Goal: Task Accomplishment & Management: Use online tool/utility

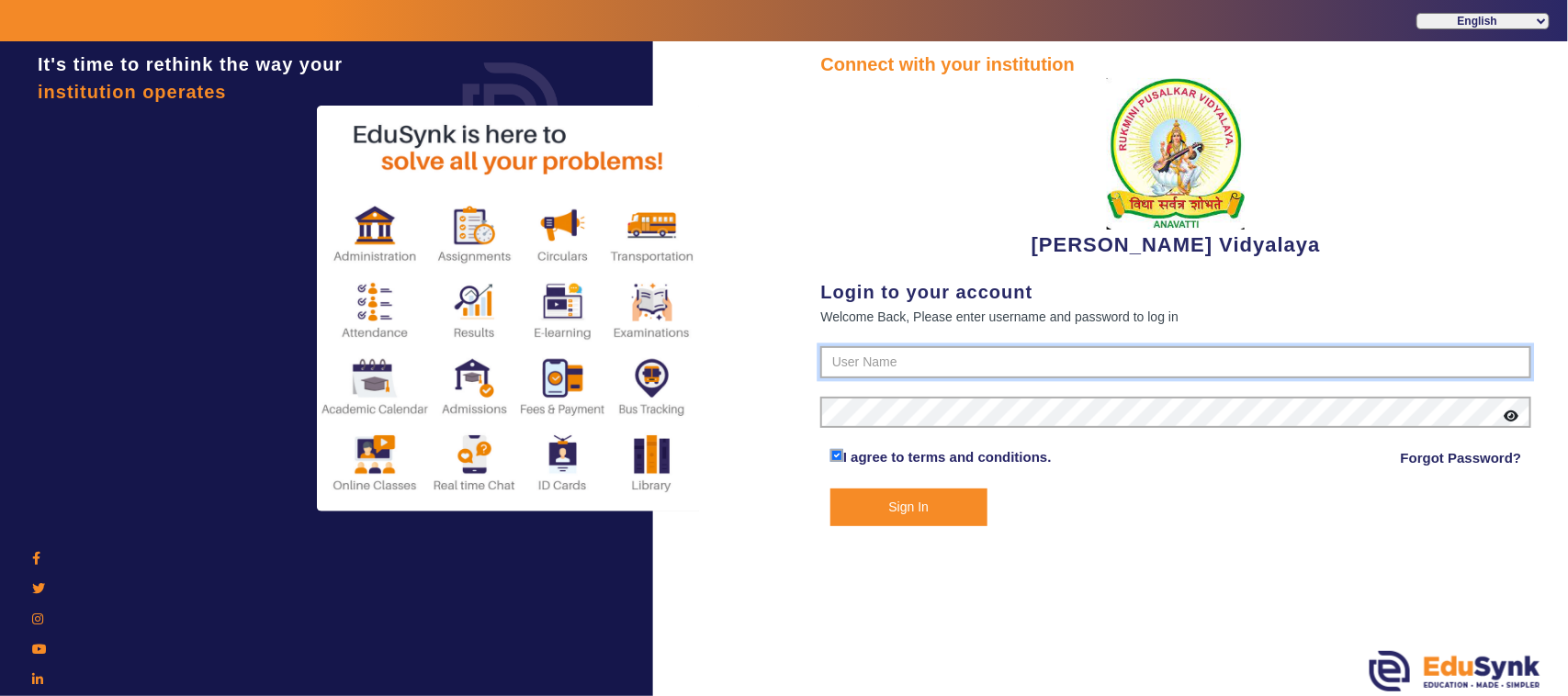
type input "1236547891"
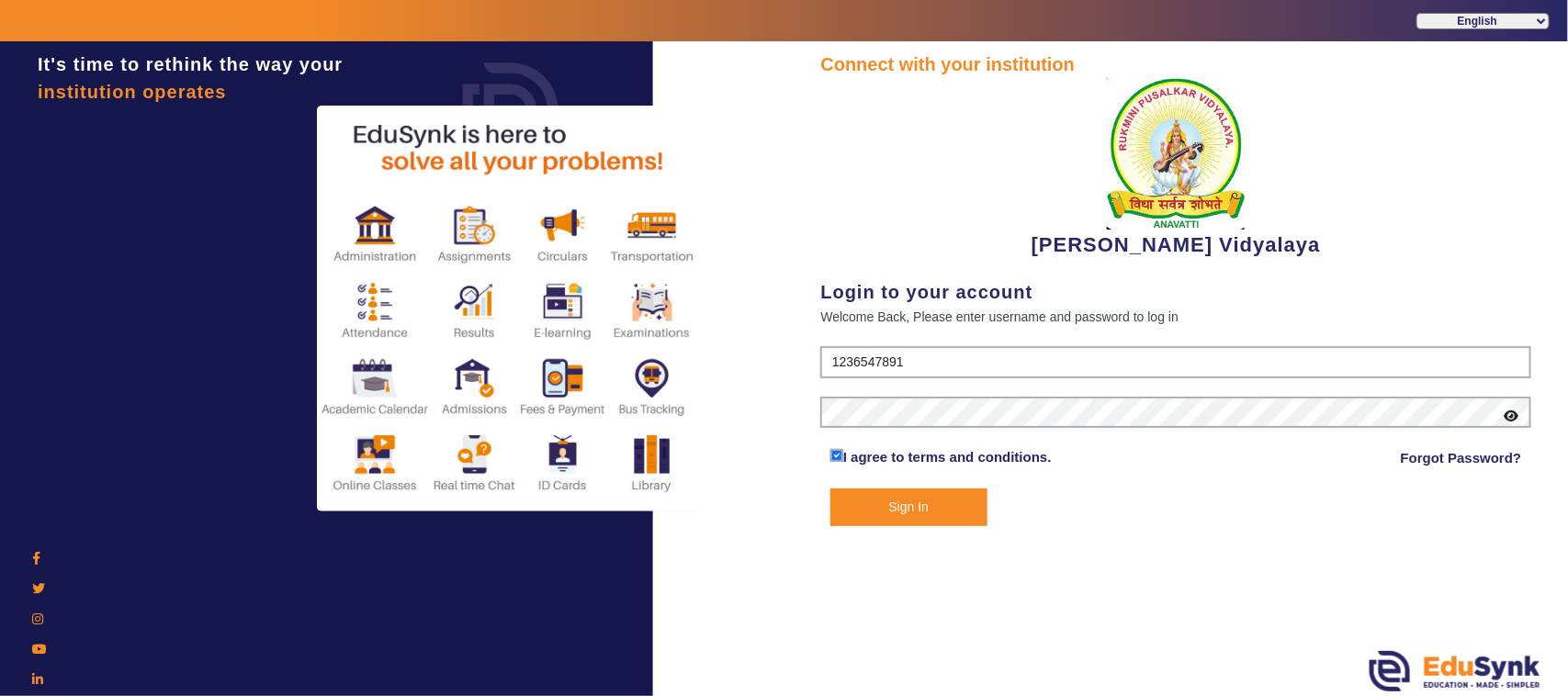
click at [933, 387] on form "1236547891 I agree to terms and conditions. Forgot Password? Sign In" at bounding box center [1175, 436] width 711 height 180
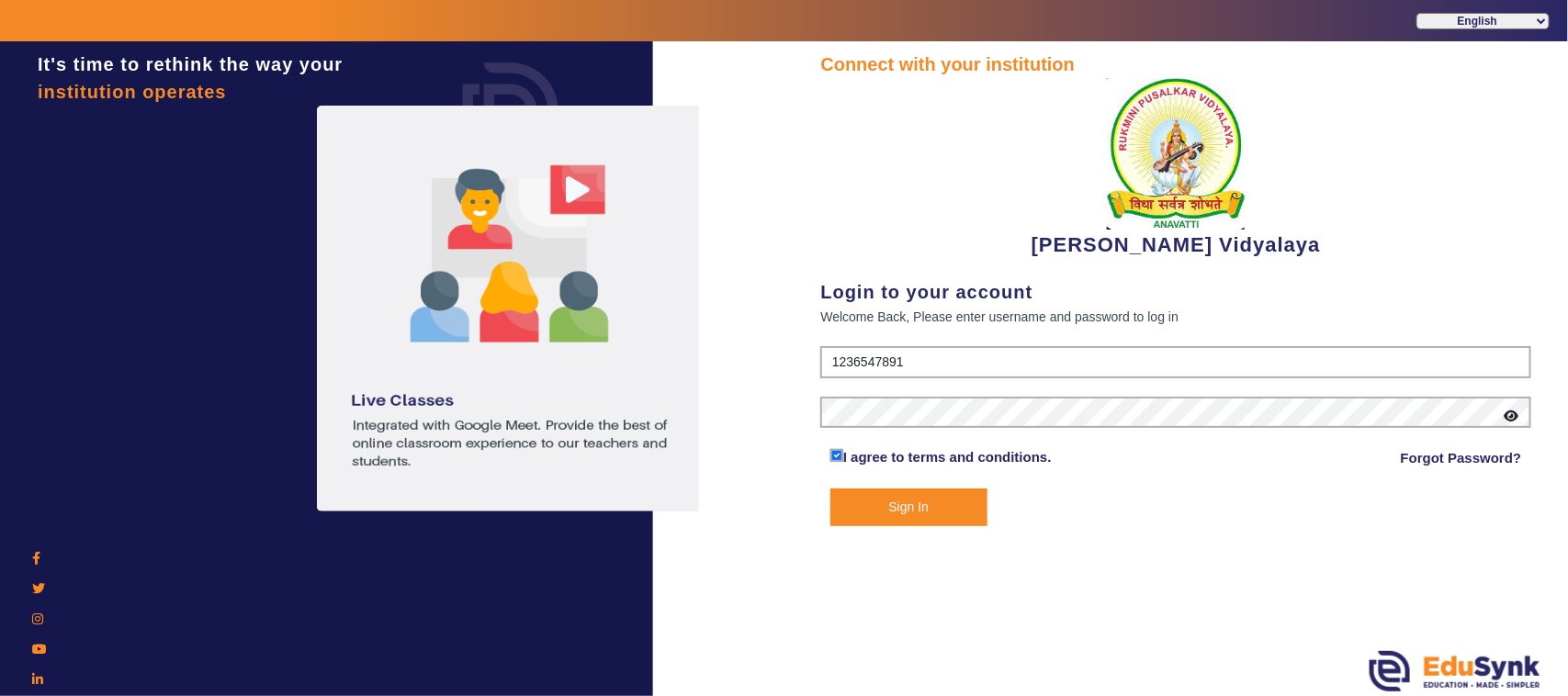
click at [919, 499] on button "Sign In" at bounding box center [909, 507] width 157 height 38
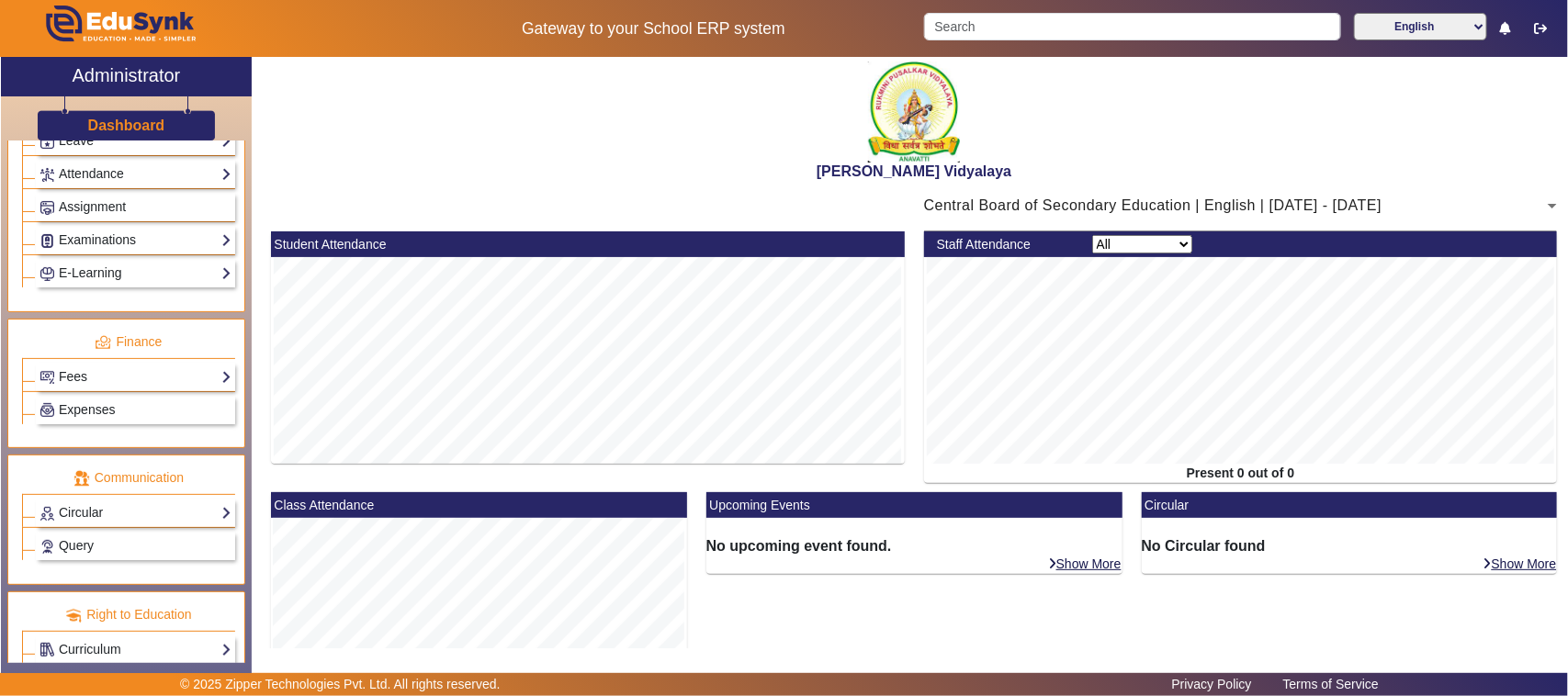
scroll to position [804, 0]
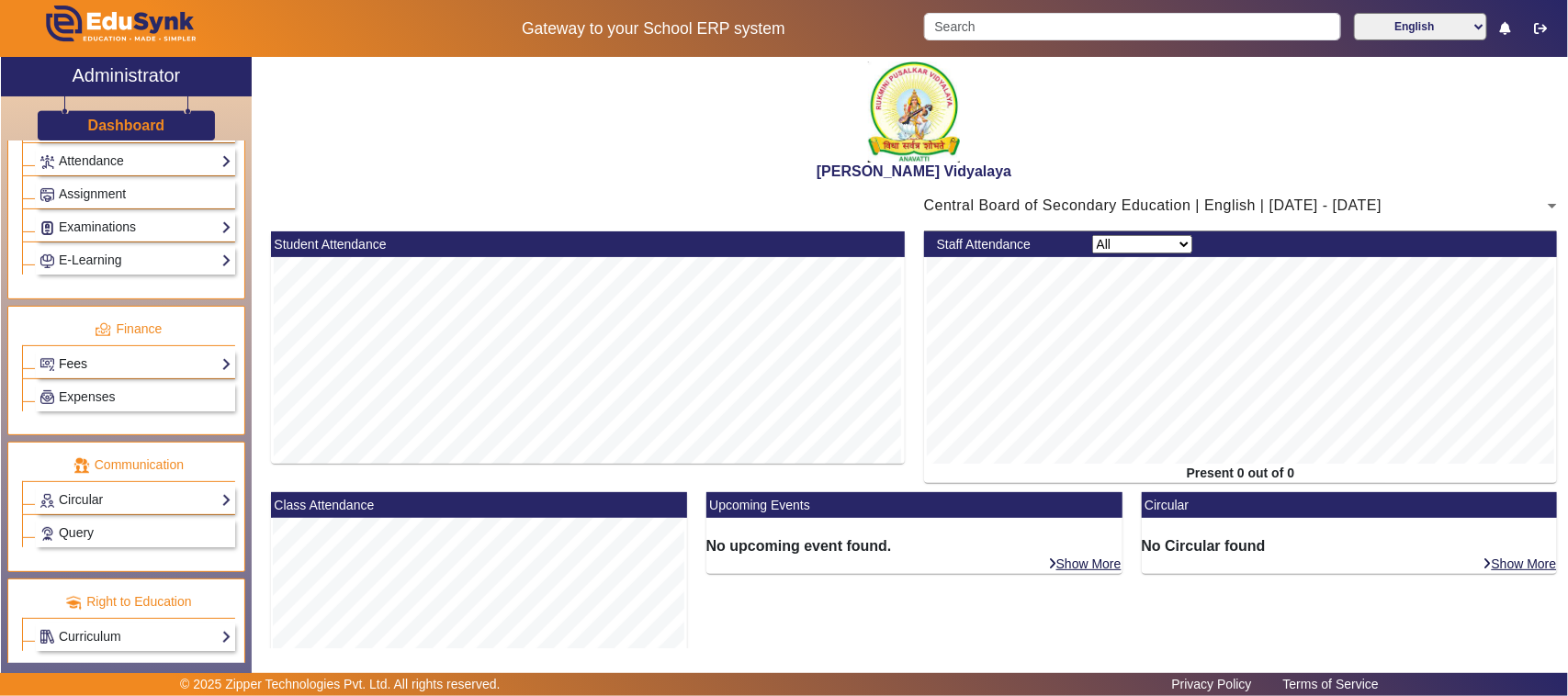
click at [90, 375] on link "Fees" at bounding box center [135, 364] width 192 height 21
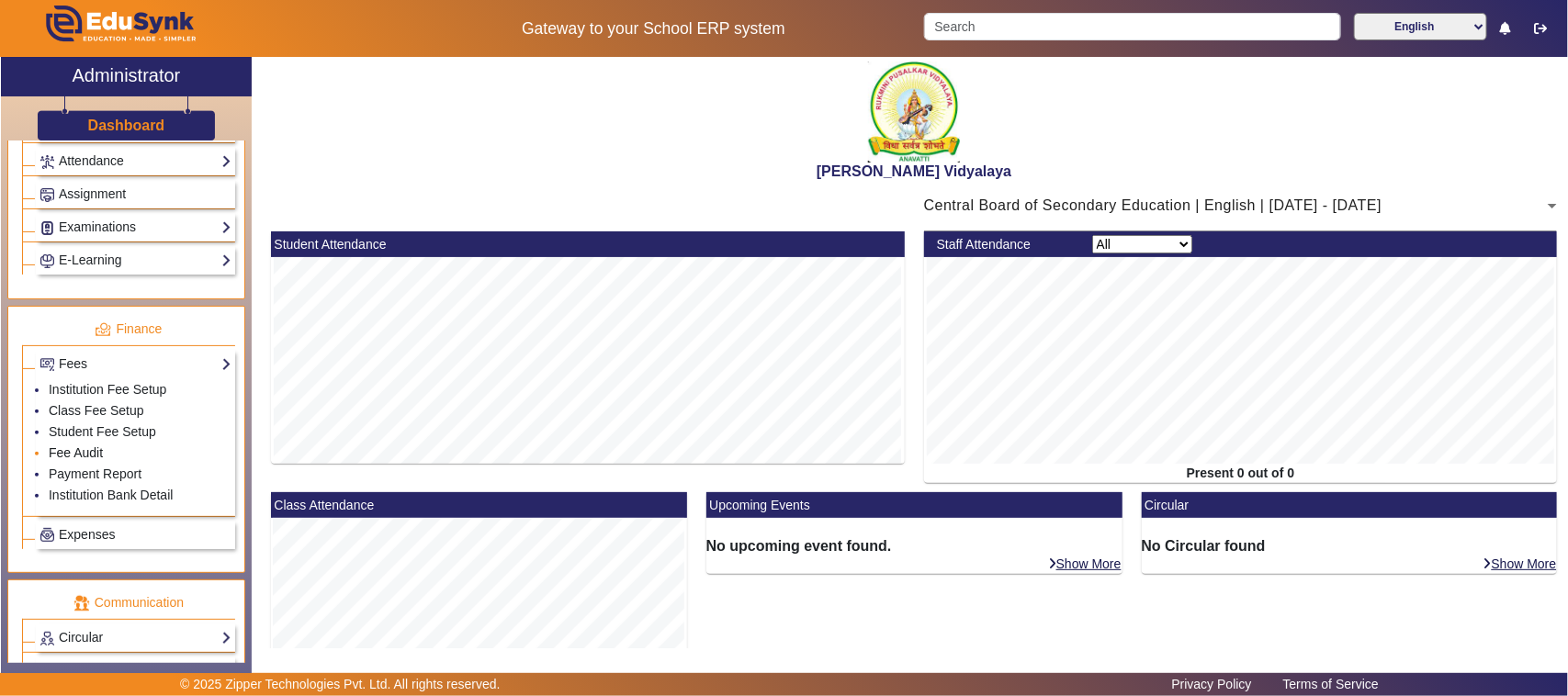
click at [80, 460] on link "Fee Audit" at bounding box center [76, 453] width 54 height 15
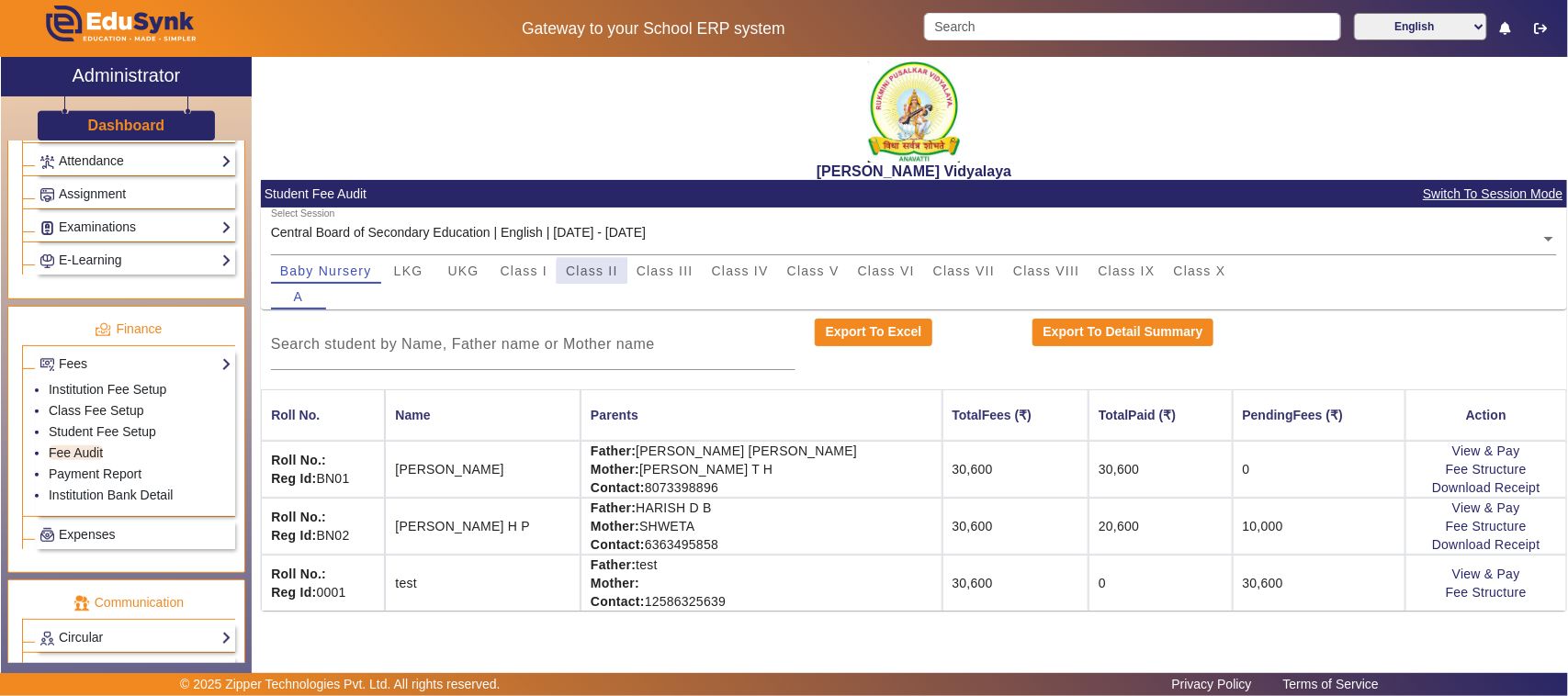
click at [594, 274] on span "Class II" at bounding box center [591, 271] width 52 height 13
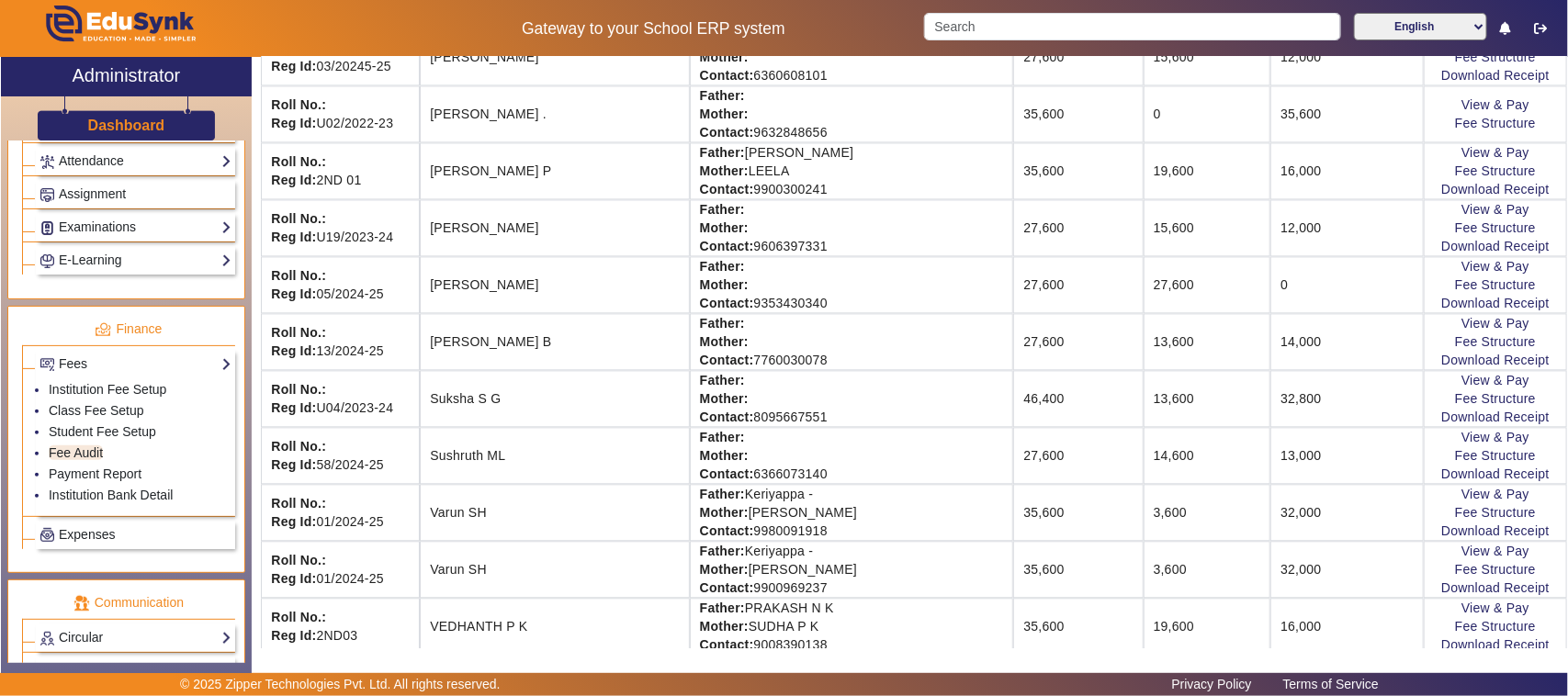
scroll to position [1837, 0]
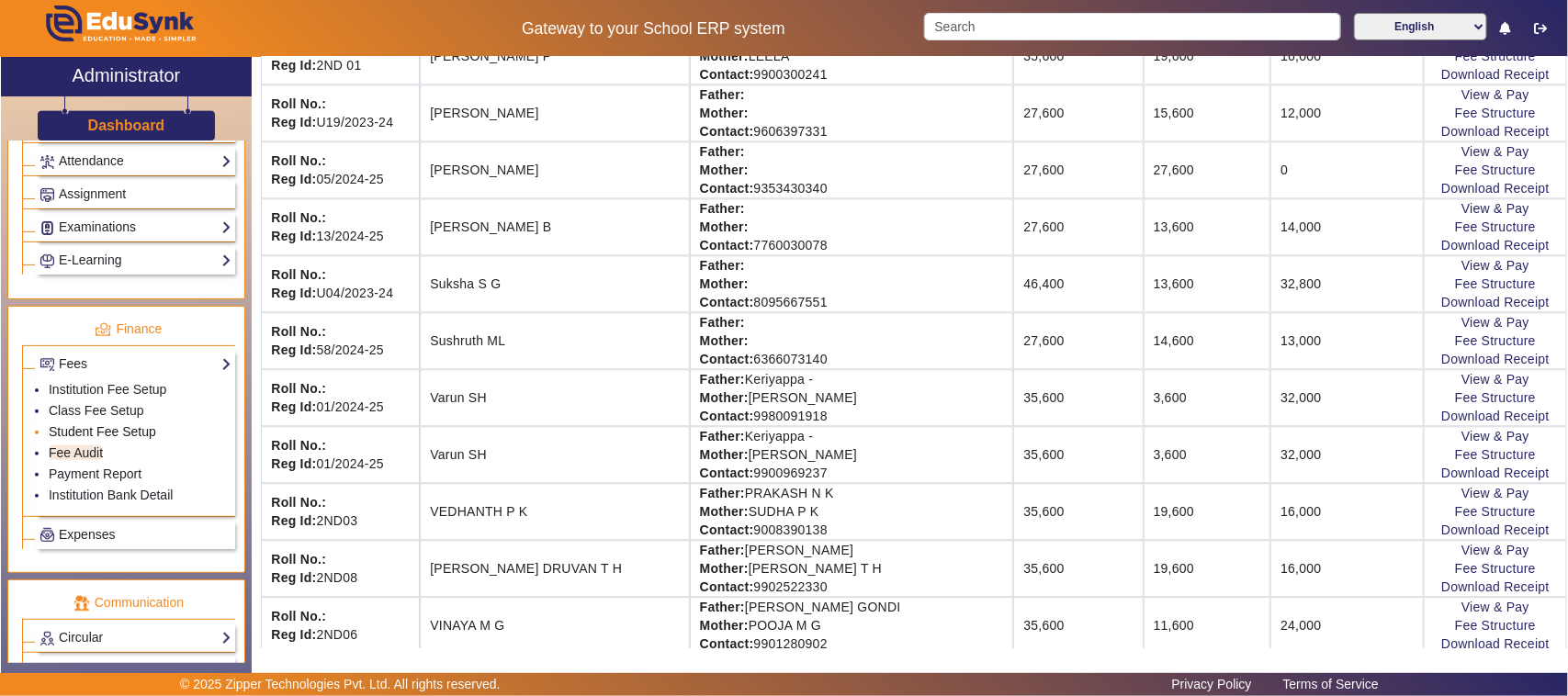
click at [106, 439] on link "Student Fee Setup" at bounding box center [103, 432] width 108 height 15
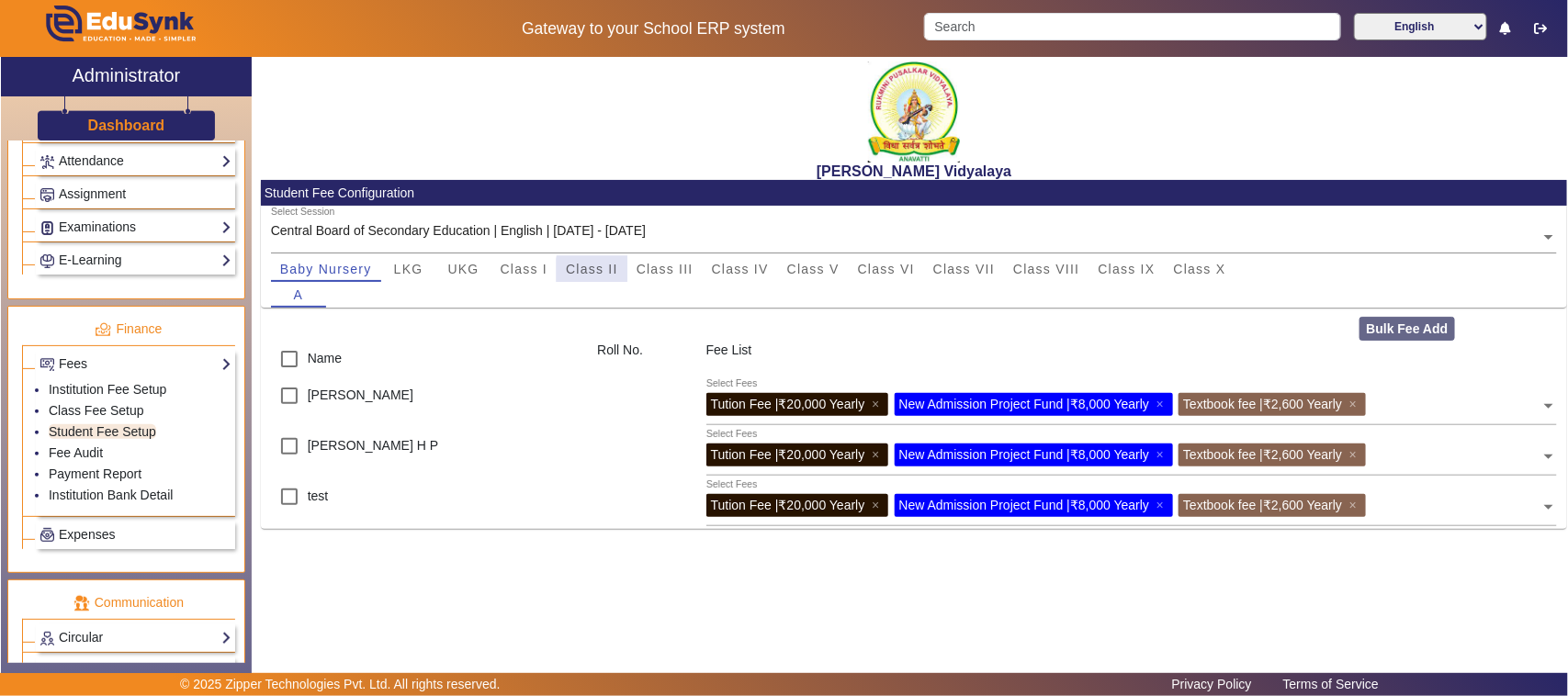
click at [613, 274] on span "Class II" at bounding box center [591, 269] width 52 height 13
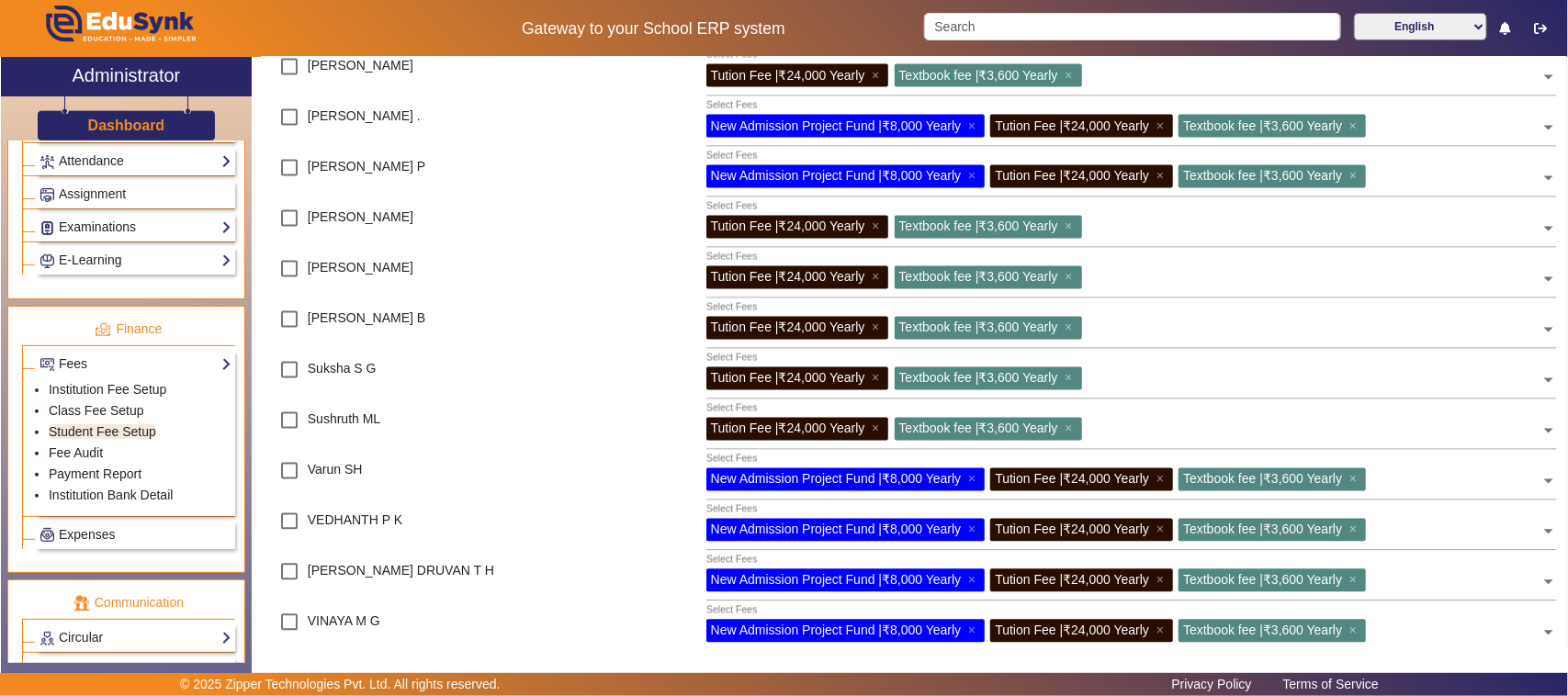
scroll to position [1492, 0]
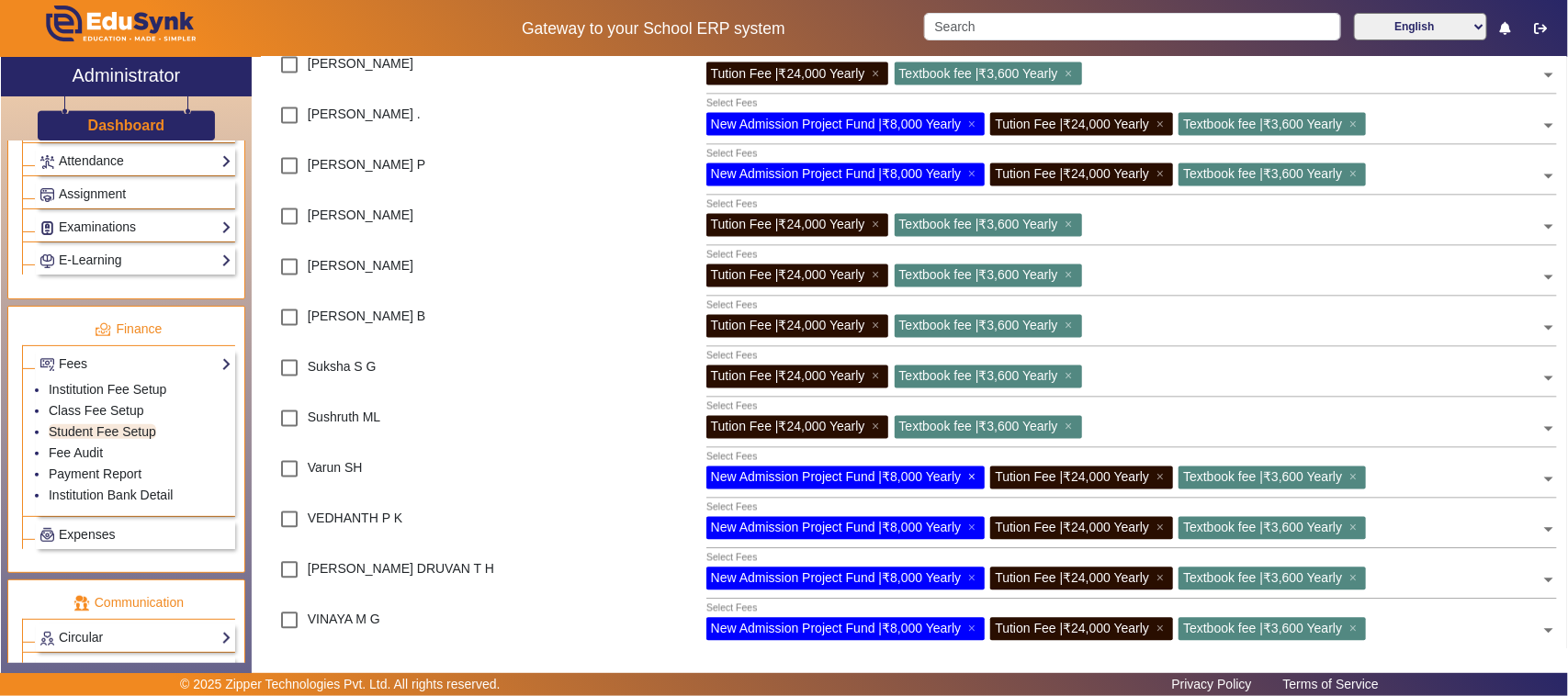
click at [979, 474] on span "×" at bounding box center [974, 478] width 12 height 15
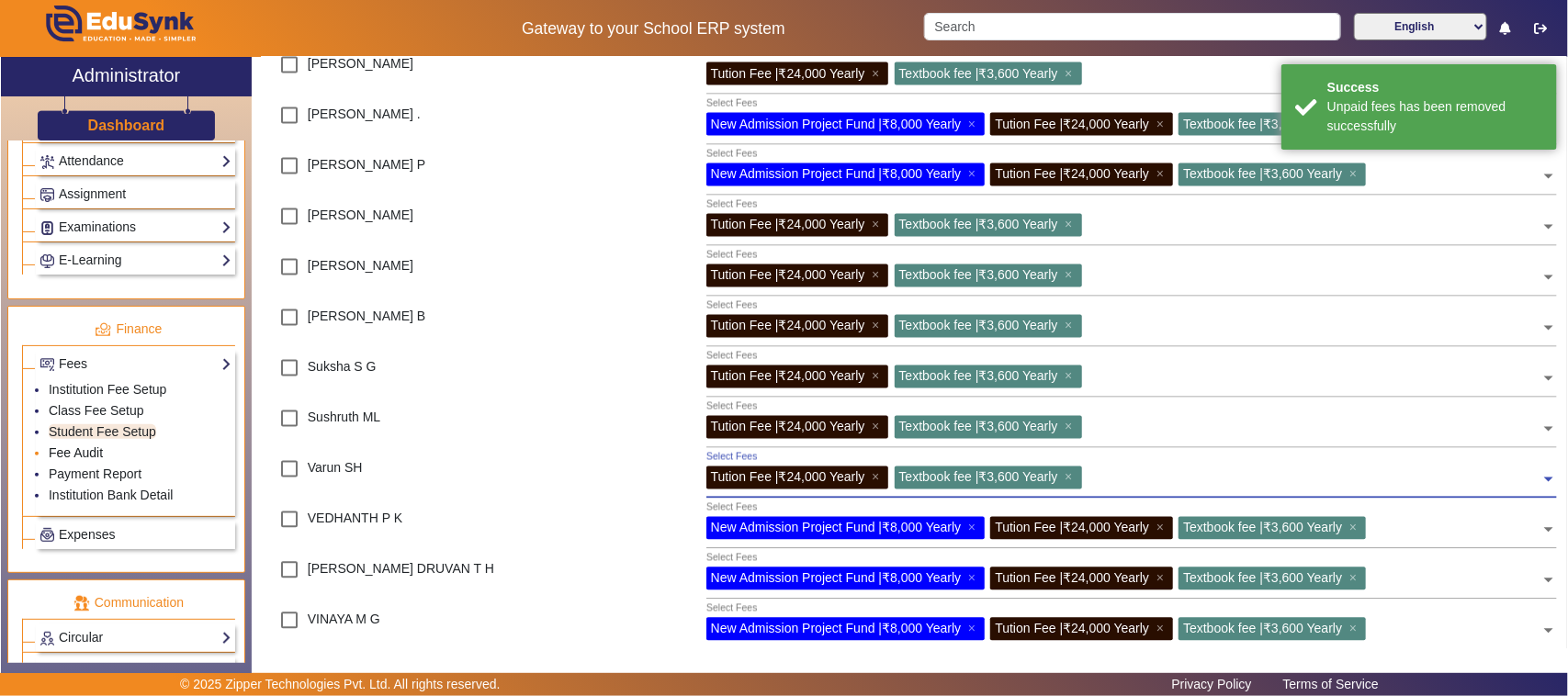
click at [84, 460] on link "Fee Audit" at bounding box center [76, 453] width 54 height 15
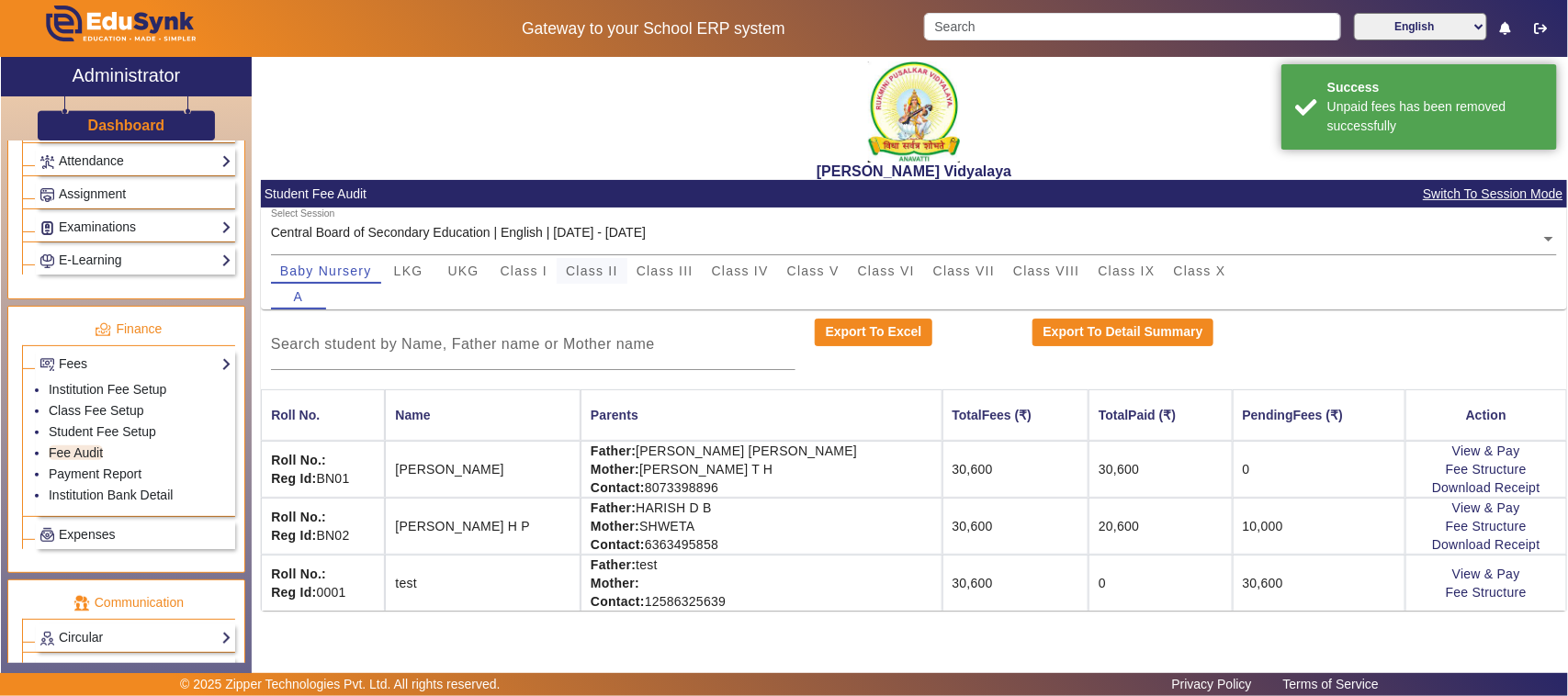
click at [584, 264] on span "Class II" at bounding box center [591, 271] width 52 height 13
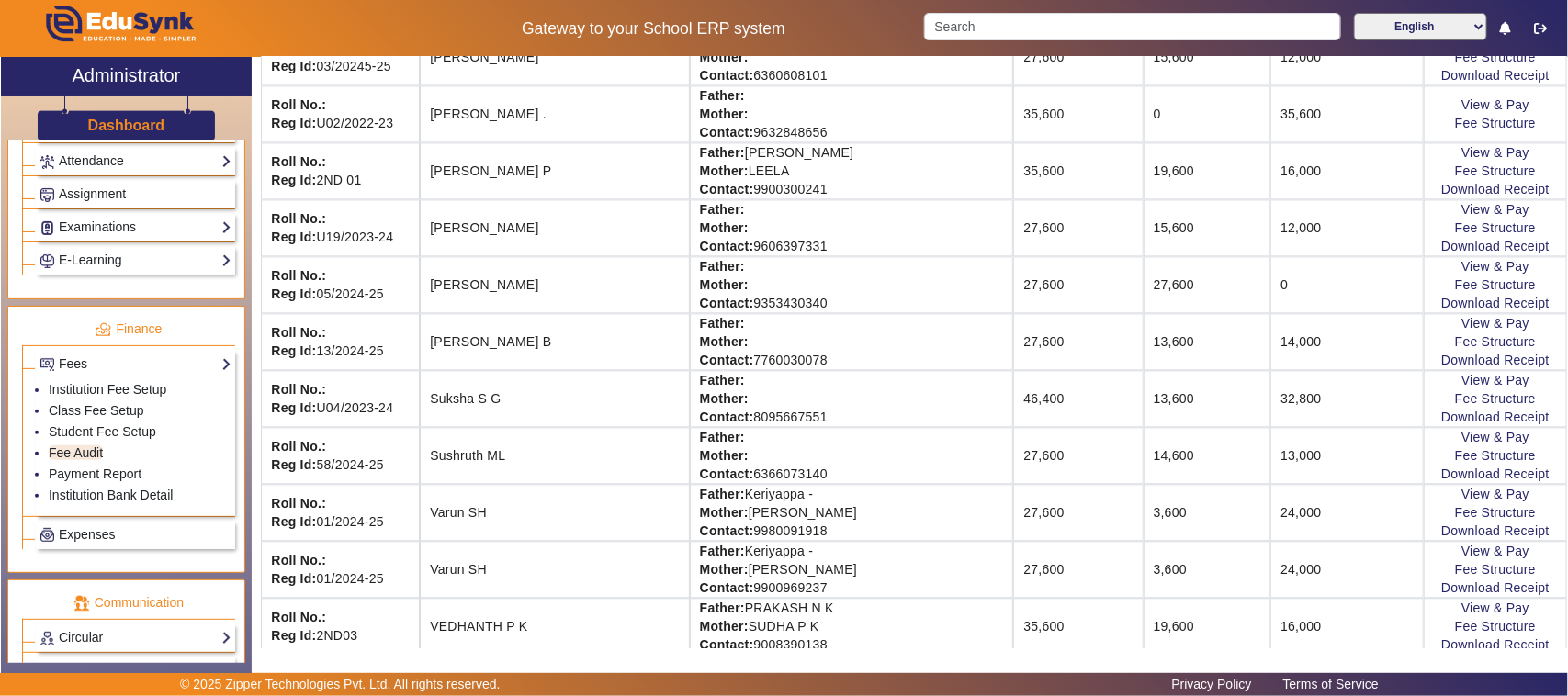
scroll to position [1837, 0]
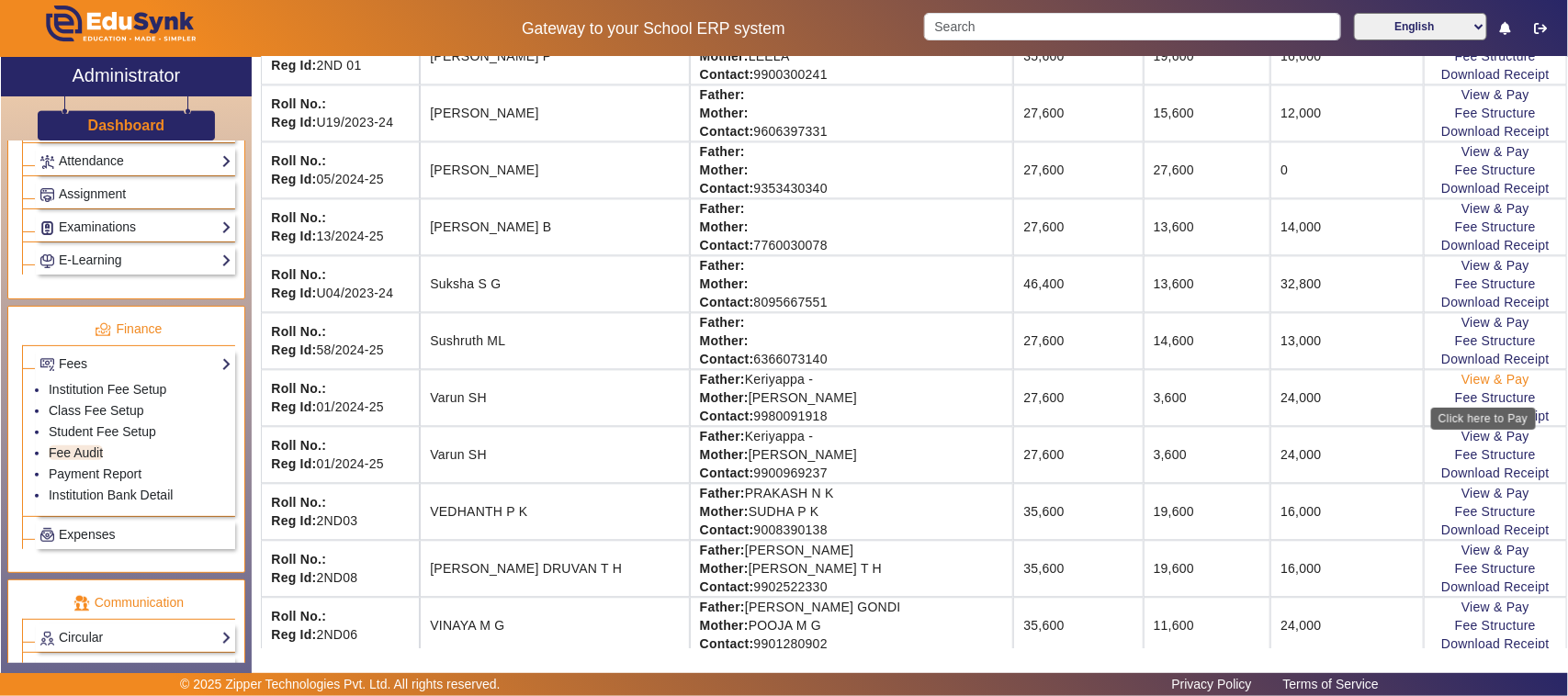
click at [1479, 386] on link "View & Pay" at bounding box center [1495, 380] width 68 height 15
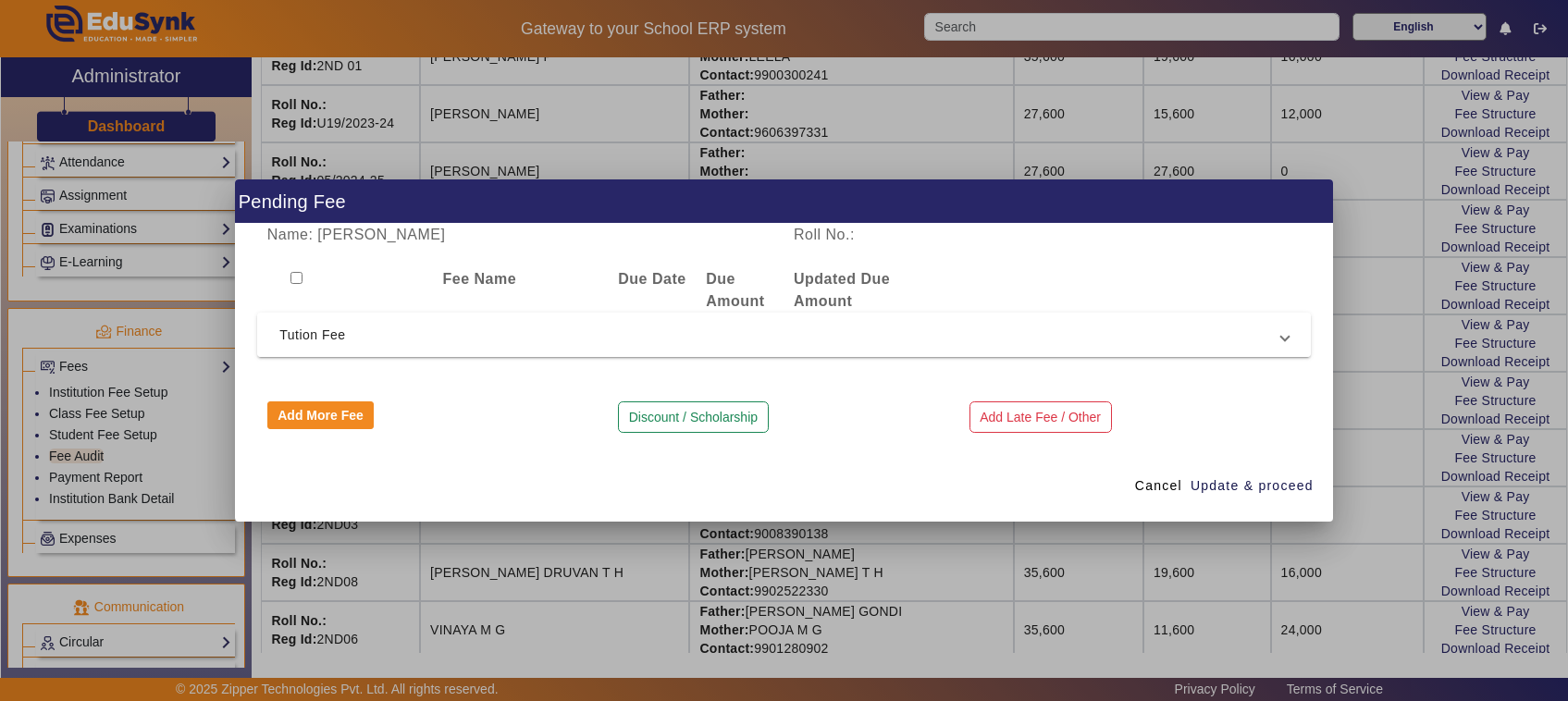
click at [308, 333] on span "Tution Fee" at bounding box center [780, 334] width 1002 height 22
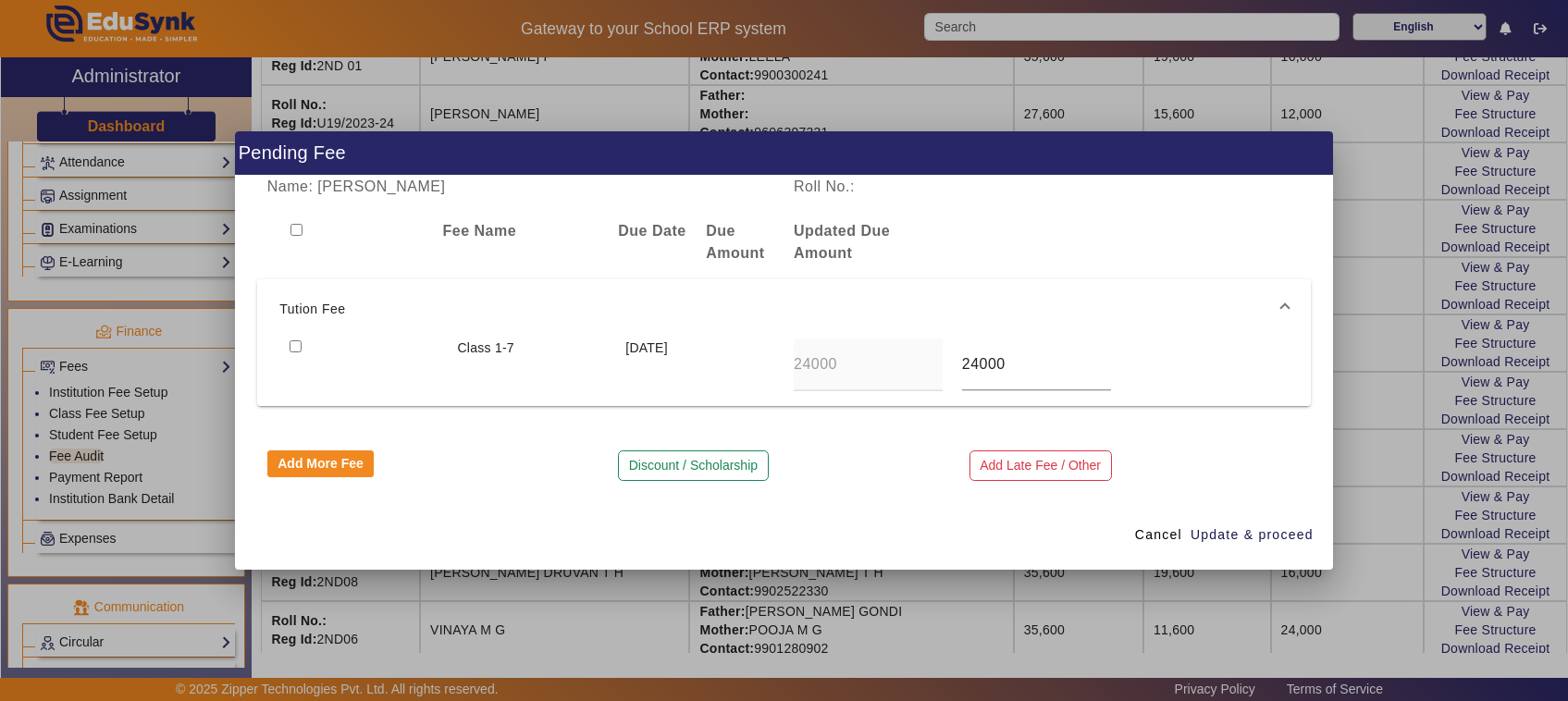
click at [292, 341] on input "checkbox" at bounding box center [295, 346] width 12 height 12
checkbox input "true"
click at [1227, 527] on span "Update & proceed" at bounding box center [1252, 535] width 123 height 19
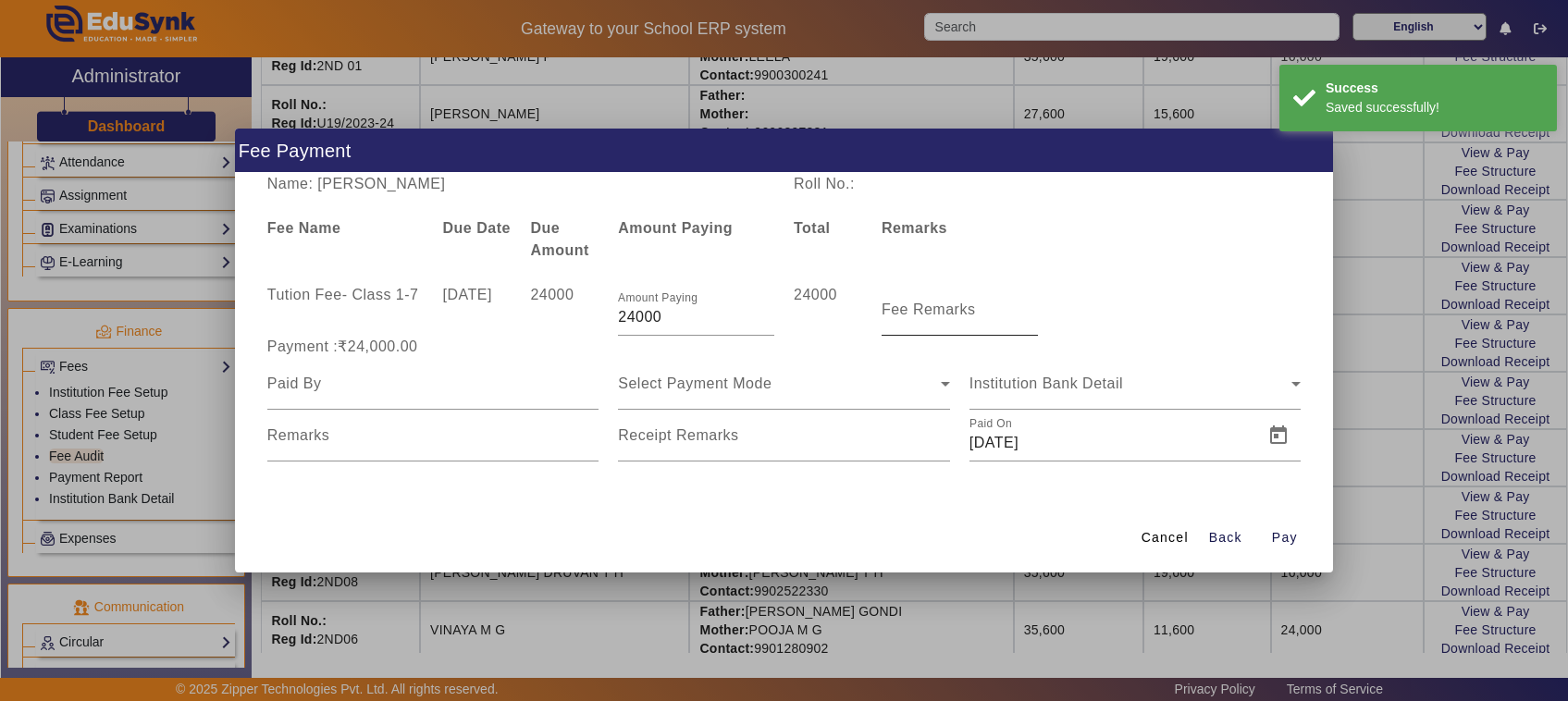
click at [936, 312] on mat-label "Fee Remarks" at bounding box center [929, 309] width 94 height 16
click at [936, 312] on input "Fee Remarks" at bounding box center [960, 317] width 156 height 22
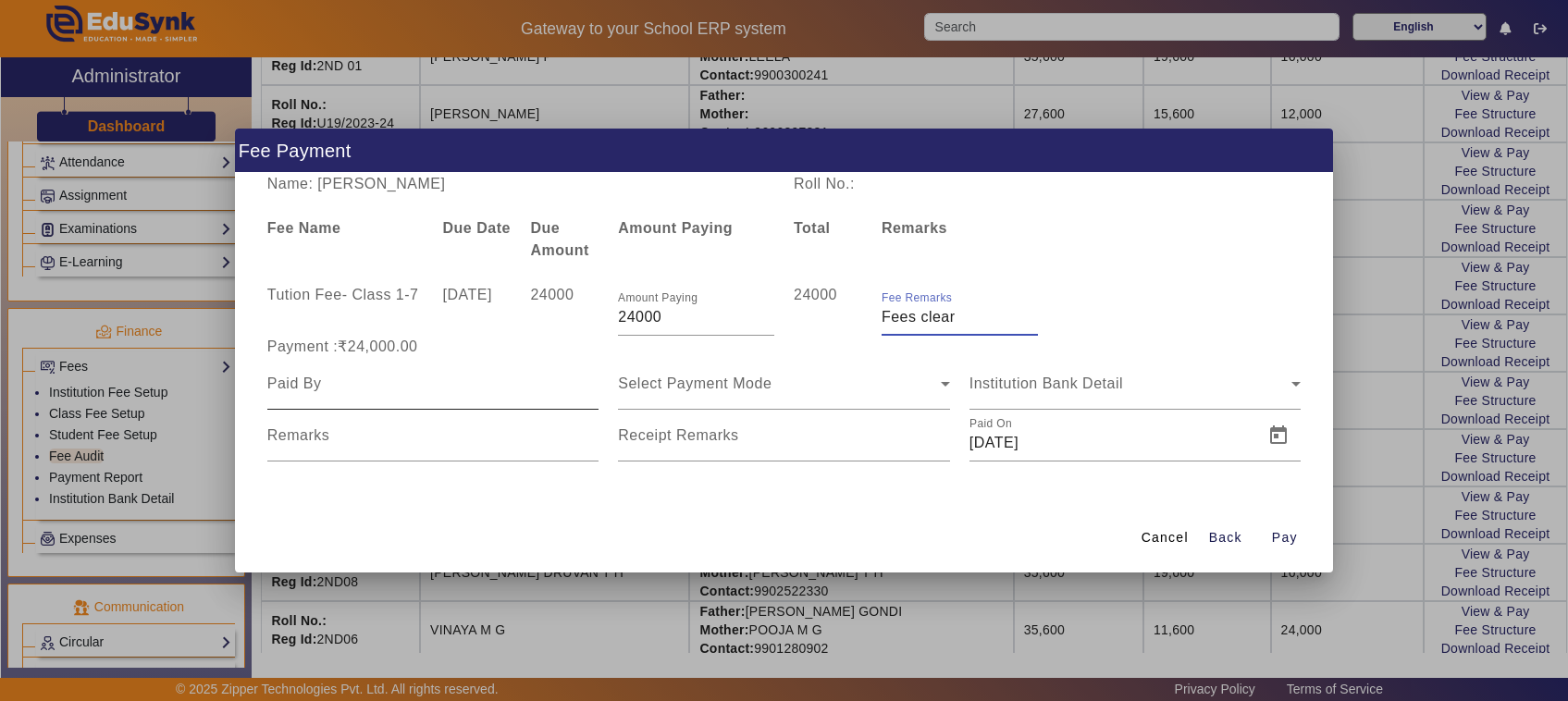
type input "Fees clear"
click at [320, 380] on input at bounding box center [433, 383] width 332 height 22
type input "Father"
click at [676, 389] on span "Select Payment Mode" at bounding box center [695, 383] width 153 height 16
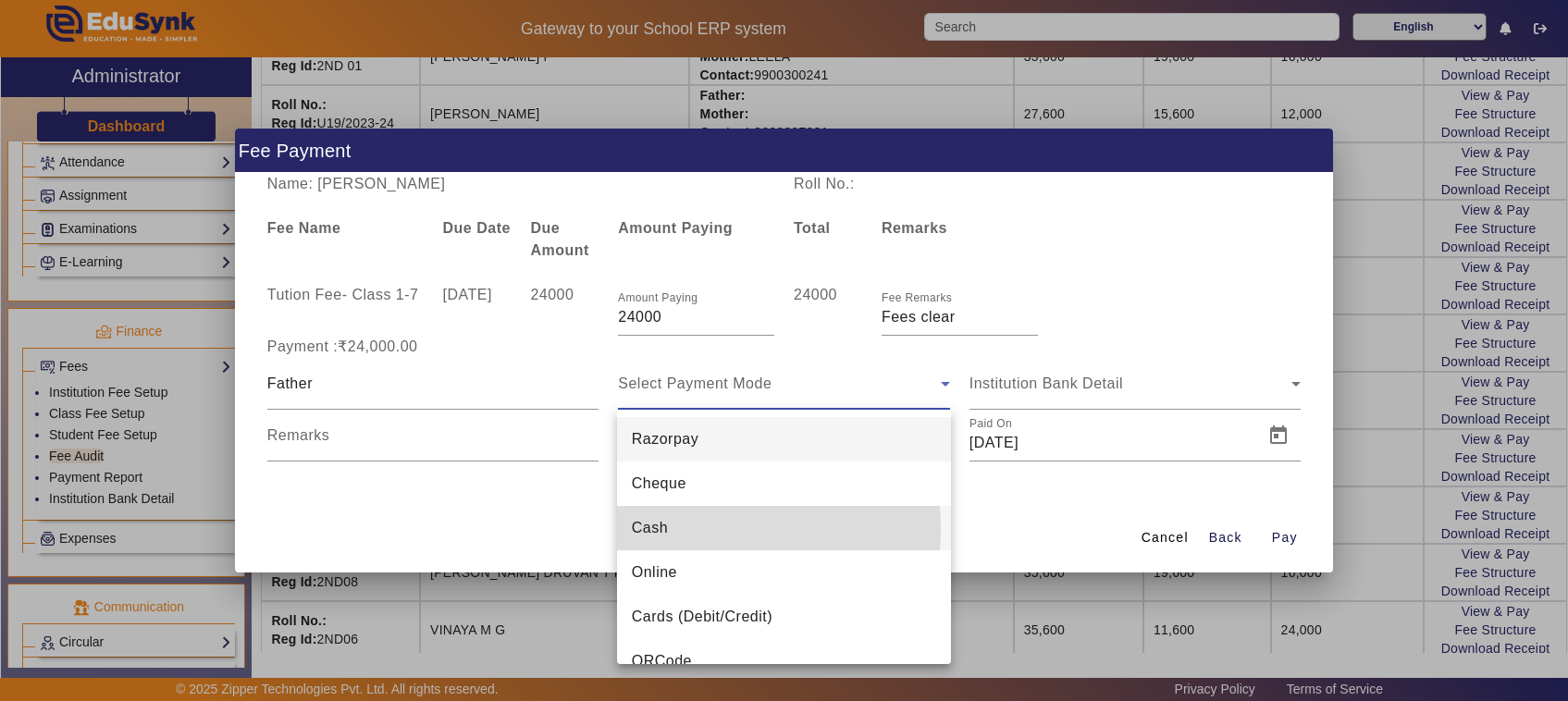
click at [669, 529] on mat-option "Cash" at bounding box center [784, 528] width 334 height 45
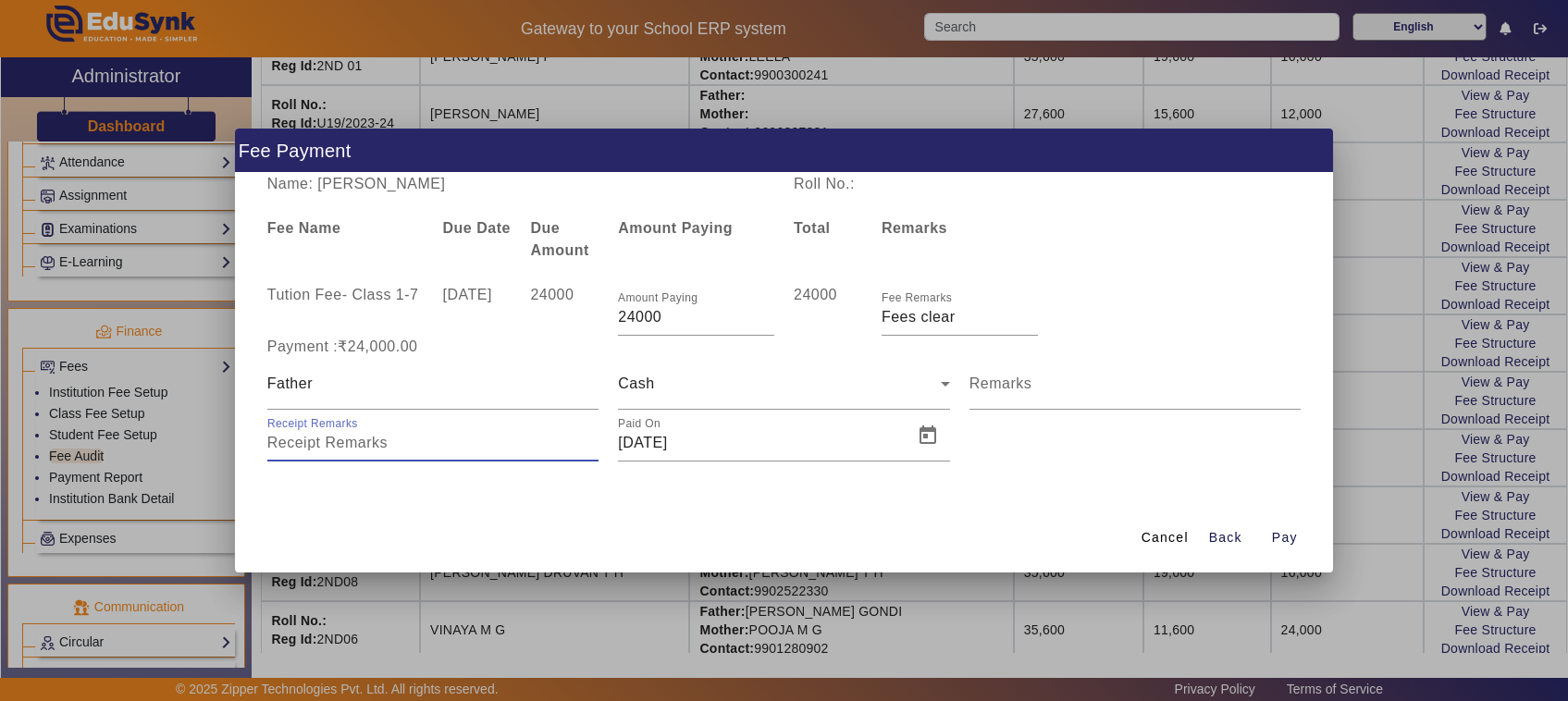
click at [385, 442] on input "Receipt Remarks" at bounding box center [433, 442] width 332 height 22
type input "793"
click at [923, 439] on span "Open calendar" at bounding box center [928, 436] width 45 height 45
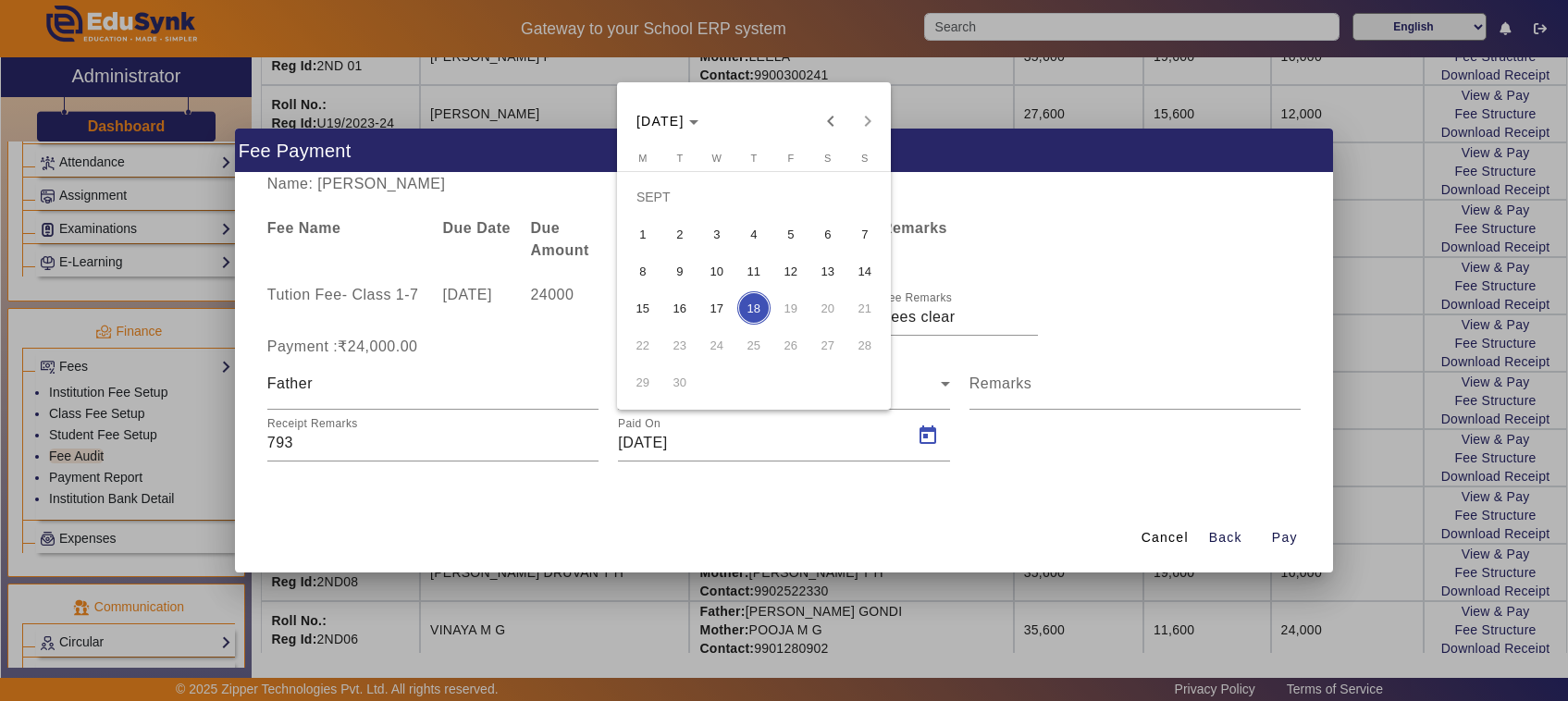
click at [651, 308] on span "15" at bounding box center [642, 307] width 33 height 33
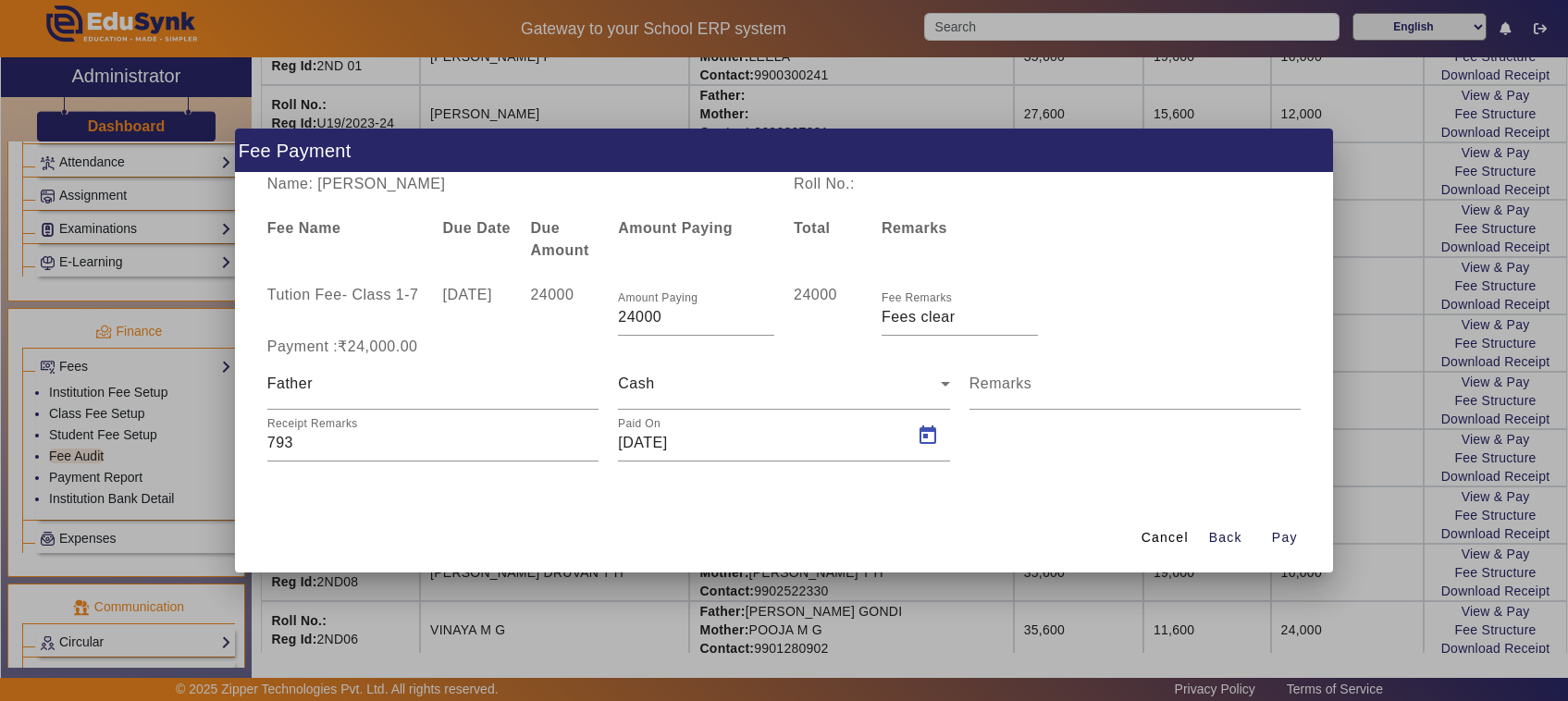
type input "[DATE]"
click at [1288, 538] on span "Pay" at bounding box center [1284, 537] width 26 height 19
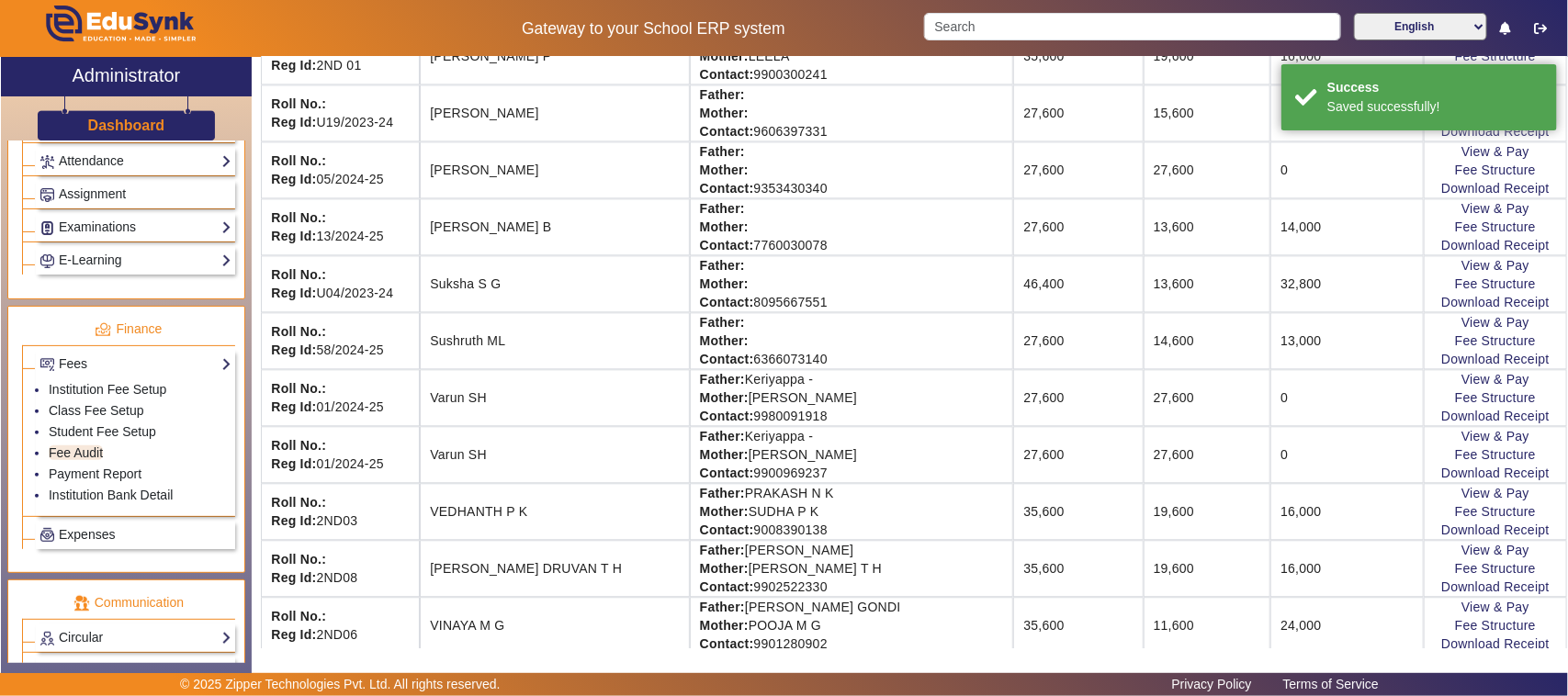
scroll to position [57, 0]
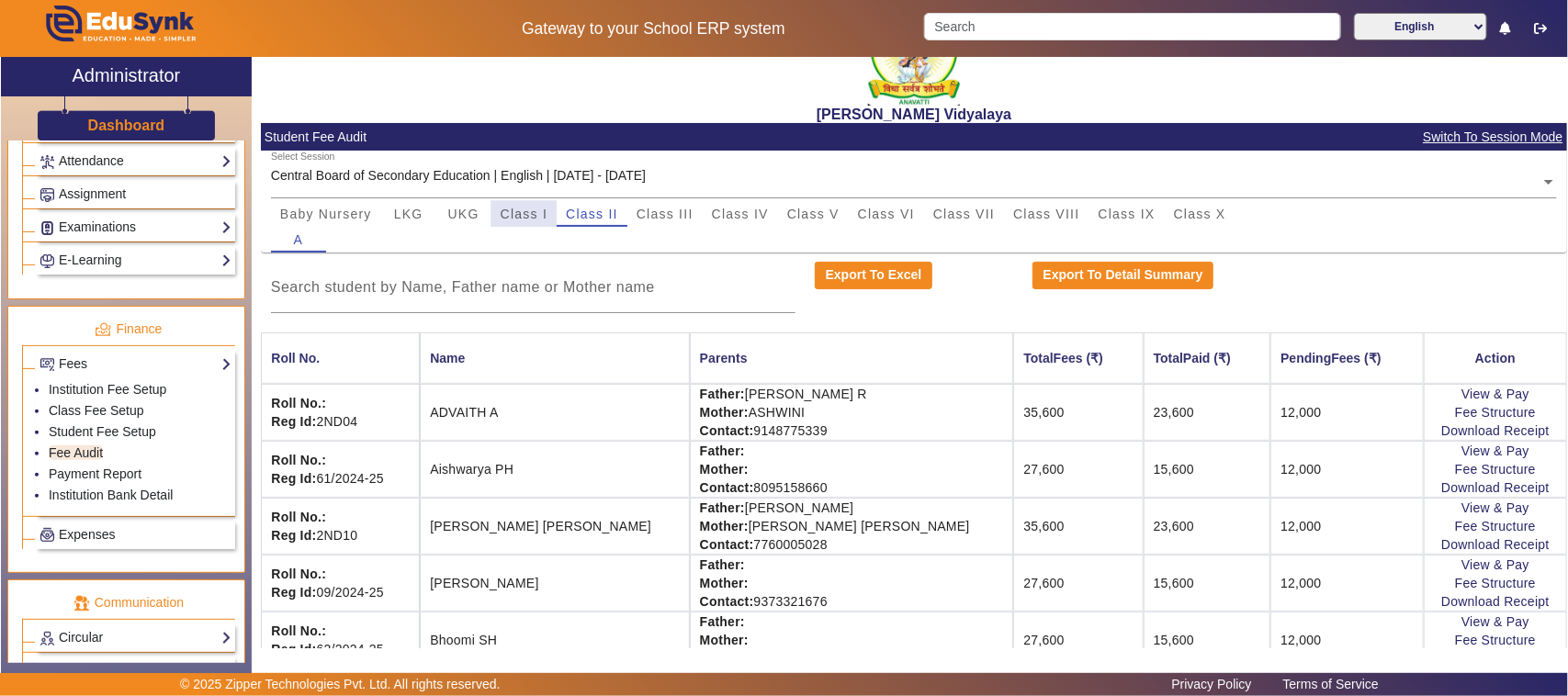
click at [523, 217] on span "Class I" at bounding box center [524, 214] width 48 height 13
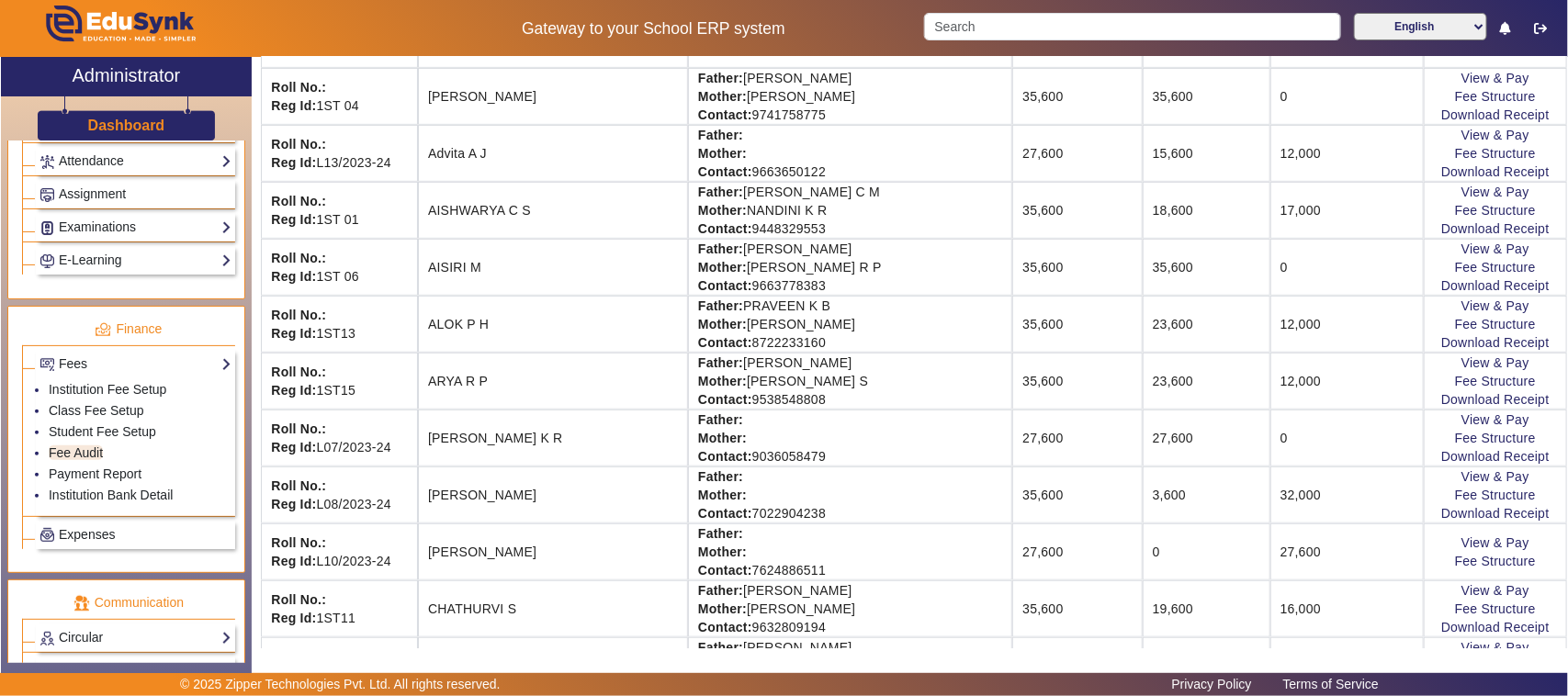
scroll to position [401, 0]
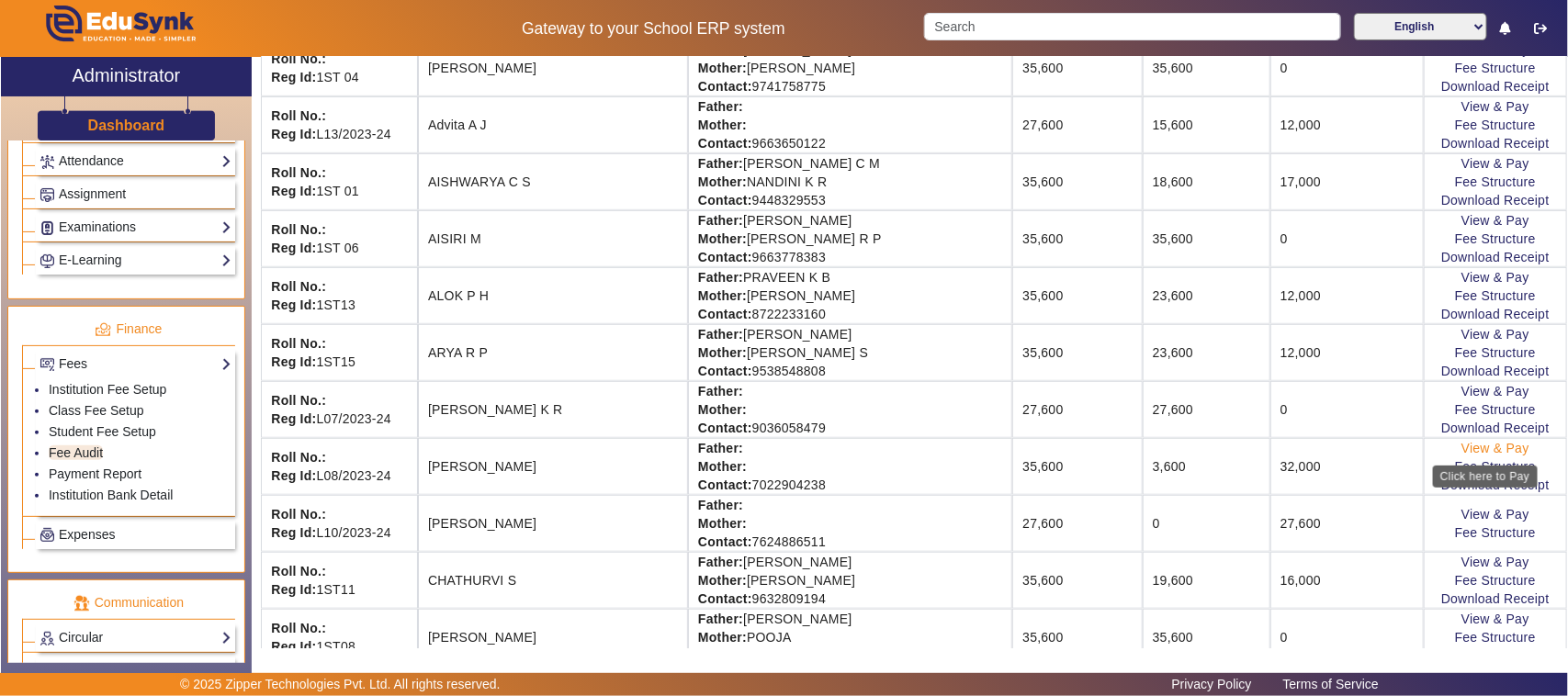
click at [1481, 454] on link "View & Pay" at bounding box center [1495, 449] width 68 height 15
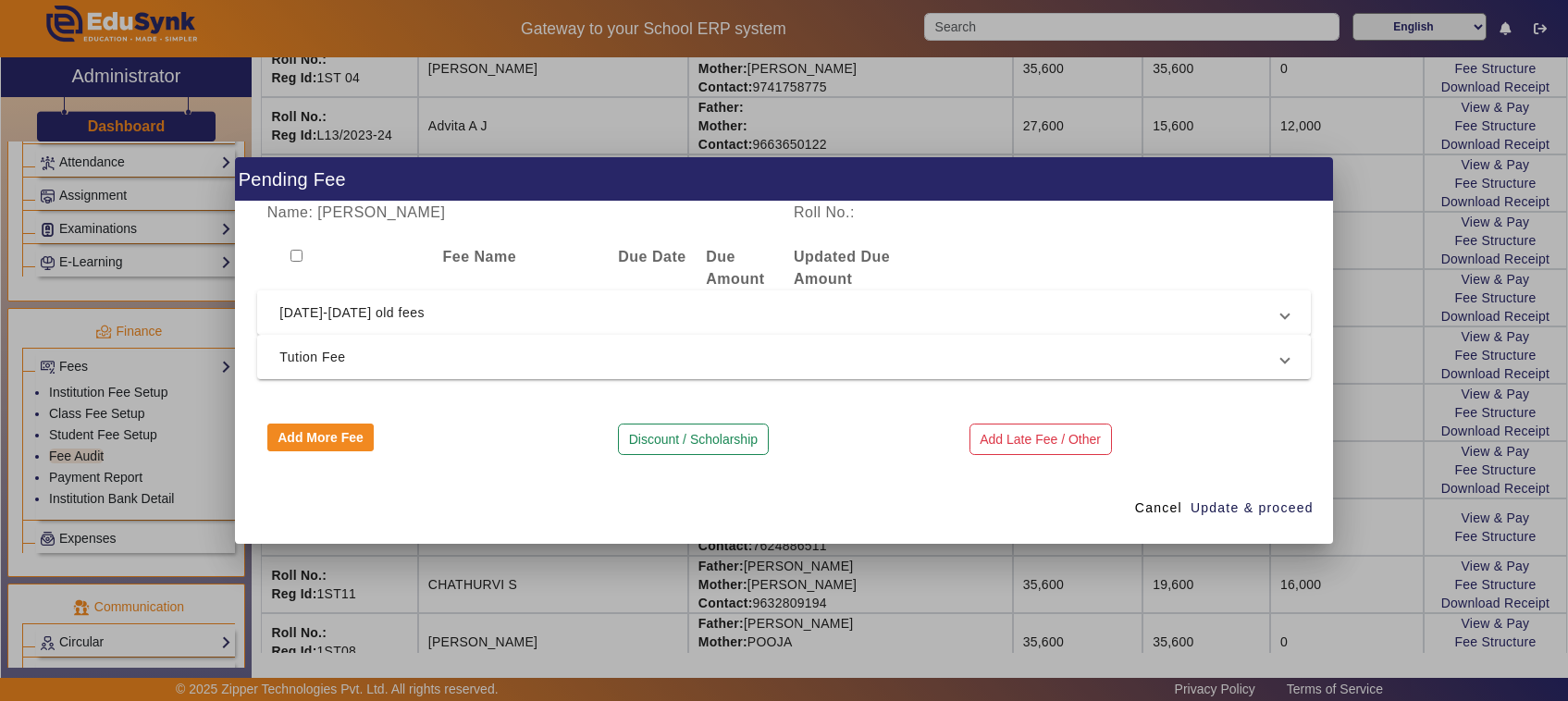
click at [305, 316] on span "[DATE]-[DATE] old fees" at bounding box center [780, 312] width 1002 height 22
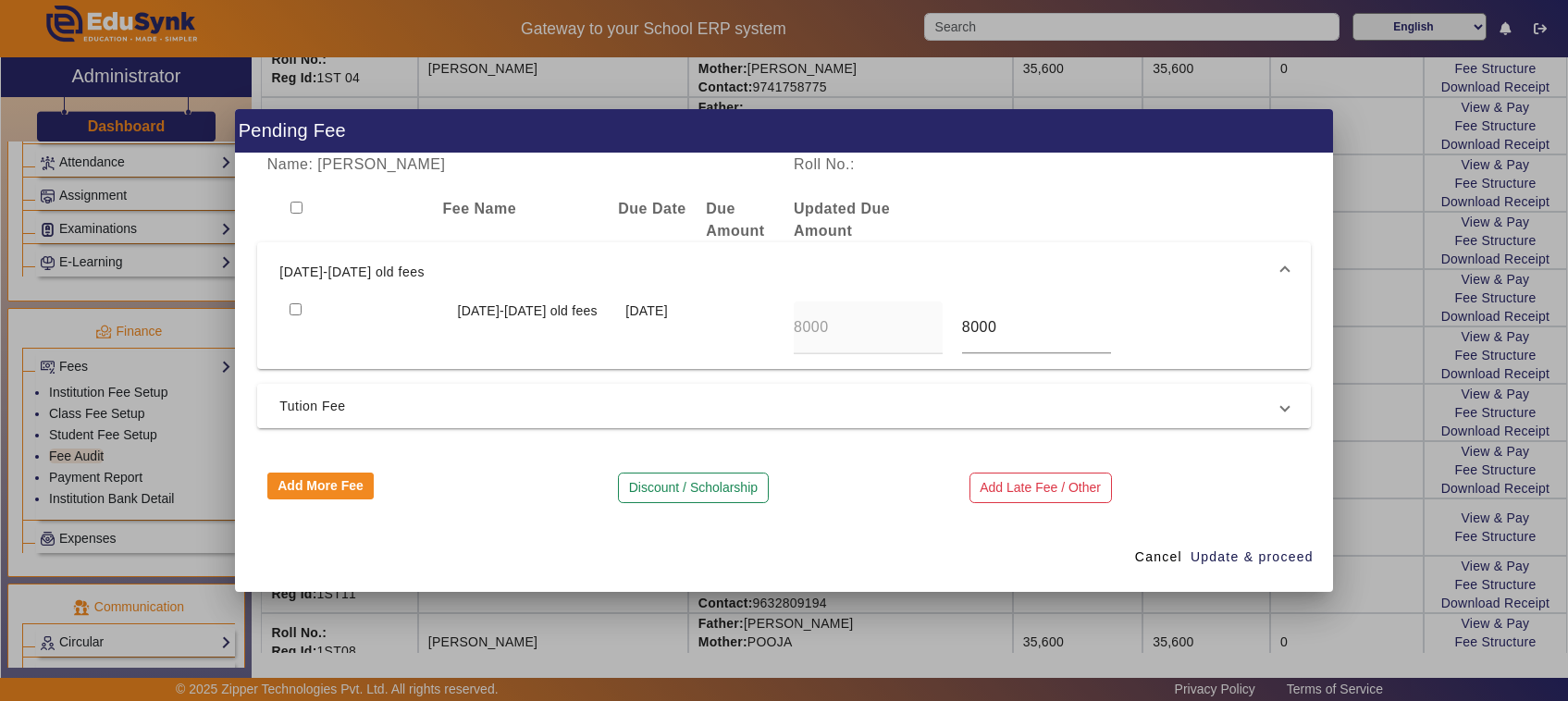
click at [301, 407] on span "Tution Fee" at bounding box center [780, 405] width 1002 height 22
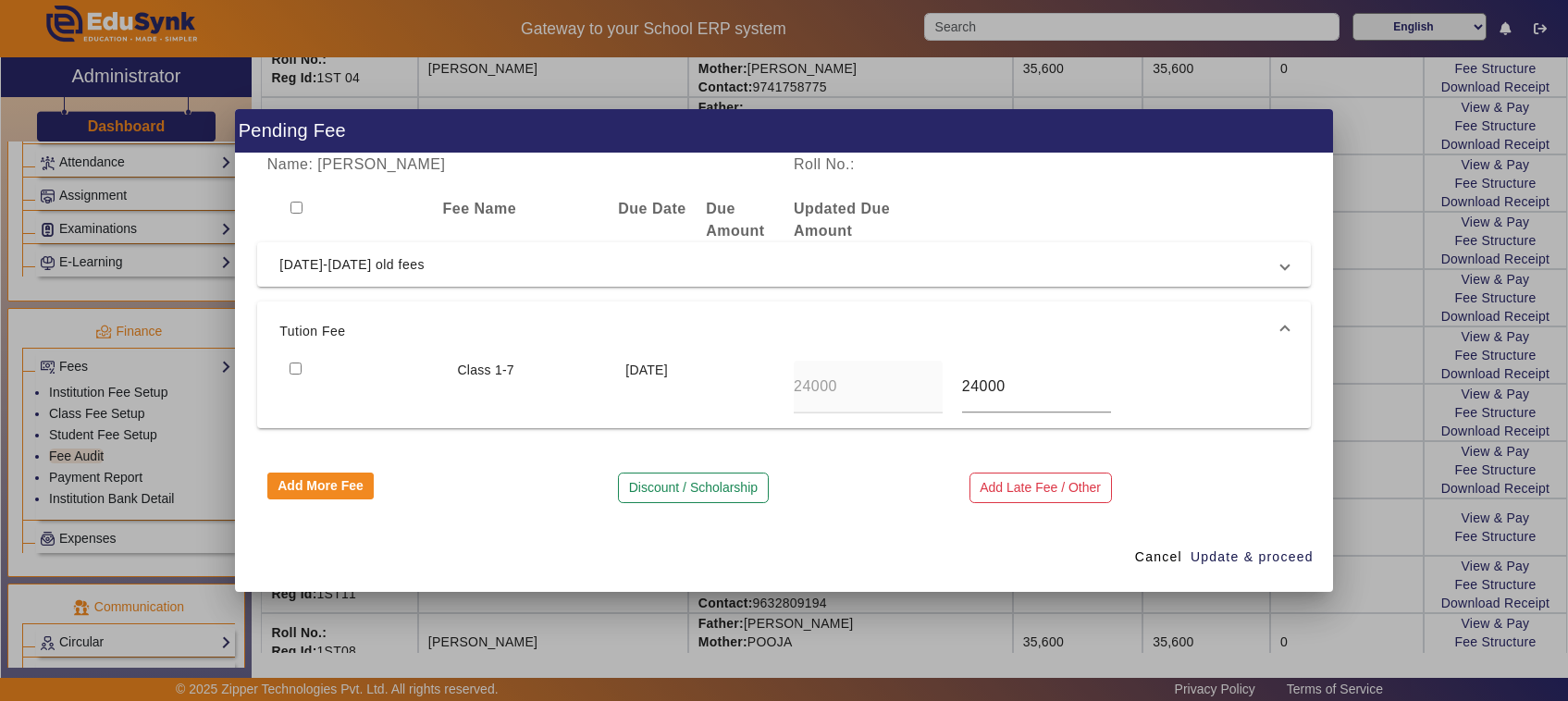
click at [289, 365] on input "checkbox" at bounding box center [295, 368] width 12 height 12
checkbox input "true"
click at [1215, 556] on span "Update & proceed" at bounding box center [1252, 557] width 123 height 19
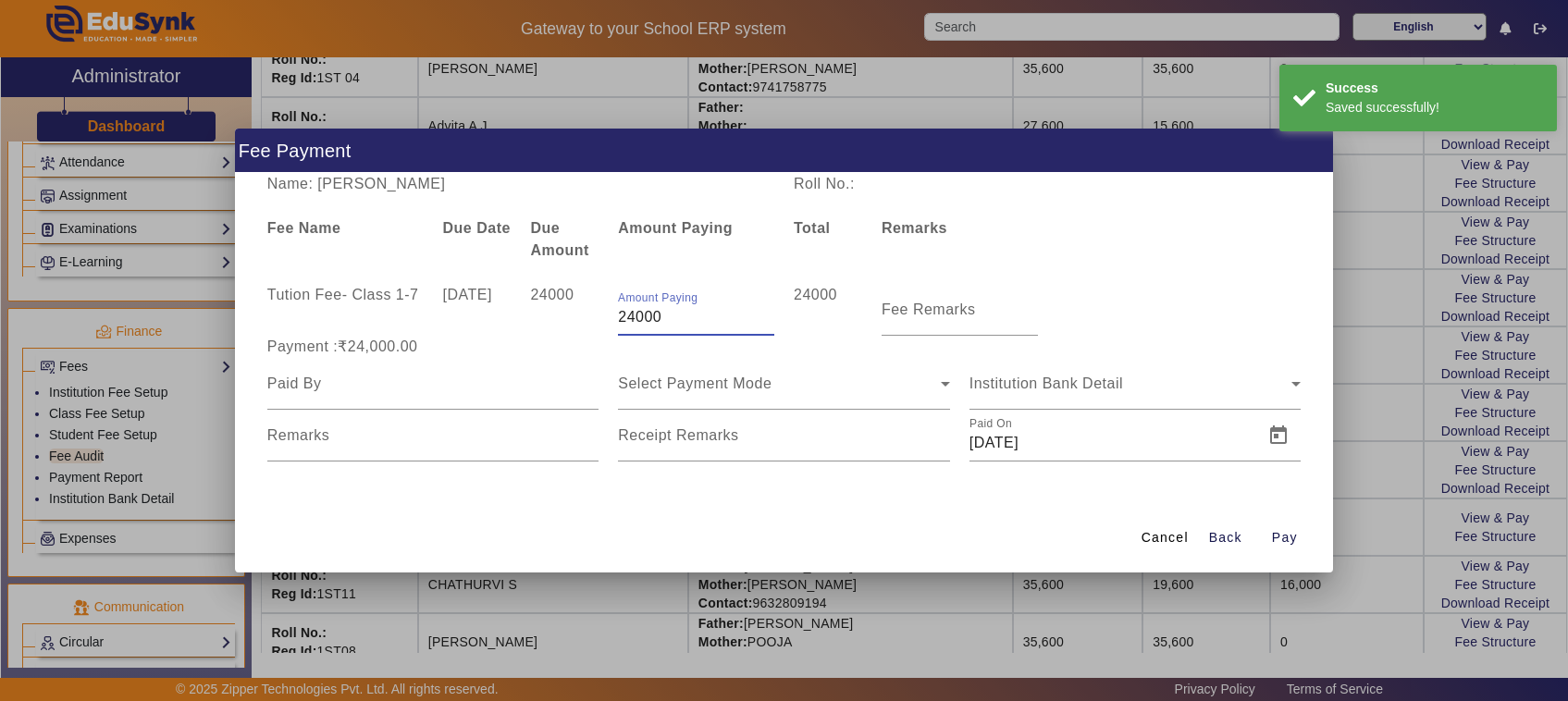
click at [673, 312] on input "24000" at bounding box center [696, 317] width 156 height 22
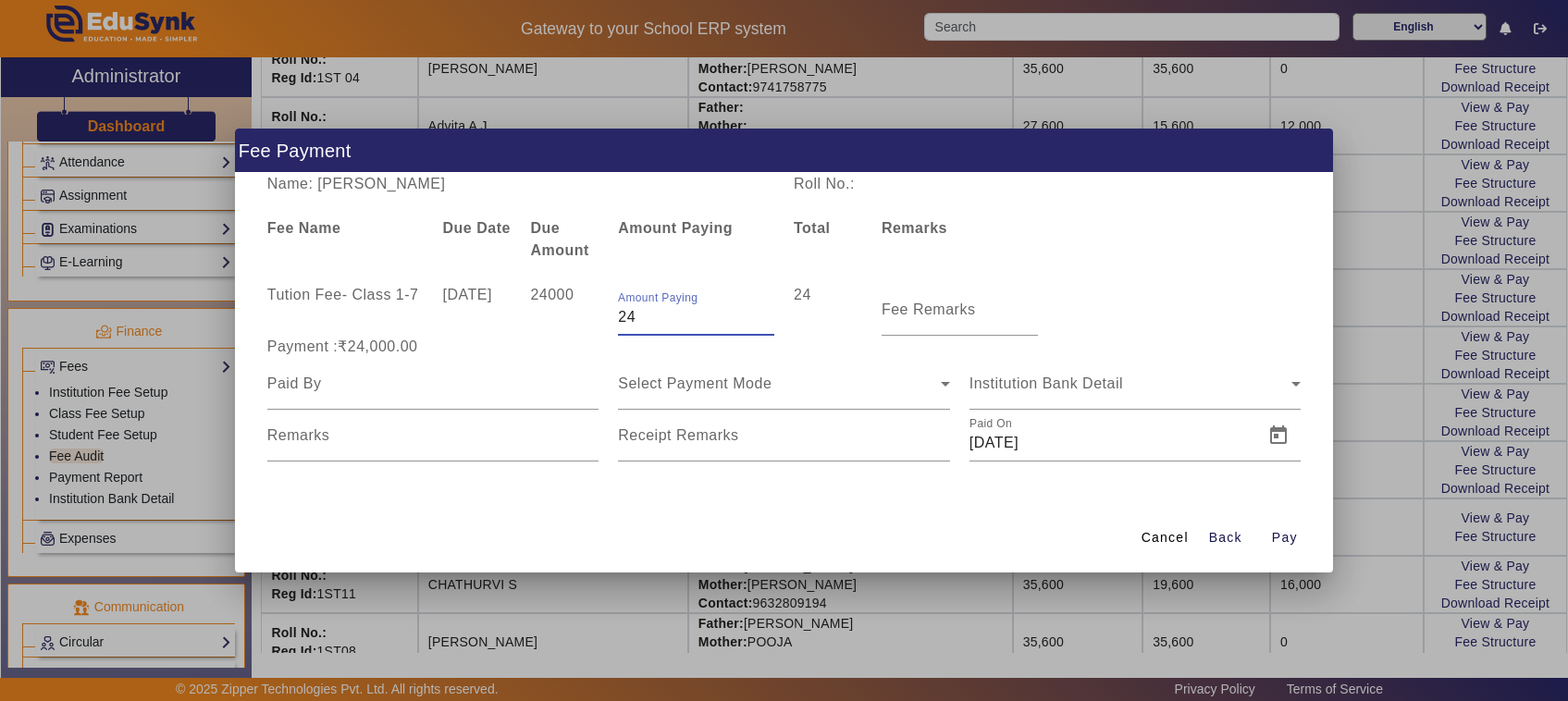
type input "2"
type input "1"
click at [903, 622] on div at bounding box center [784, 350] width 1568 height 701
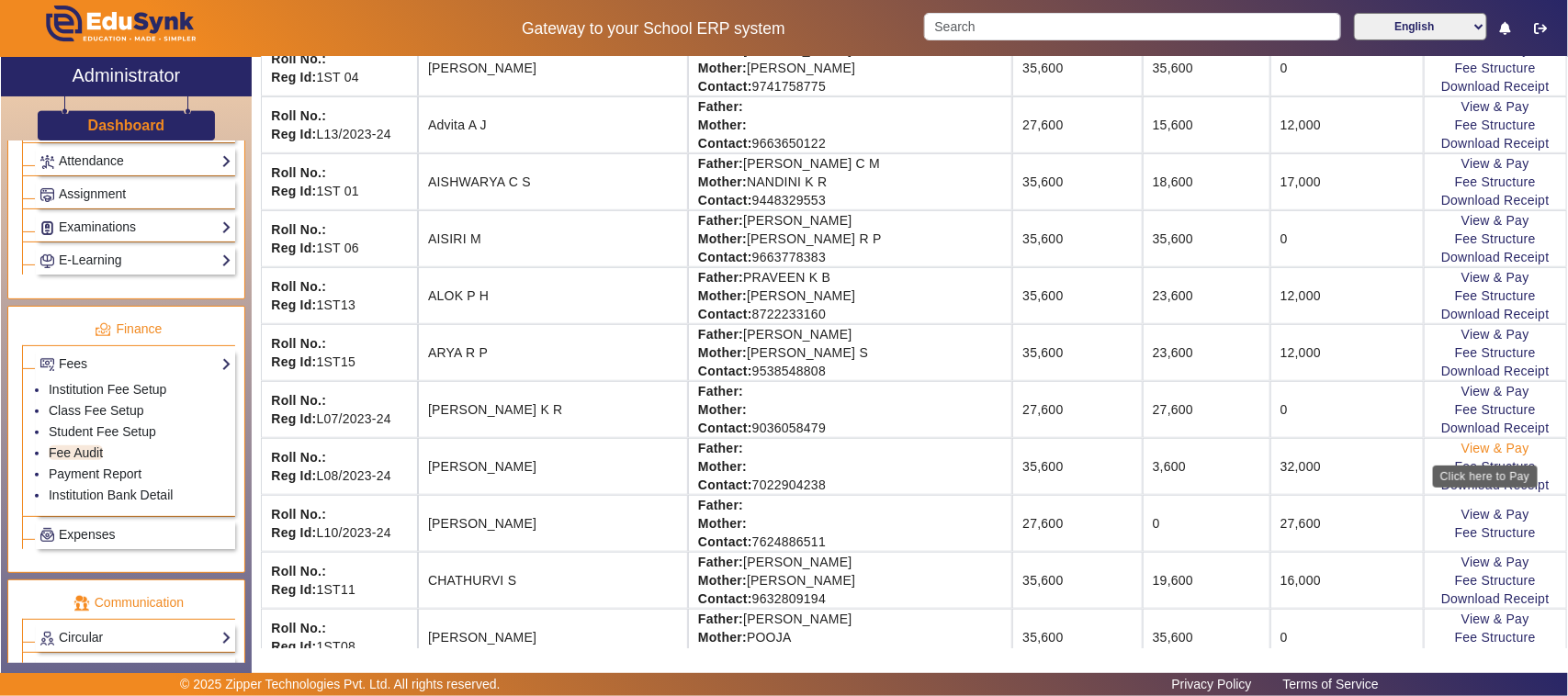
click at [1461, 454] on link "View & Pay" at bounding box center [1495, 449] width 68 height 15
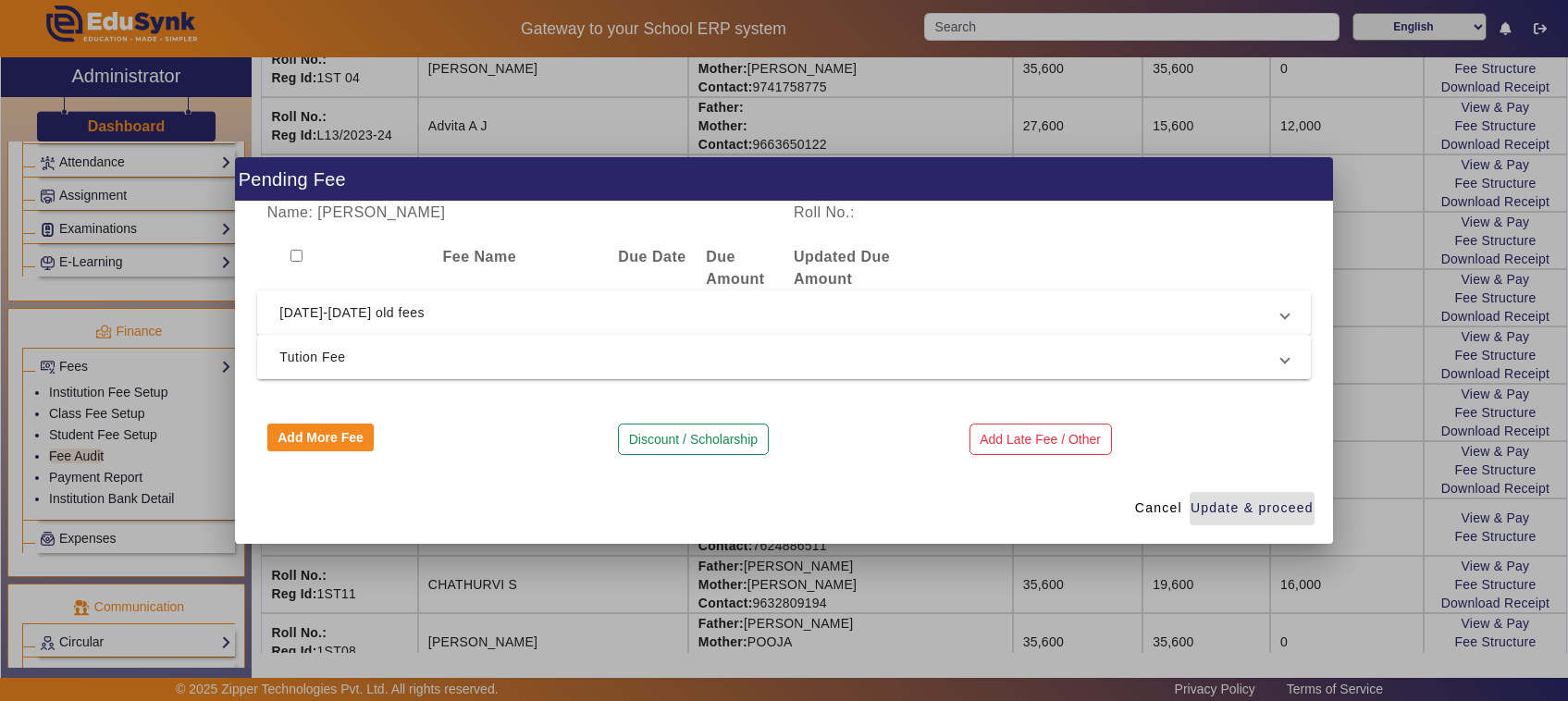
click at [304, 357] on span "Tution Fee" at bounding box center [780, 357] width 1002 height 22
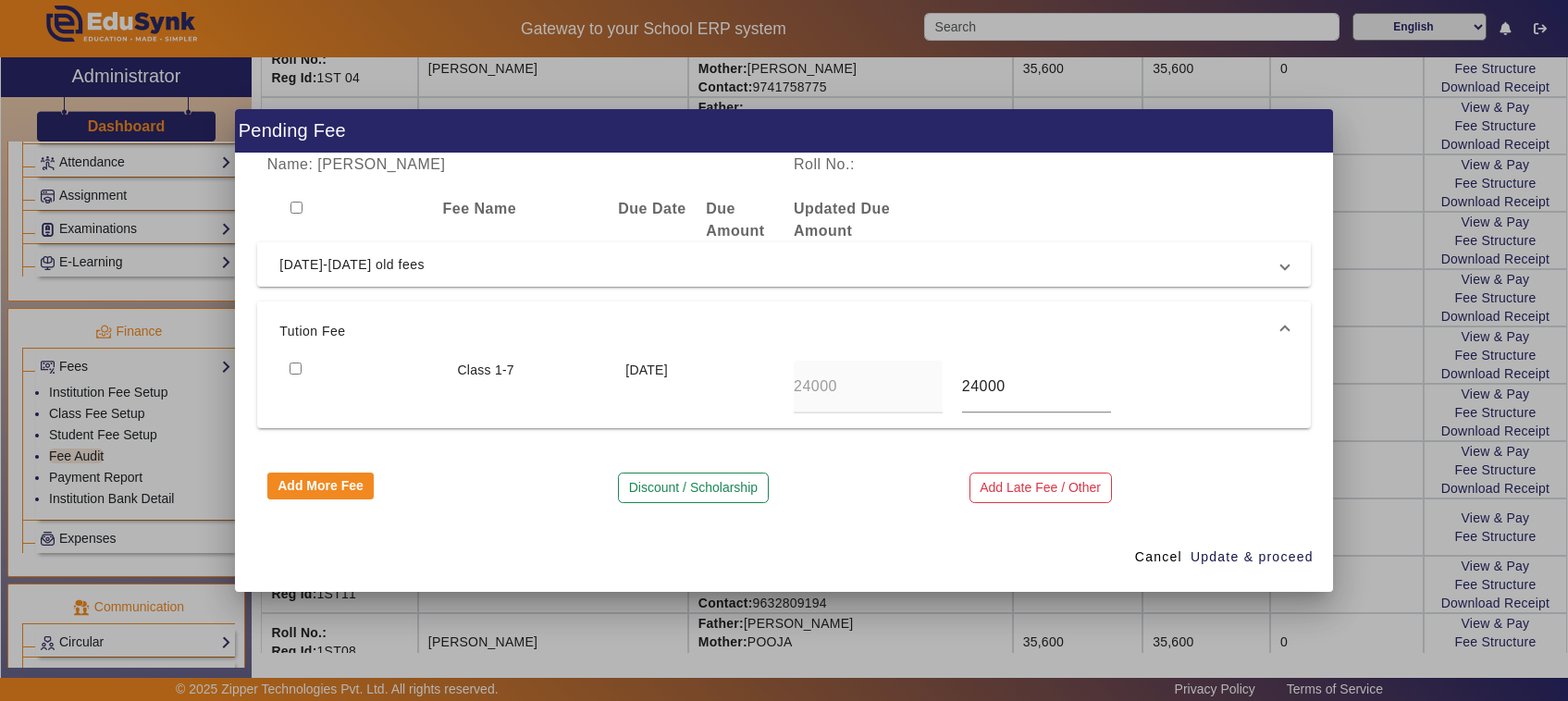
click at [289, 366] on input "checkbox" at bounding box center [295, 368] width 12 height 12
checkbox input "true"
click at [971, 390] on input "24000" at bounding box center [1036, 386] width 149 height 22
click at [1279, 556] on span "Update & proceed" at bounding box center [1252, 557] width 123 height 19
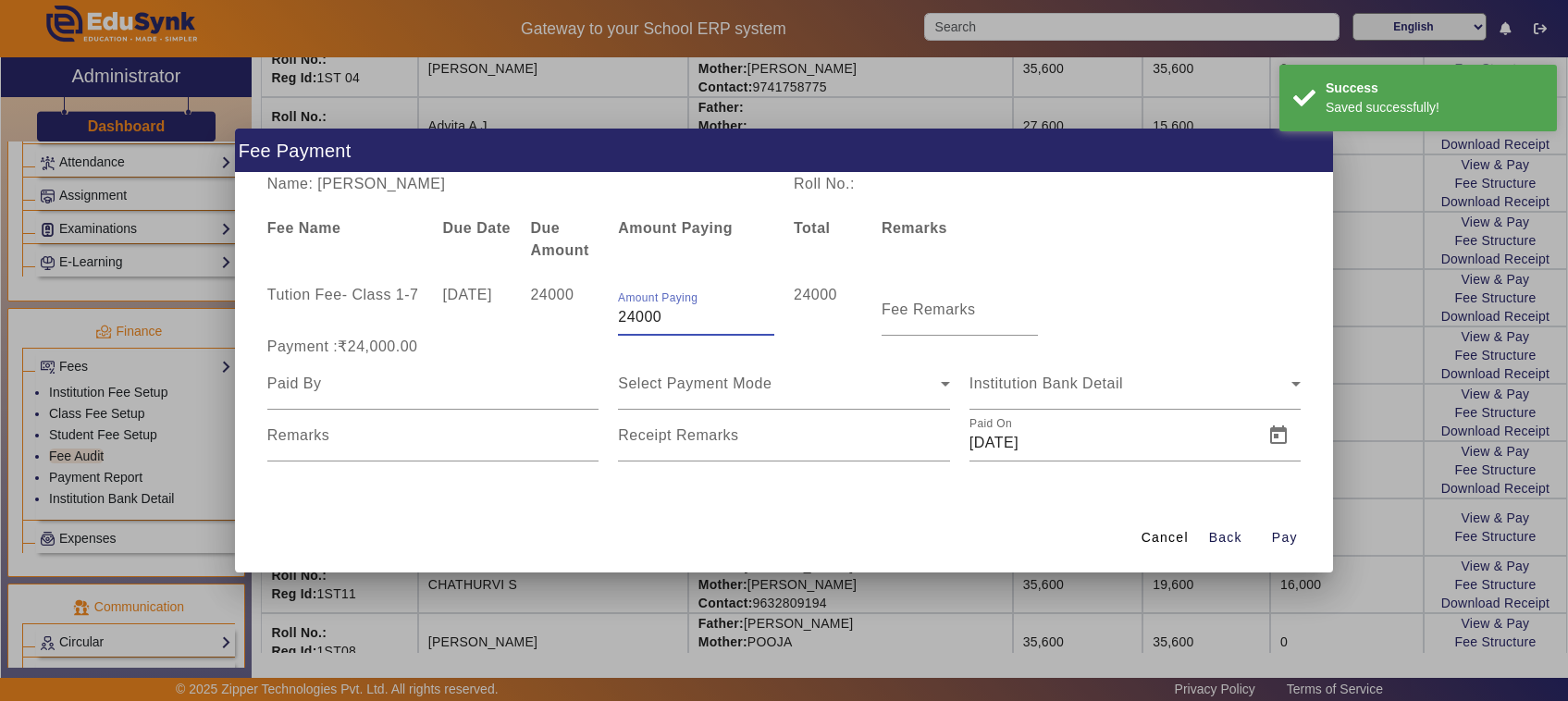
click at [664, 316] on input "24000" at bounding box center [696, 317] width 156 height 22
type input "2"
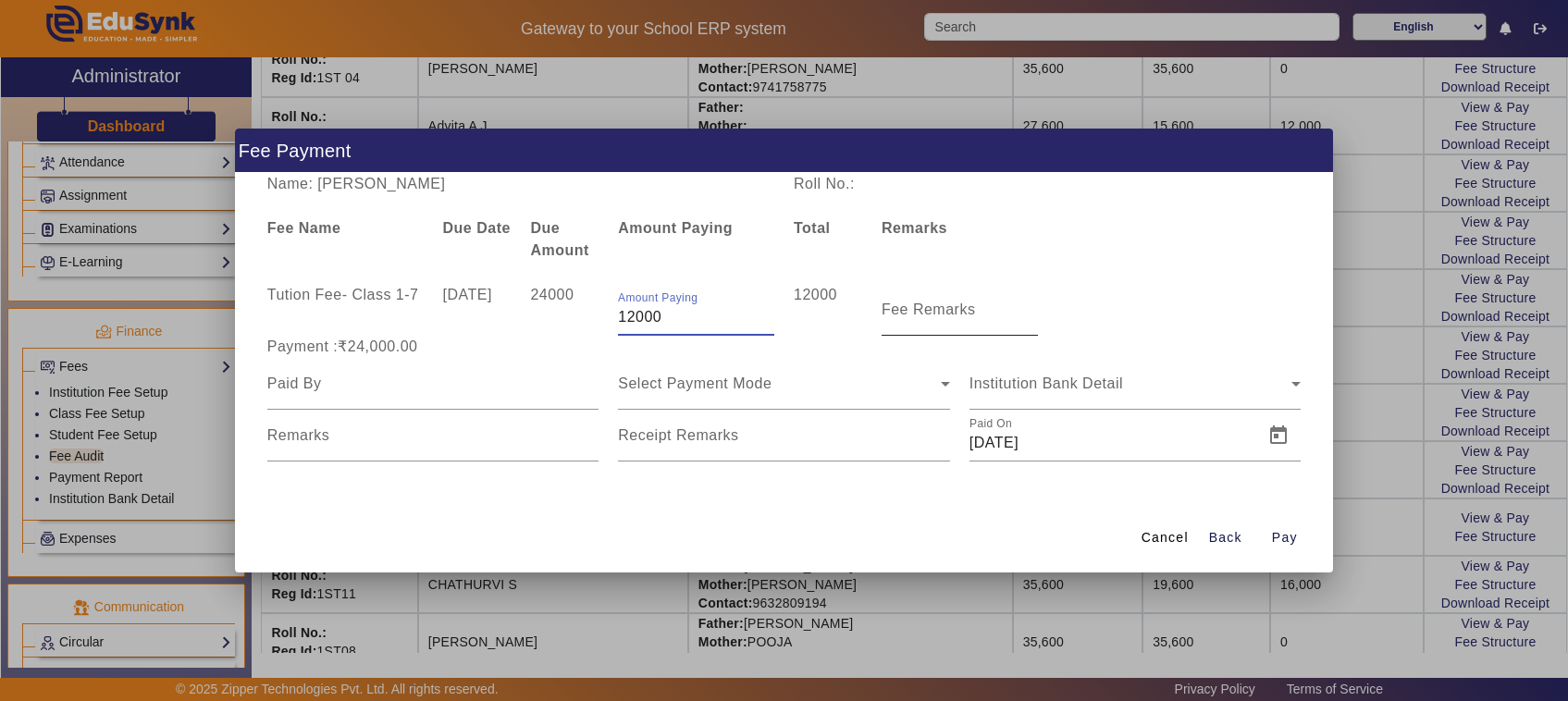
type input "12000"
click at [942, 320] on input "Fee Remarks" at bounding box center [960, 317] width 156 height 22
type input "1st payment"
click at [341, 386] on input at bounding box center [433, 383] width 332 height 22
type input "Father"
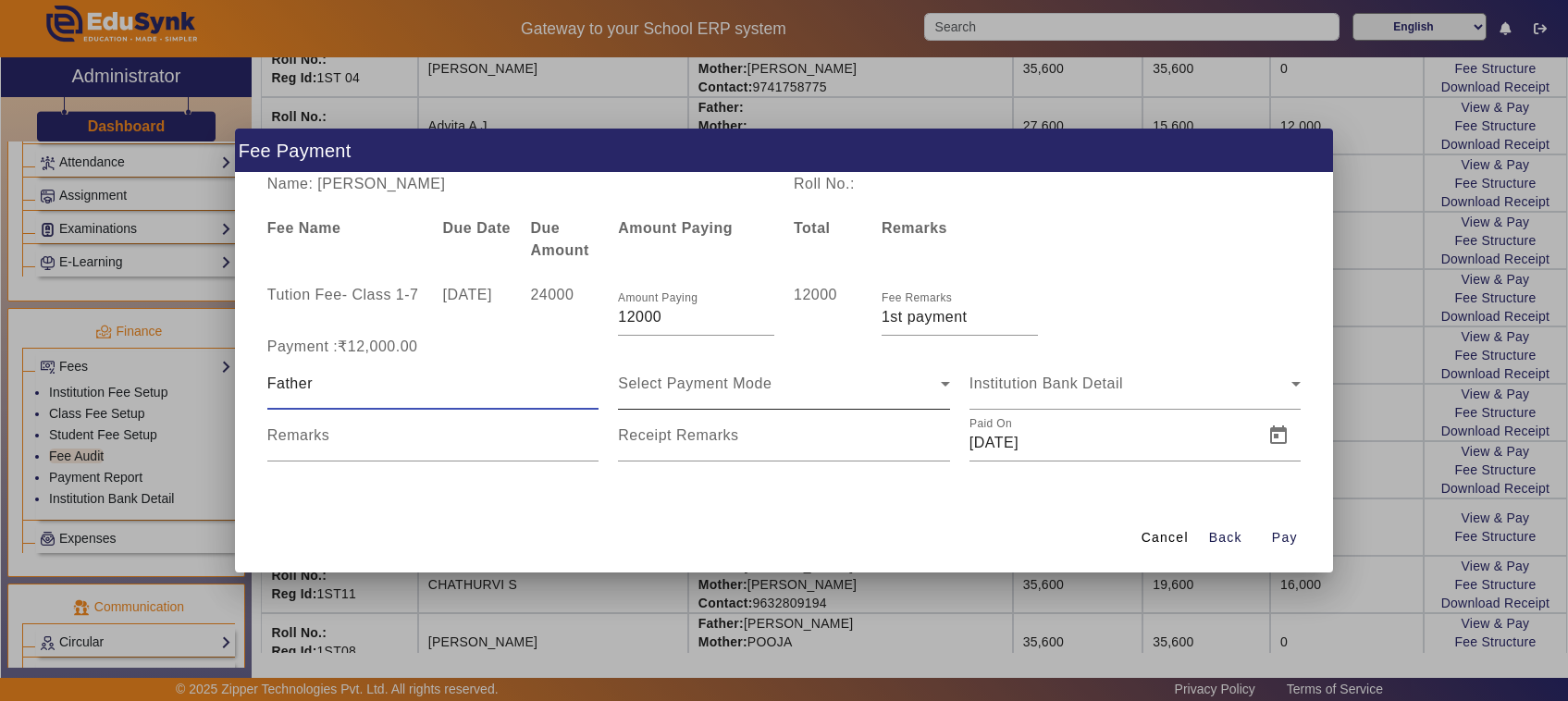
click at [678, 386] on span "Select Payment Mode" at bounding box center [695, 383] width 153 height 16
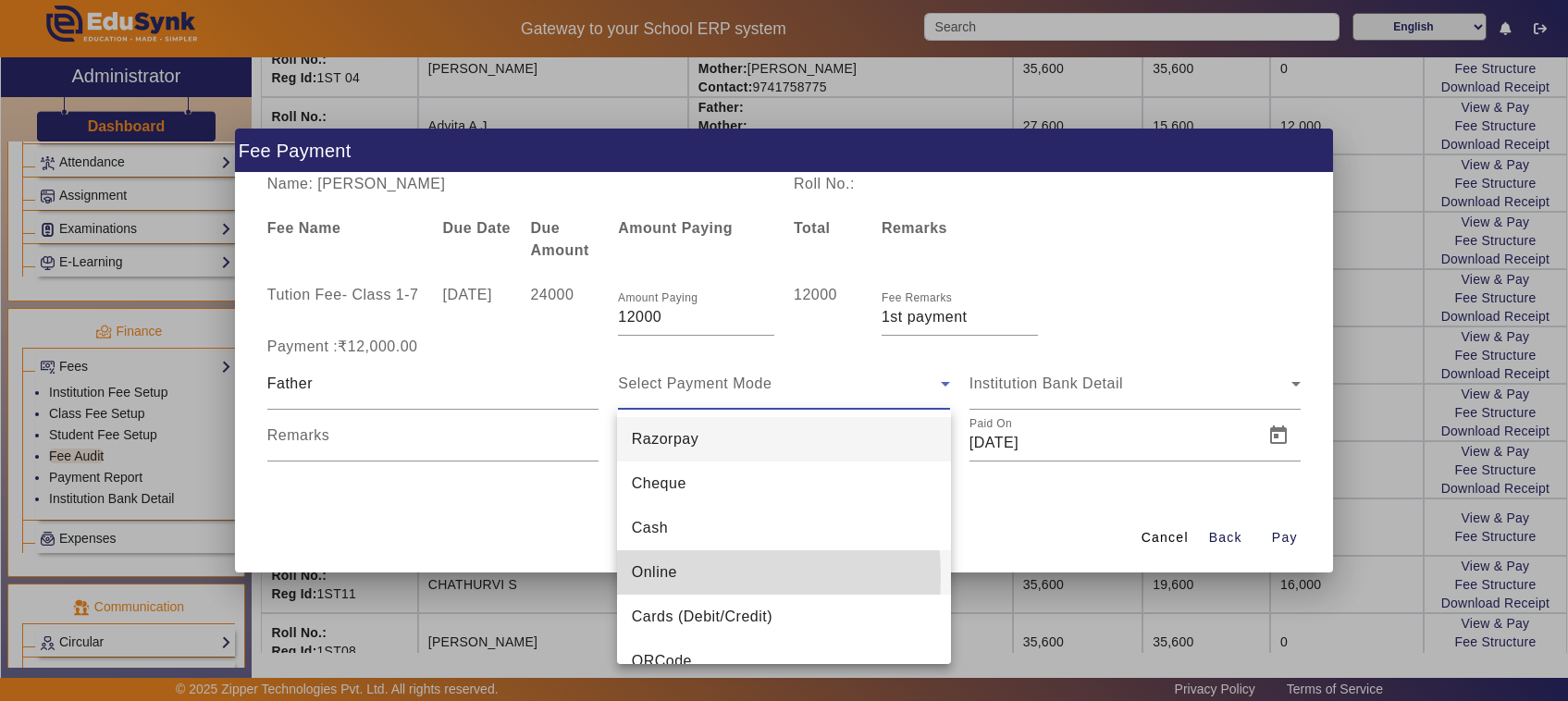
click at [657, 576] on span "Online" at bounding box center [655, 572] width 46 height 22
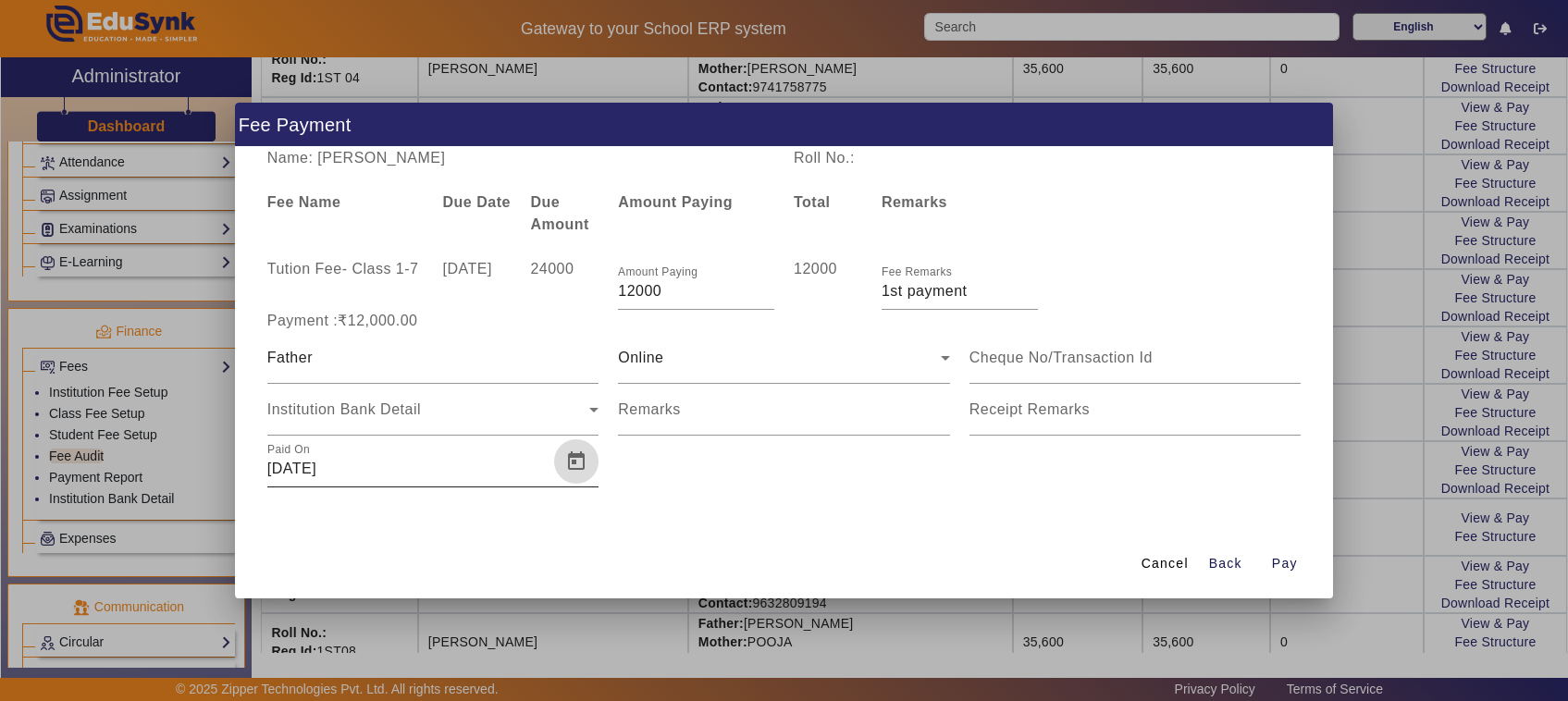
click at [574, 460] on span "Open calendar" at bounding box center [577, 461] width 45 height 45
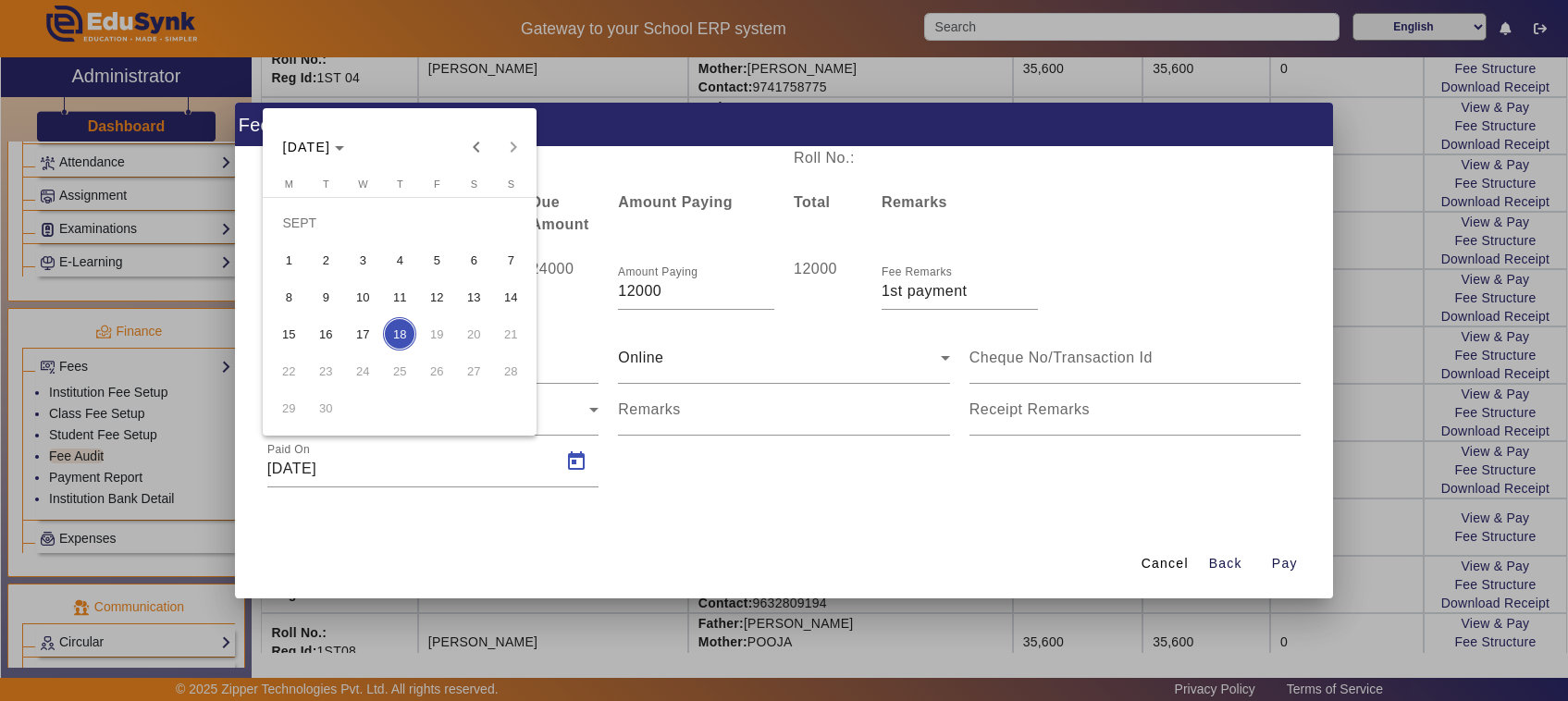
click at [299, 338] on span "15" at bounding box center [288, 334] width 33 height 33
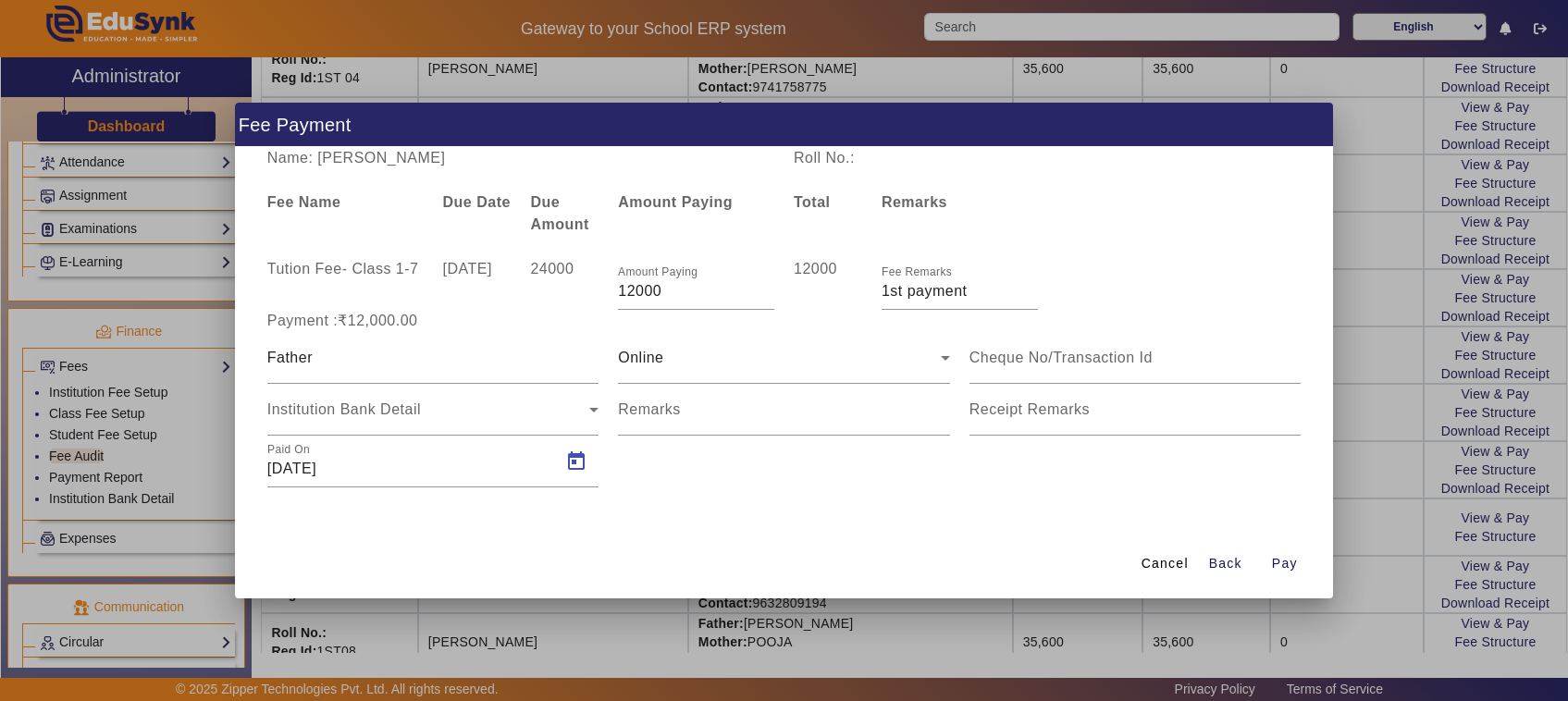
type input "[DATE]"
click at [656, 420] on input "Remarks" at bounding box center [784, 417] width 332 height 22
type input "794"
click at [1058, 365] on input at bounding box center [1135, 358] width 332 height 22
click at [1358, 389] on div at bounding box center [784, 350] width 1568 height 701
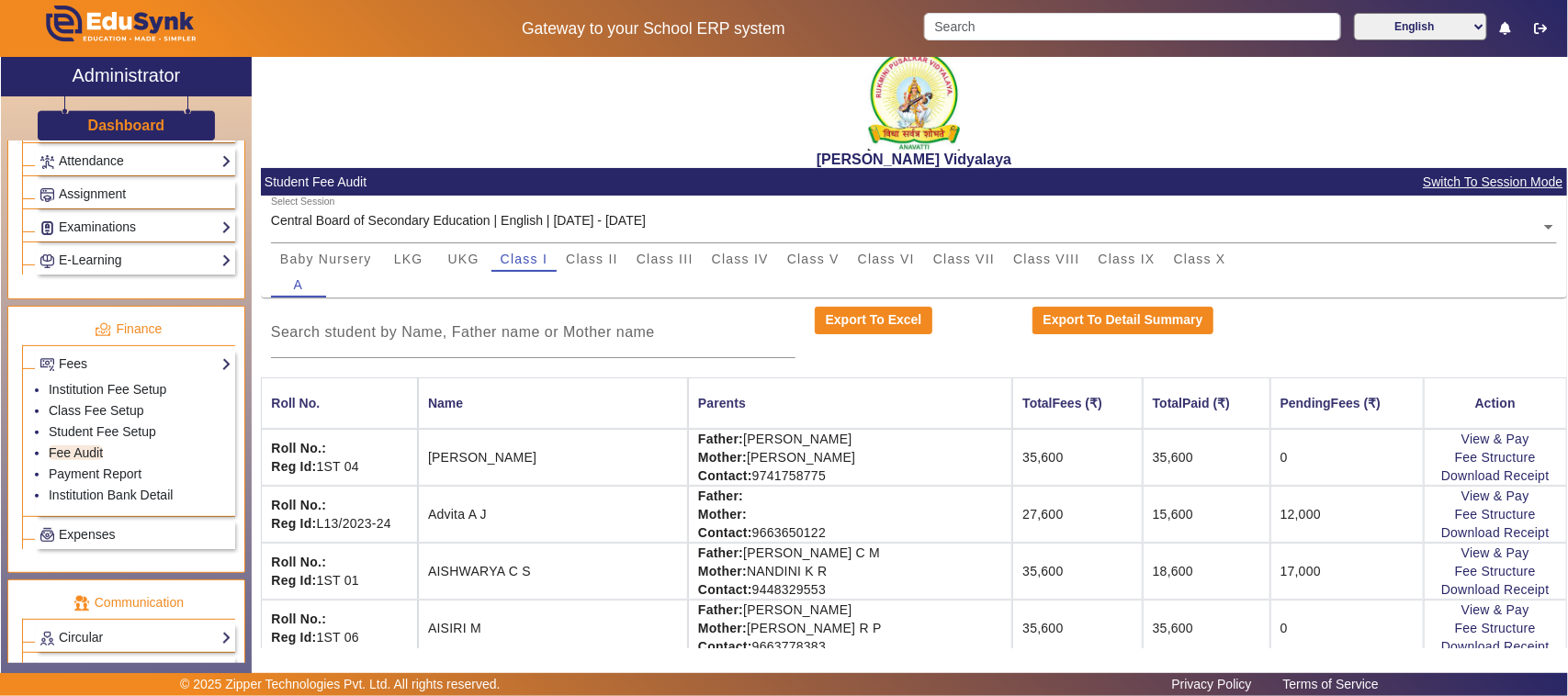
scroll to position [0, 0]
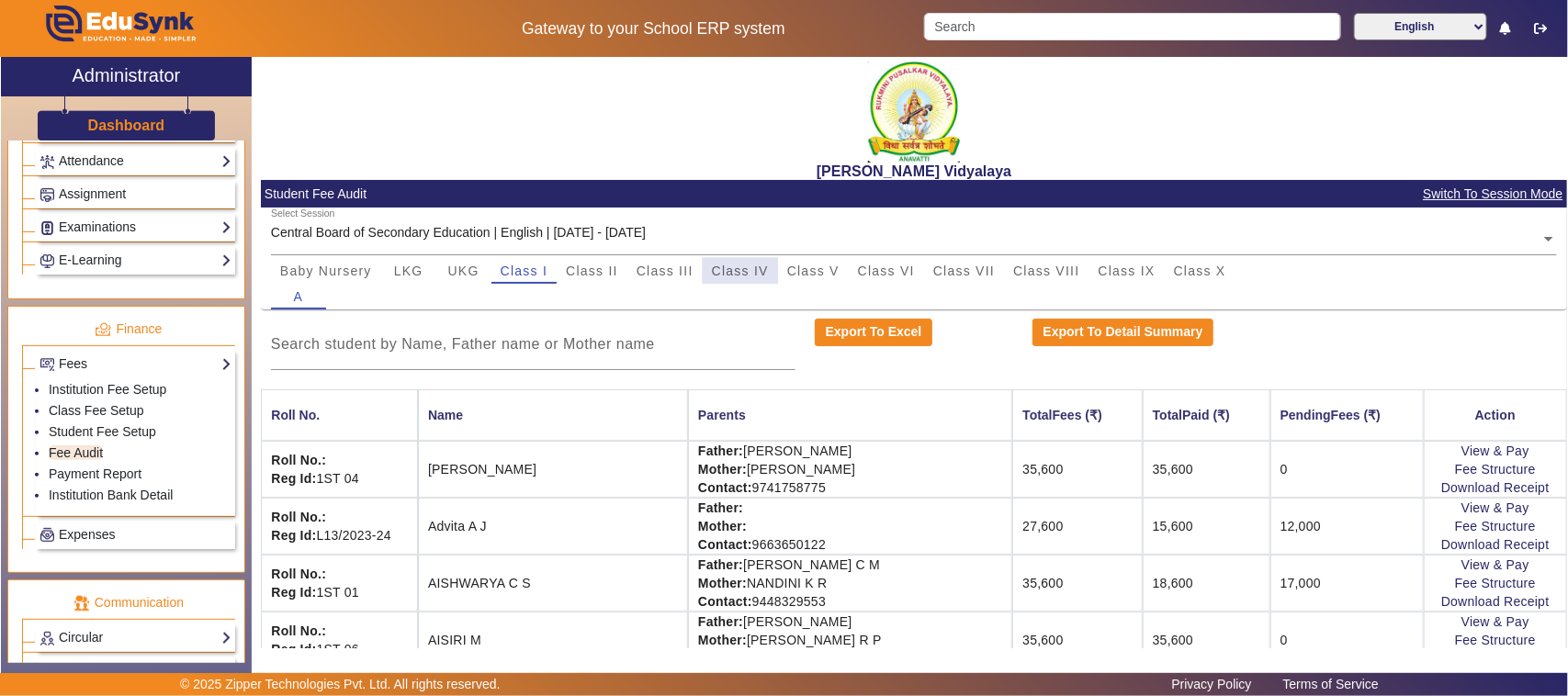
click at [741, 267] on span "Class IV" at bounding box center [741, 271] width 57 height 13
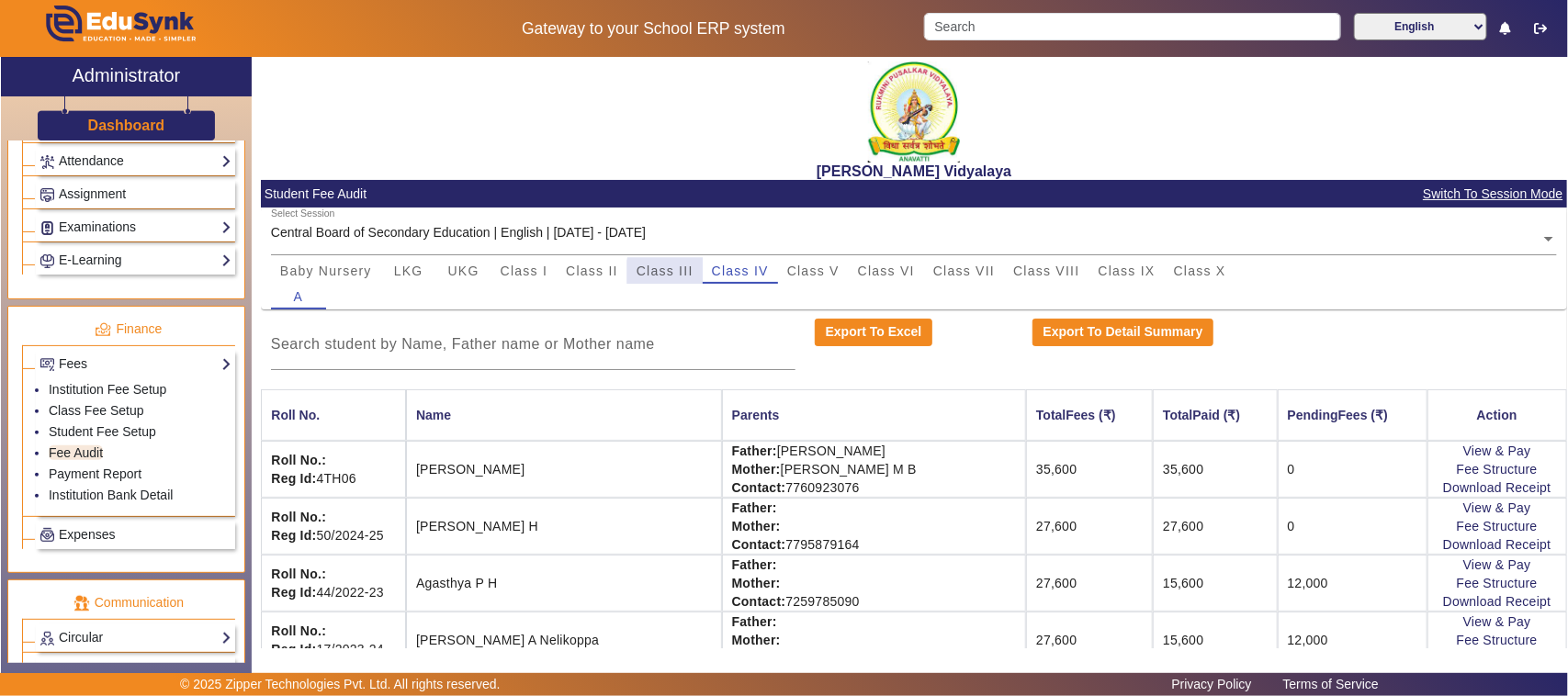
click at [685, 276] on span "Class III" at bounding box center [665, 271] width 57 height 13
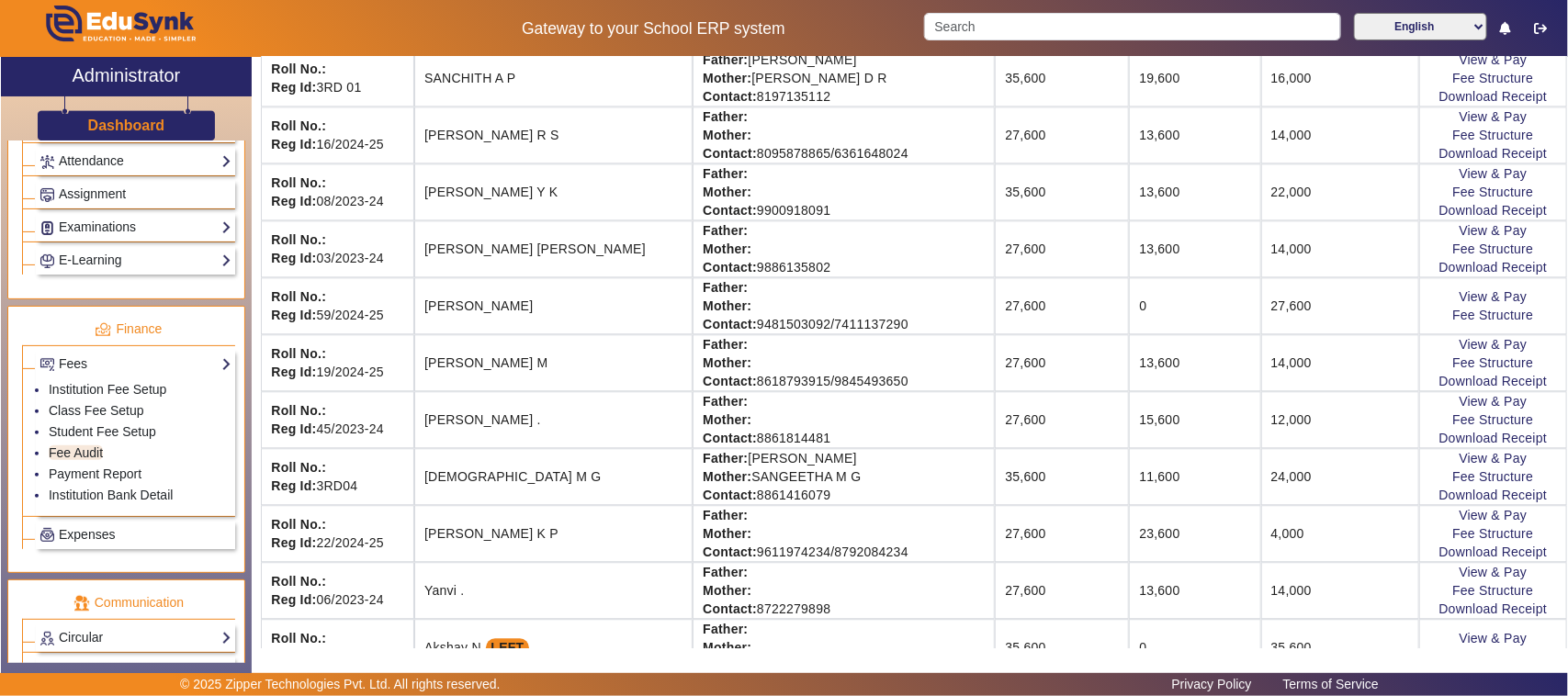
scroll to position [1952, 0]
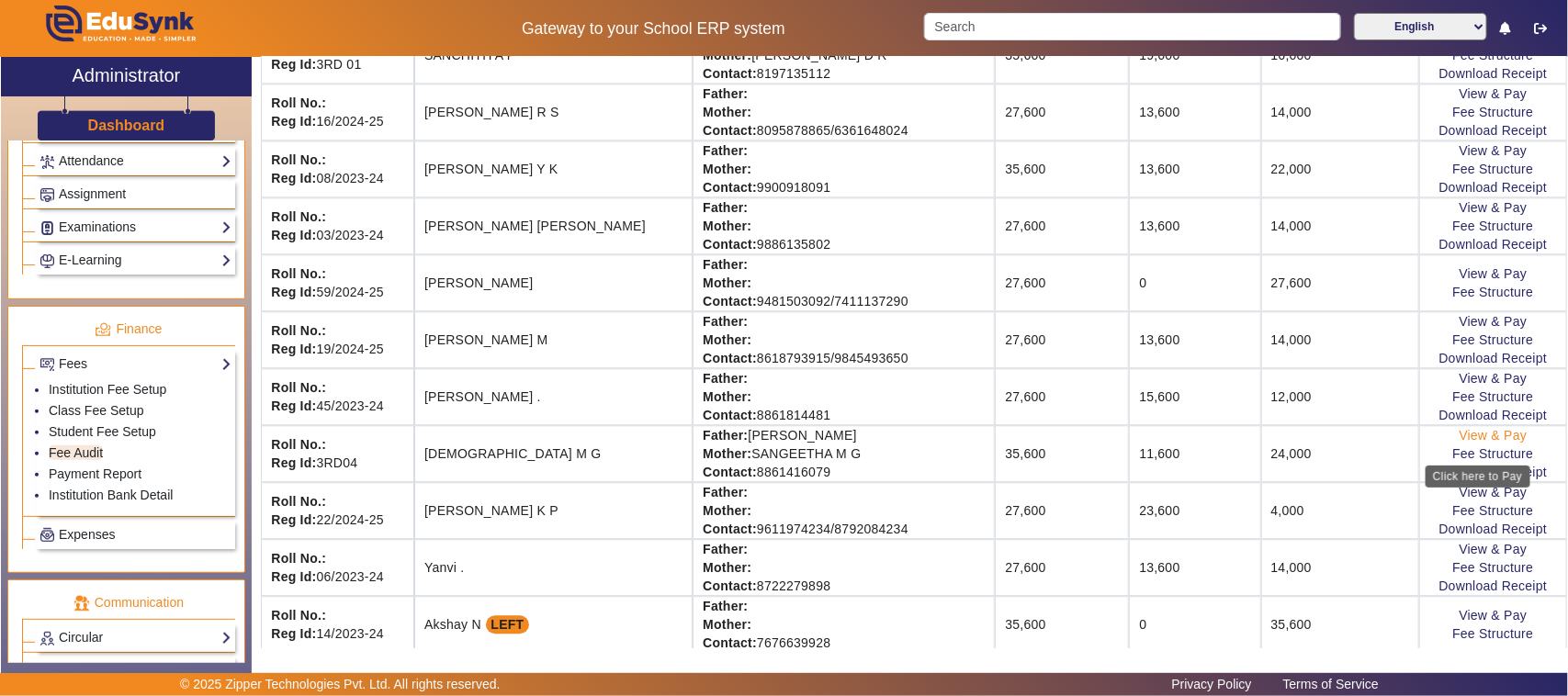
click at [1466, 443] on link "View & Pay" at bounding box center [1493, 435] width 68 height 15
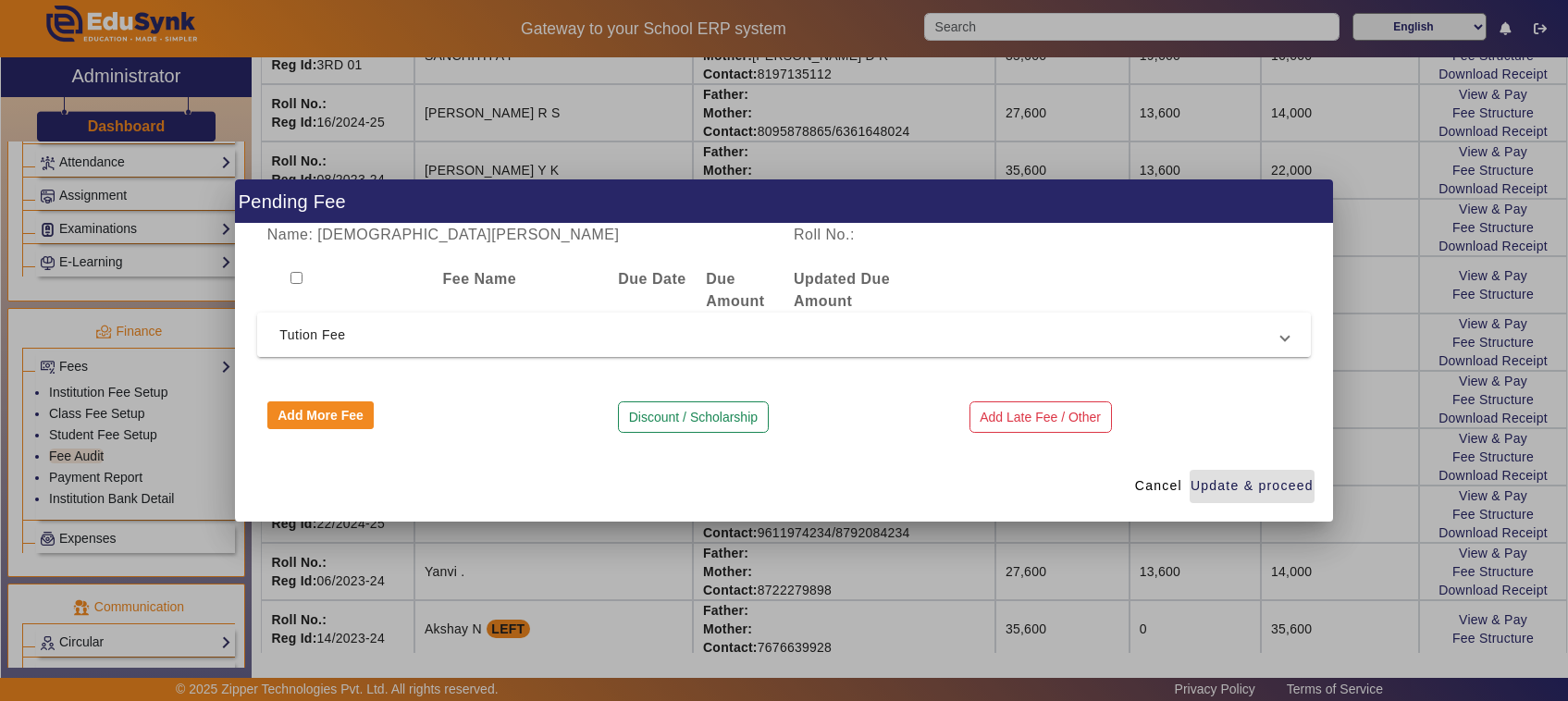
click at [311, 333] on span "Tution Fee" at bounding box center [780, 334] width 1002 height 22
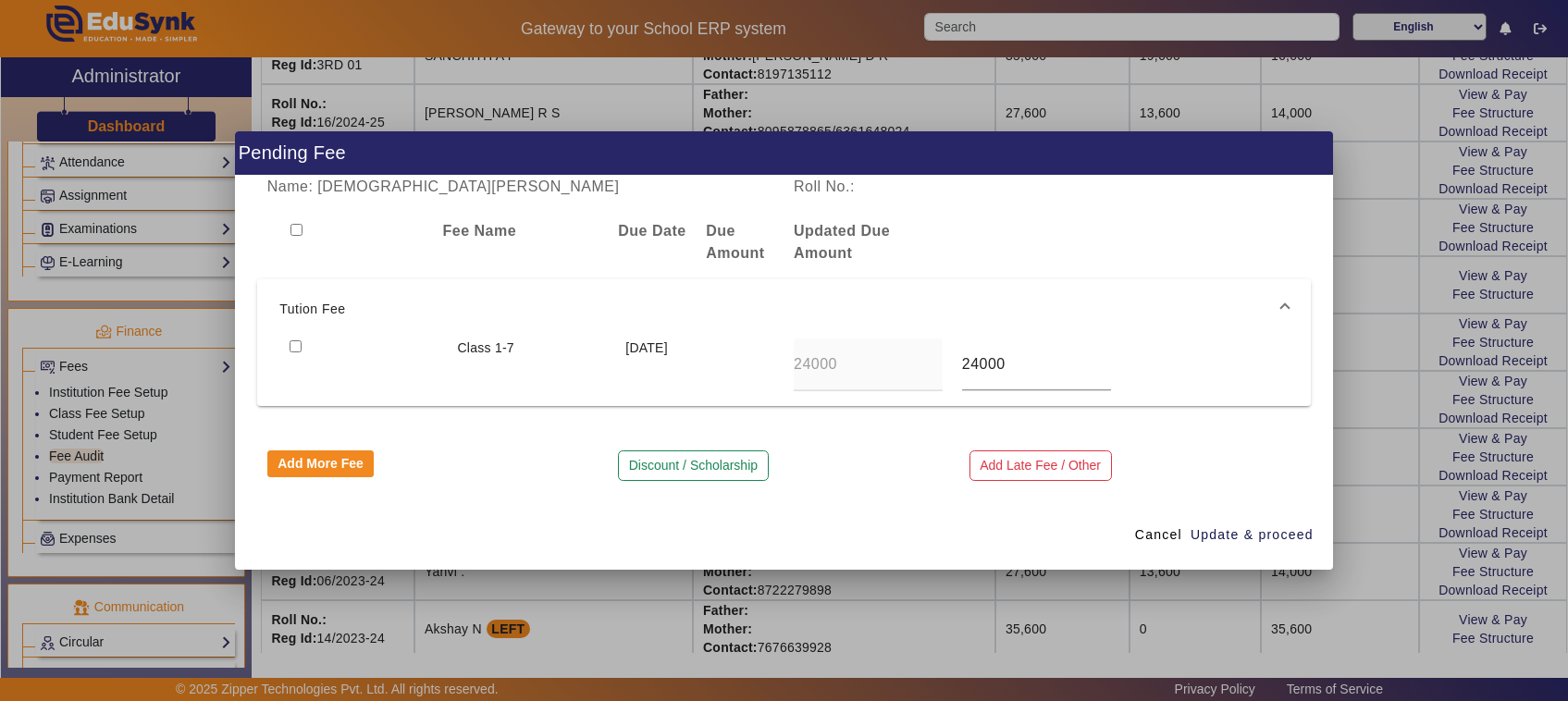
click at [294, 347] on input "checkbox" at bounding box center [295, 346] width 12 height 12
checkbox input "true"
click at [1273, 530] on span "Update & proceed" at bounding box center [1252, 535] width 123 height 19
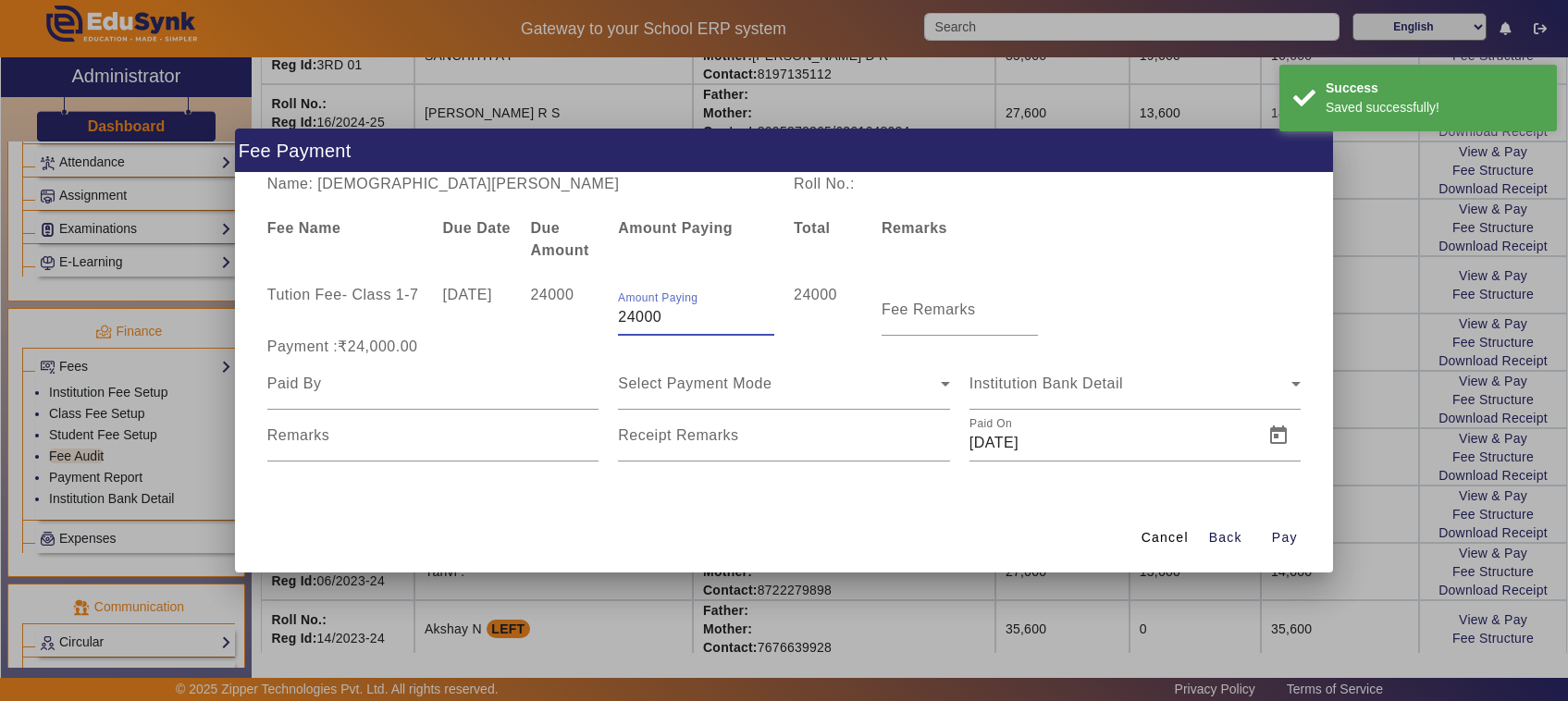
click at [673, 321] on input "24000" at bounding box center [696, 317] width 156 height 22
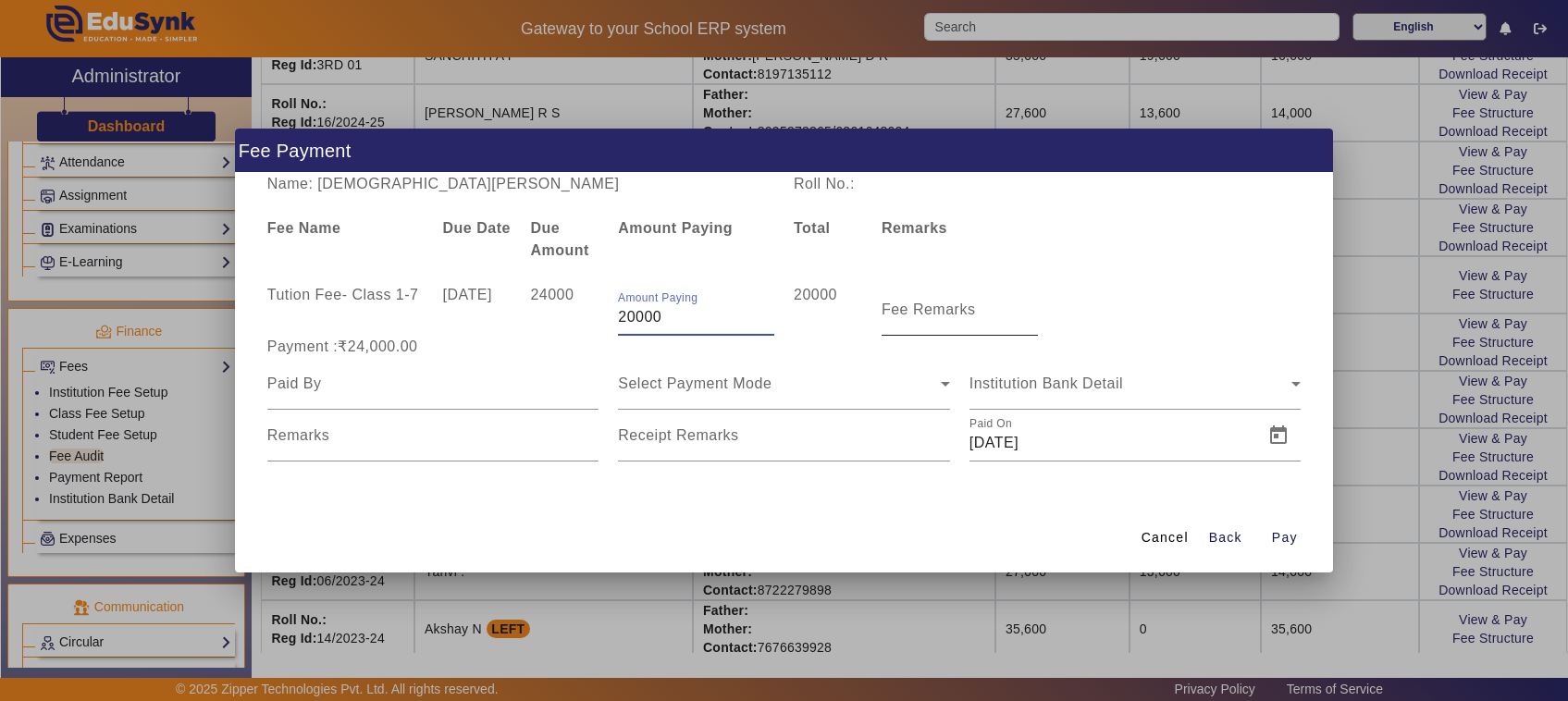
type input "20000"
click at [903, 315] on mat-label "Fee Remarks" at bounding box center [929, 309] width 94 height 16
click at [903, 315] on input "Fee Remarks" at bounding box center [960, 317] width 156 height 22
type input "1st payment"
click at [331, 373] on input at bounding box center [433, 383] width 332 height 22
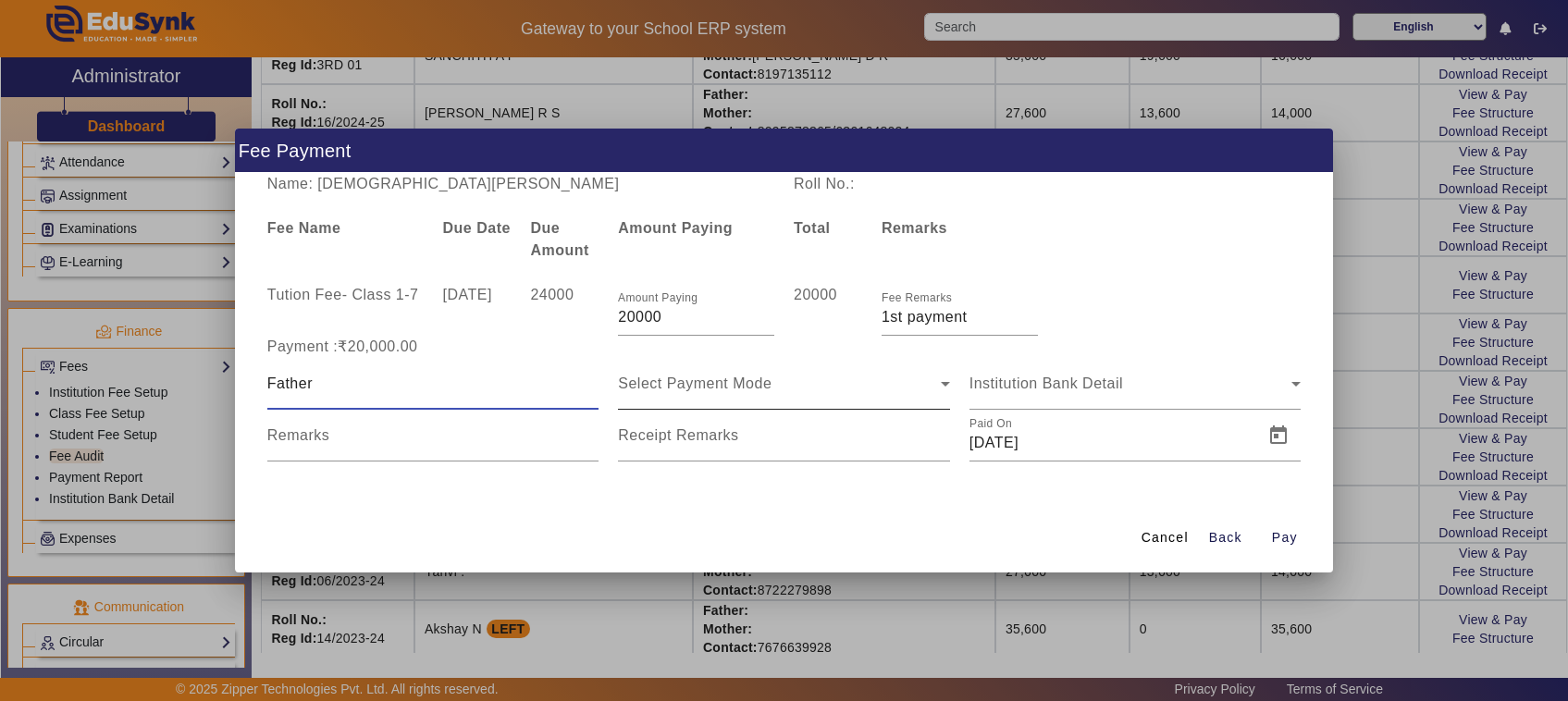
type input "Father"
click at [669, 391] on span "Select Payment Mode" at bounding box center [695, 383] width 153 height 16
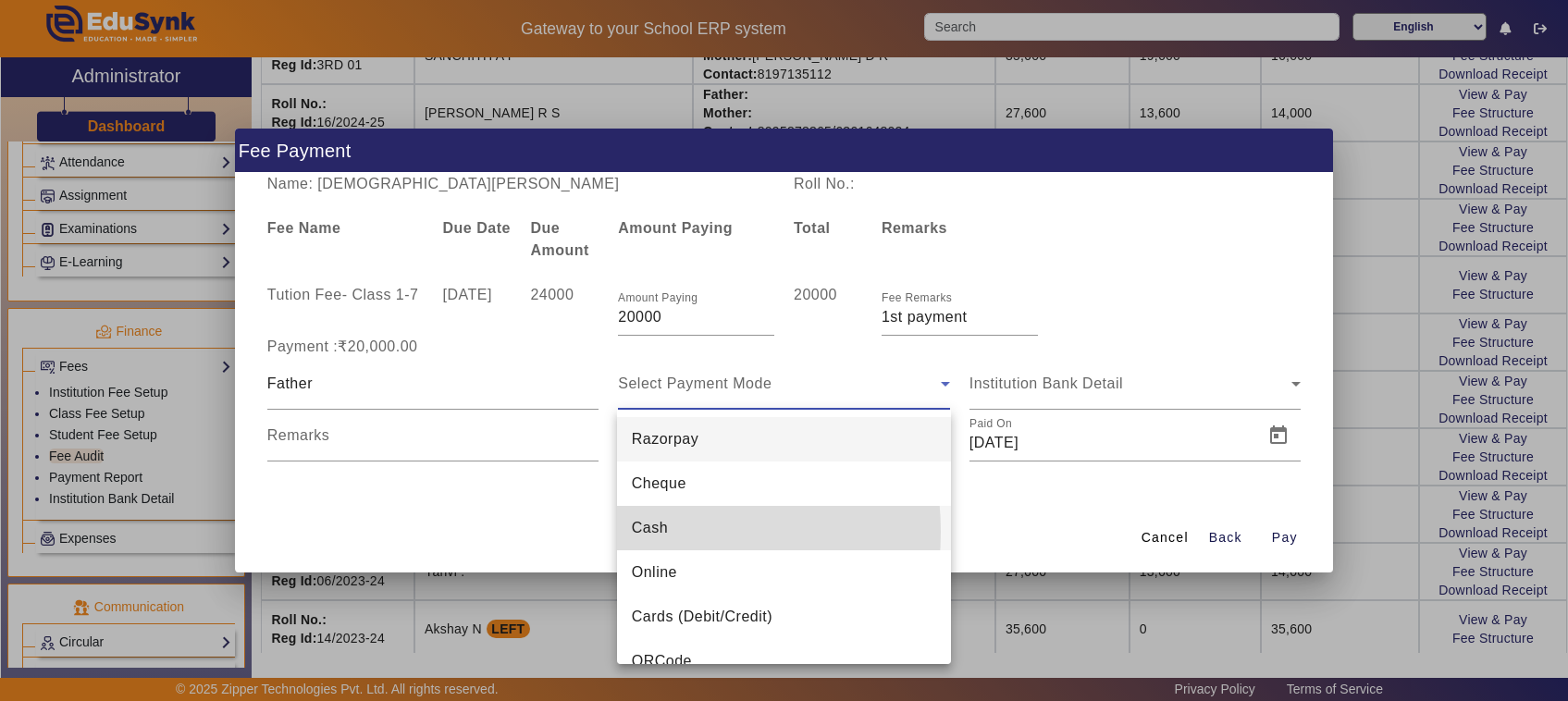
click at [637, 532] on span "Cash" at bounding box center [650, 528] width 36 height 22
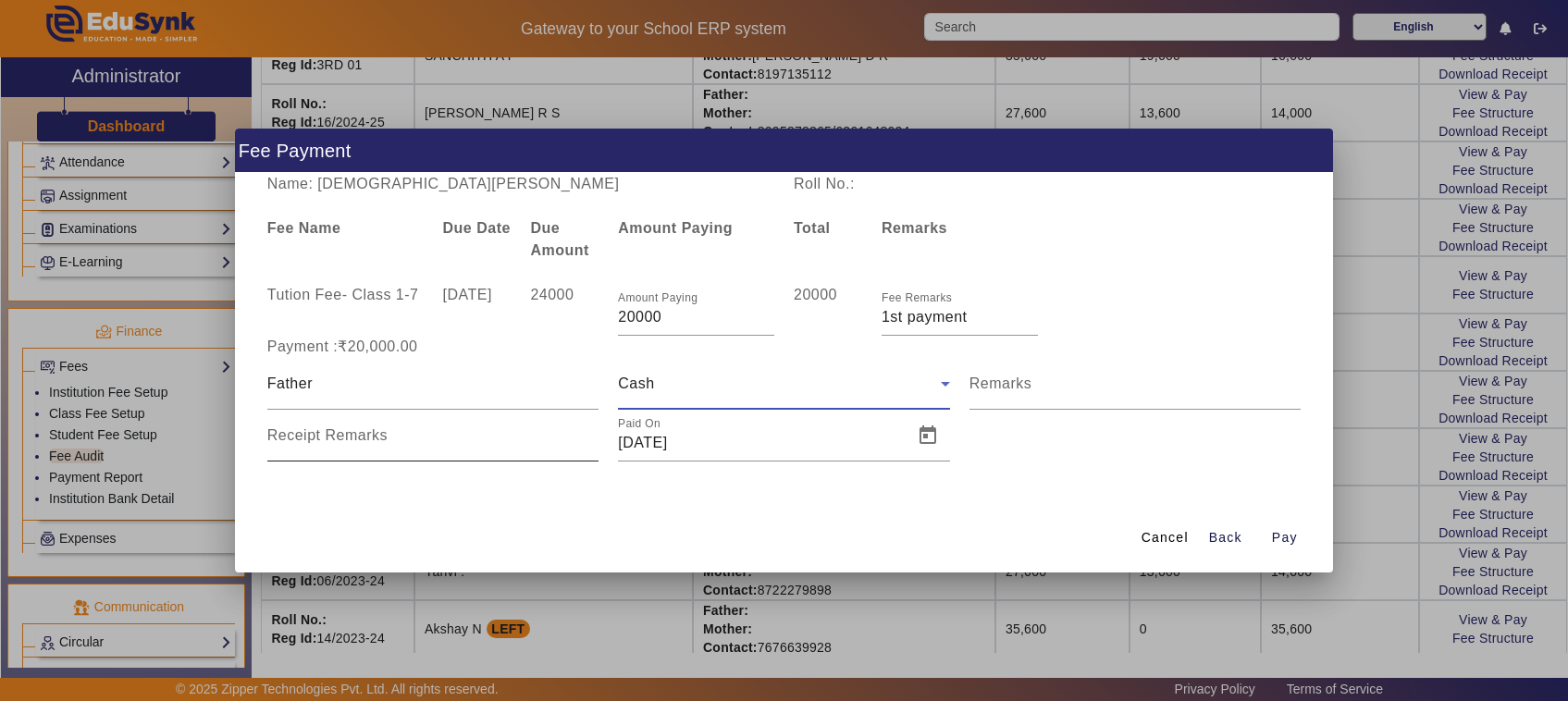
click at [321, 450] on input "Receipt Remarks" at bounding box center [433, 442] width 332 height 22
type input "797"
click at [930, 442] on span "Open calendar" at bounding box center [928, 436] width 45 height 45
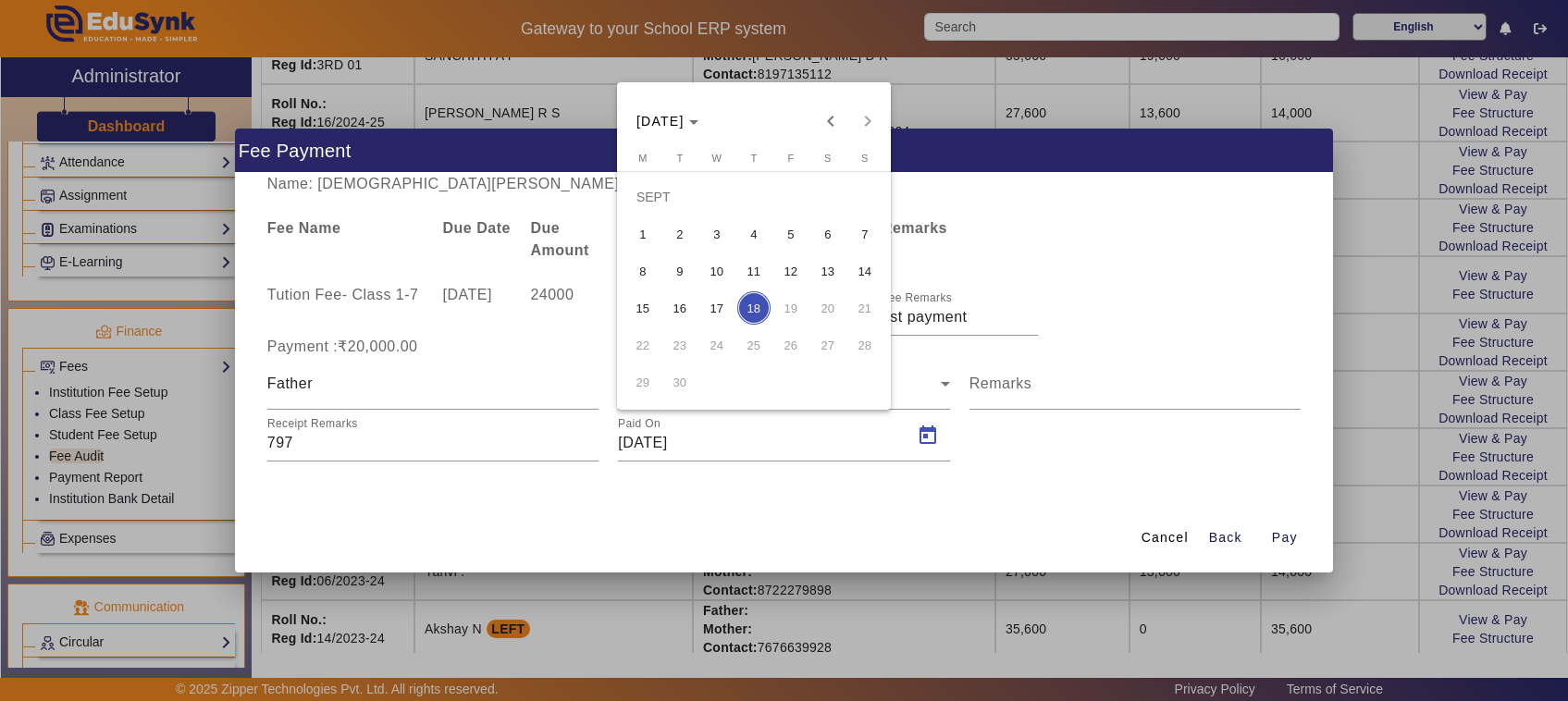
click at [715, 311] on span "17" at bounding box center [716, 307] width 33 height 33
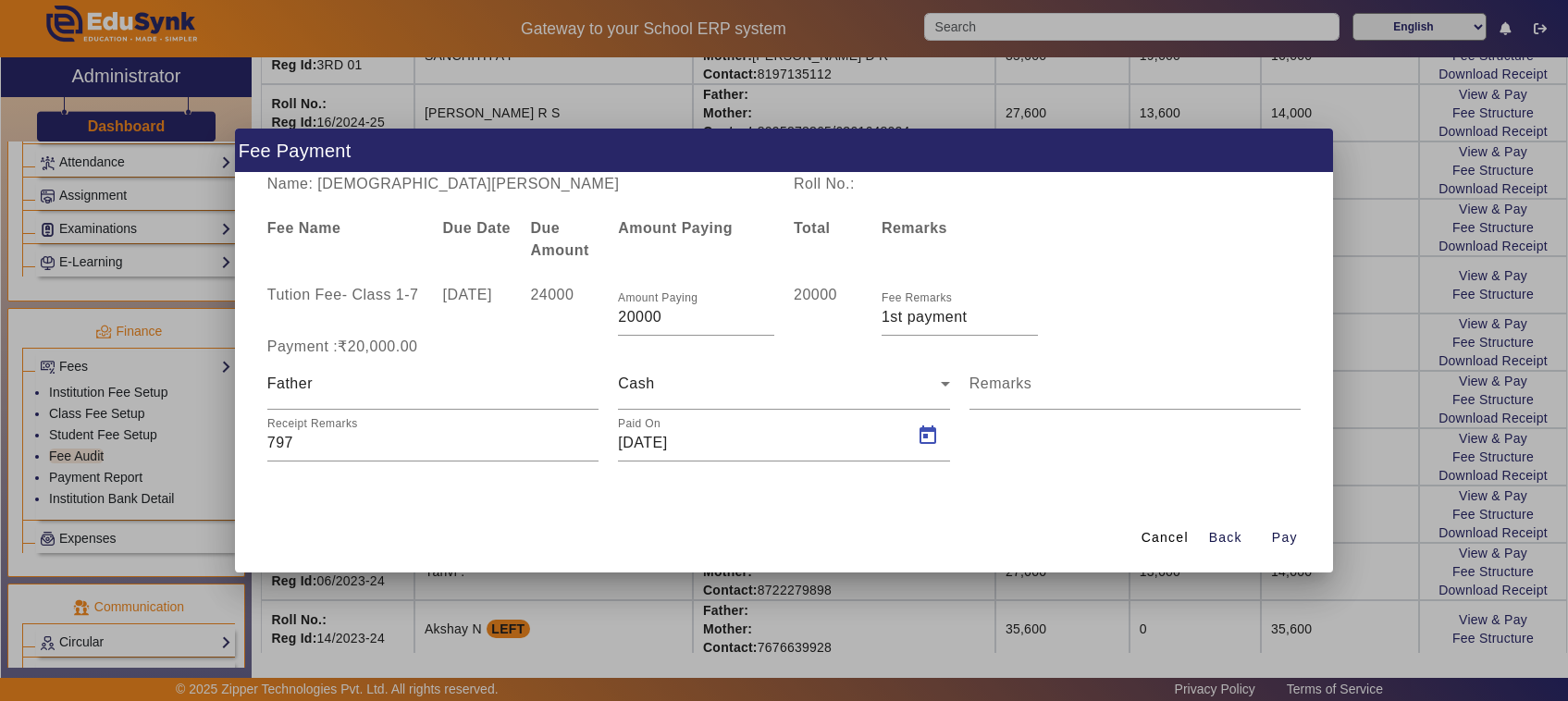
type input "[DATE]"
click at [1283, 537] on span "Pay" at bounding box center [1284, 537] width 26 height 19
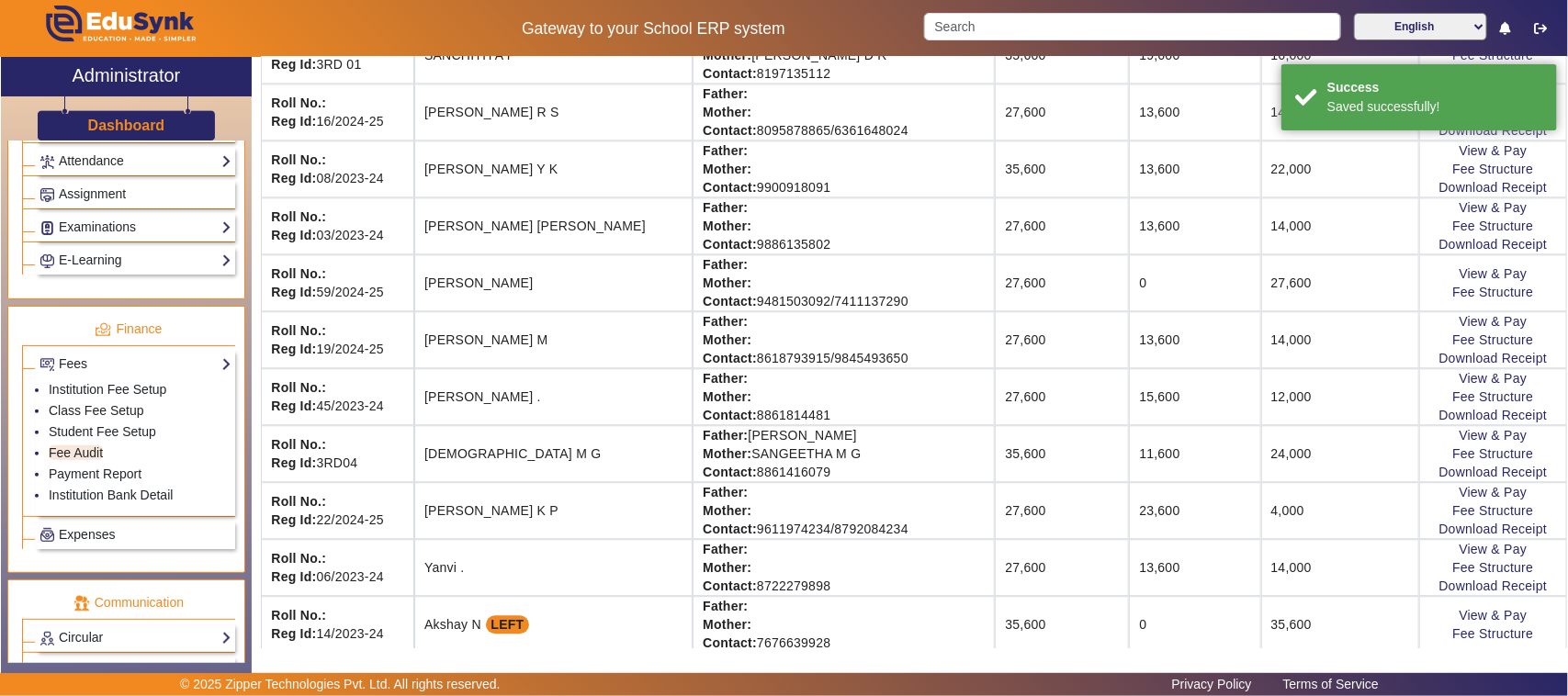
scroll to position [0, 0]
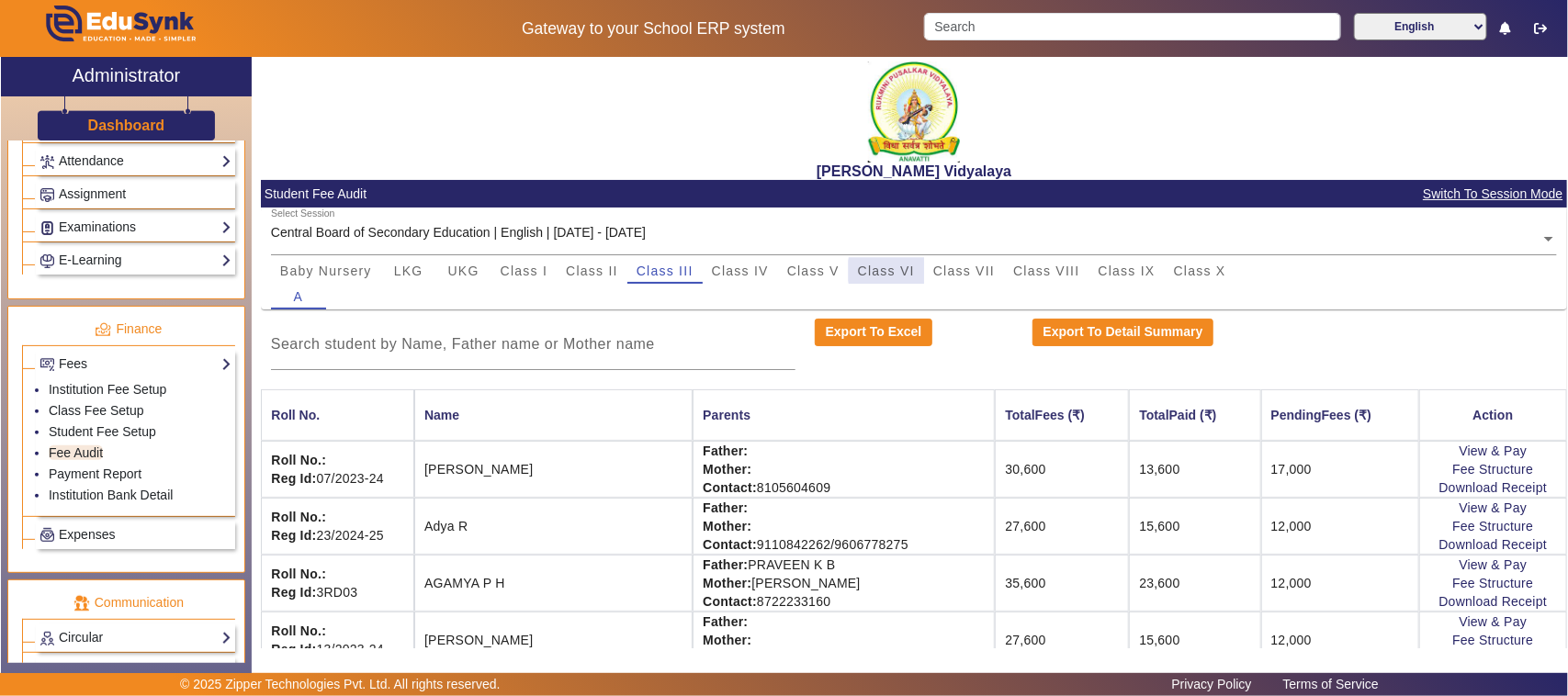
click at [900, 271] on span "Class VI" at bounding box center [886, 271] width 57 height 13
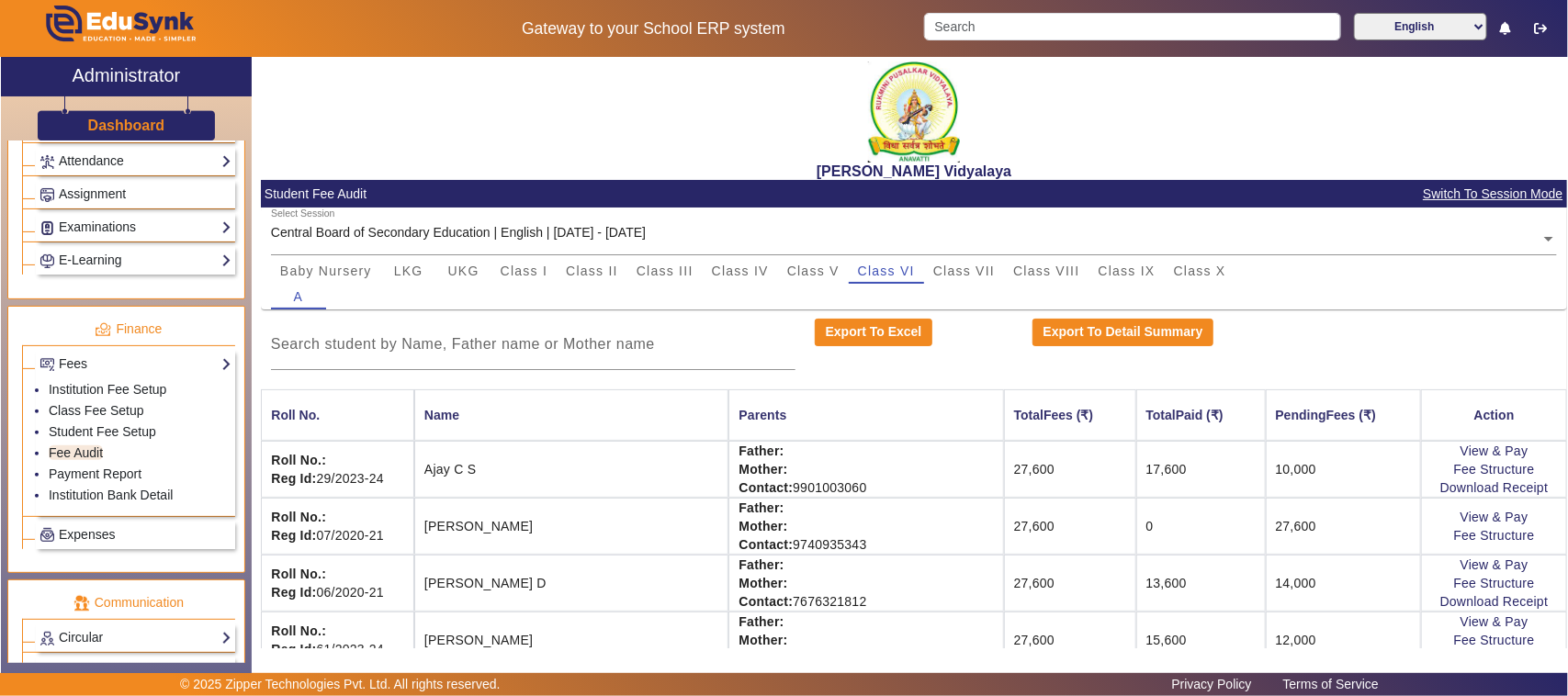
scroll to position [345, 0]
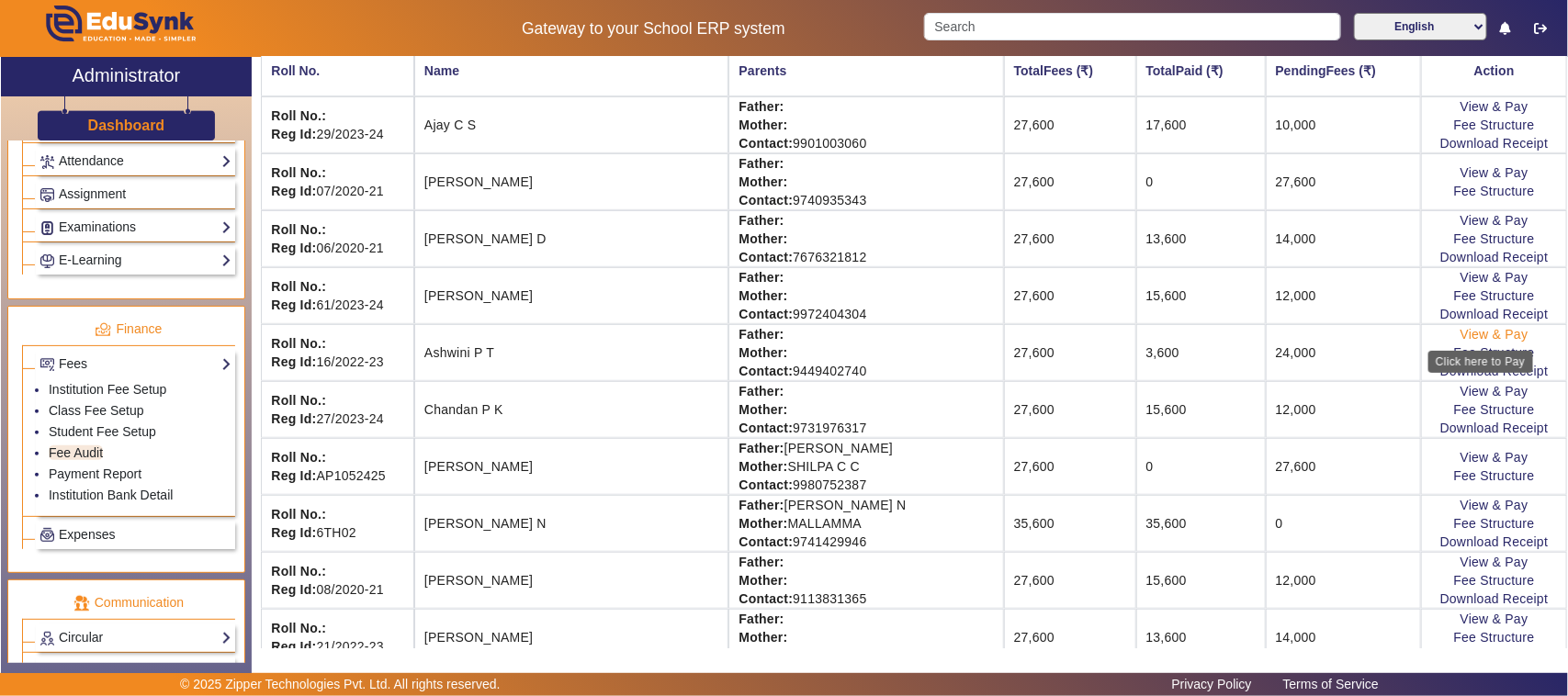
click at [1473, 335] on link "View & Pay" at bounding box center [1494, 334] width 68 height 15
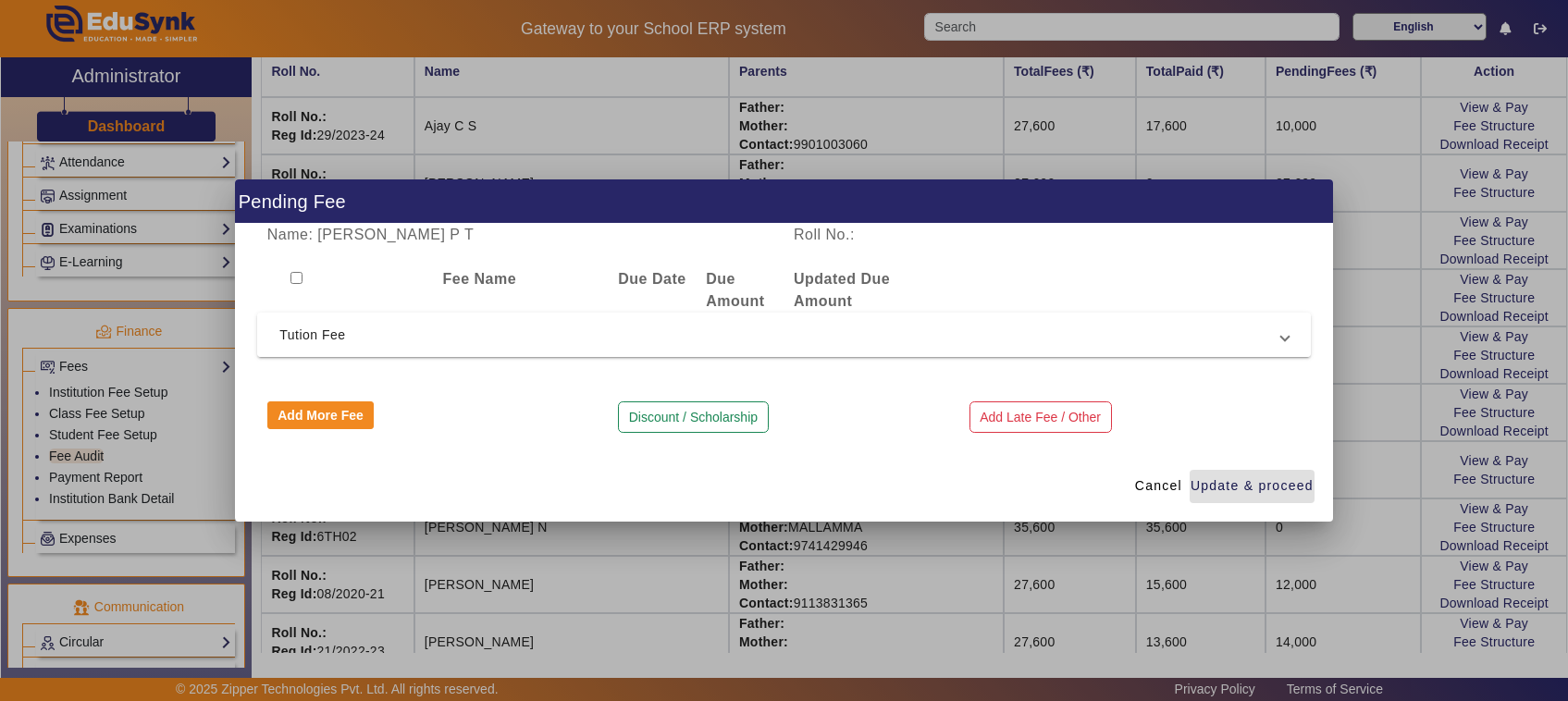
click at [334, 341] on span "Tution Fee" at bounding box center [780, 334] width 1002 height 22
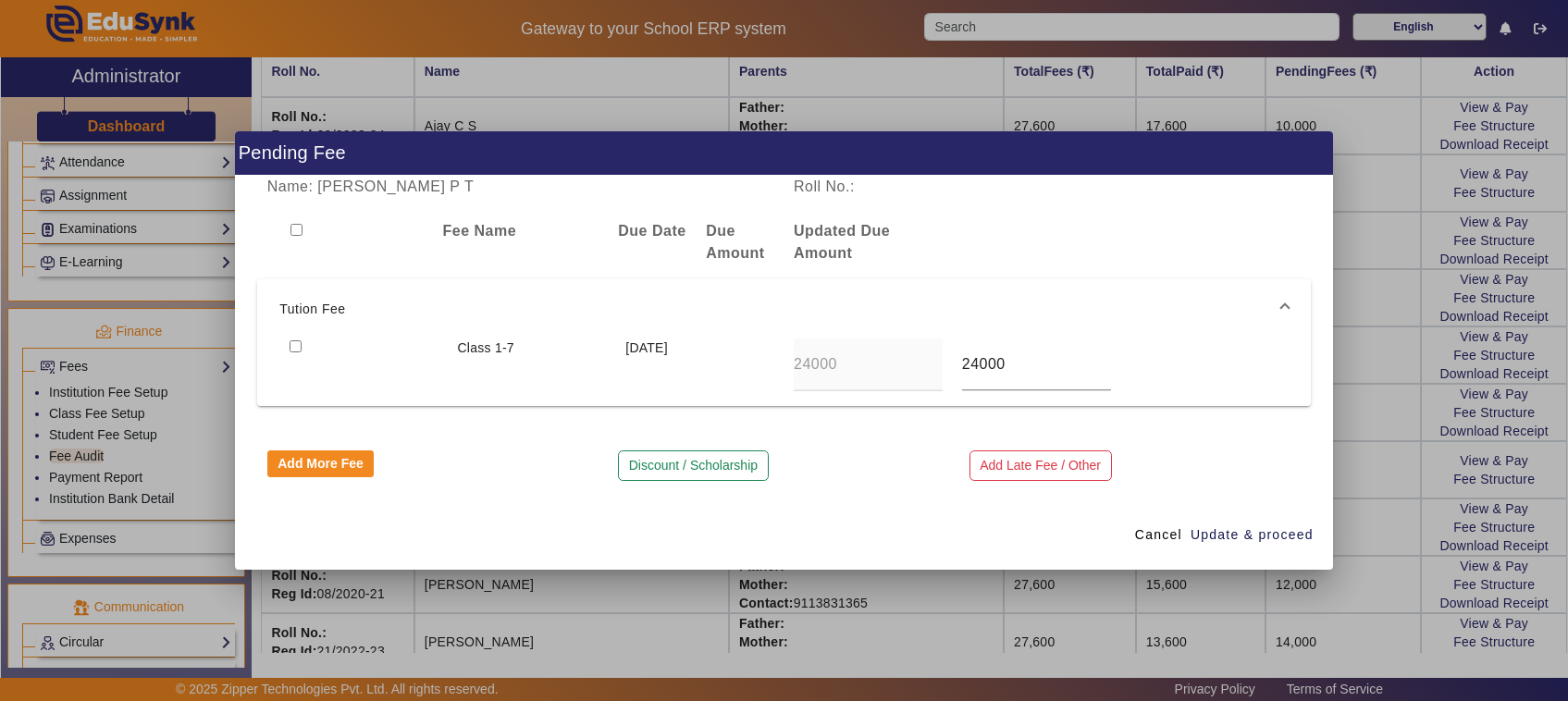
click at [289, 345] on input "checkbox" at bounding box center [295, 346] width 12 height 12
checkbox input "true"
click at [1242, 530] on span "Update & proceed" at bounding box center [1252, 535] width 123 height 19
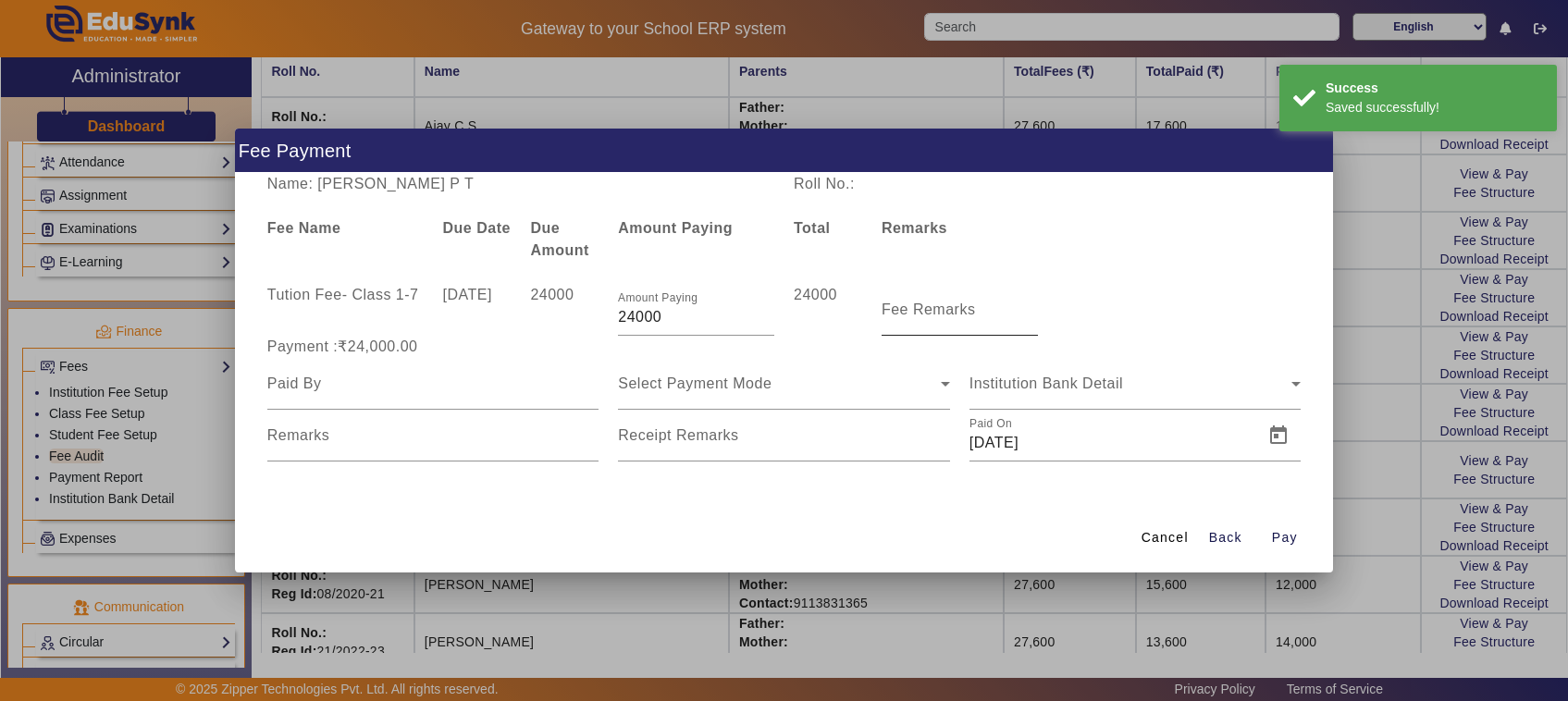
click at [947, 320] on input "Fee Remarks" at bounding box center [960, 317] width 156 height 22
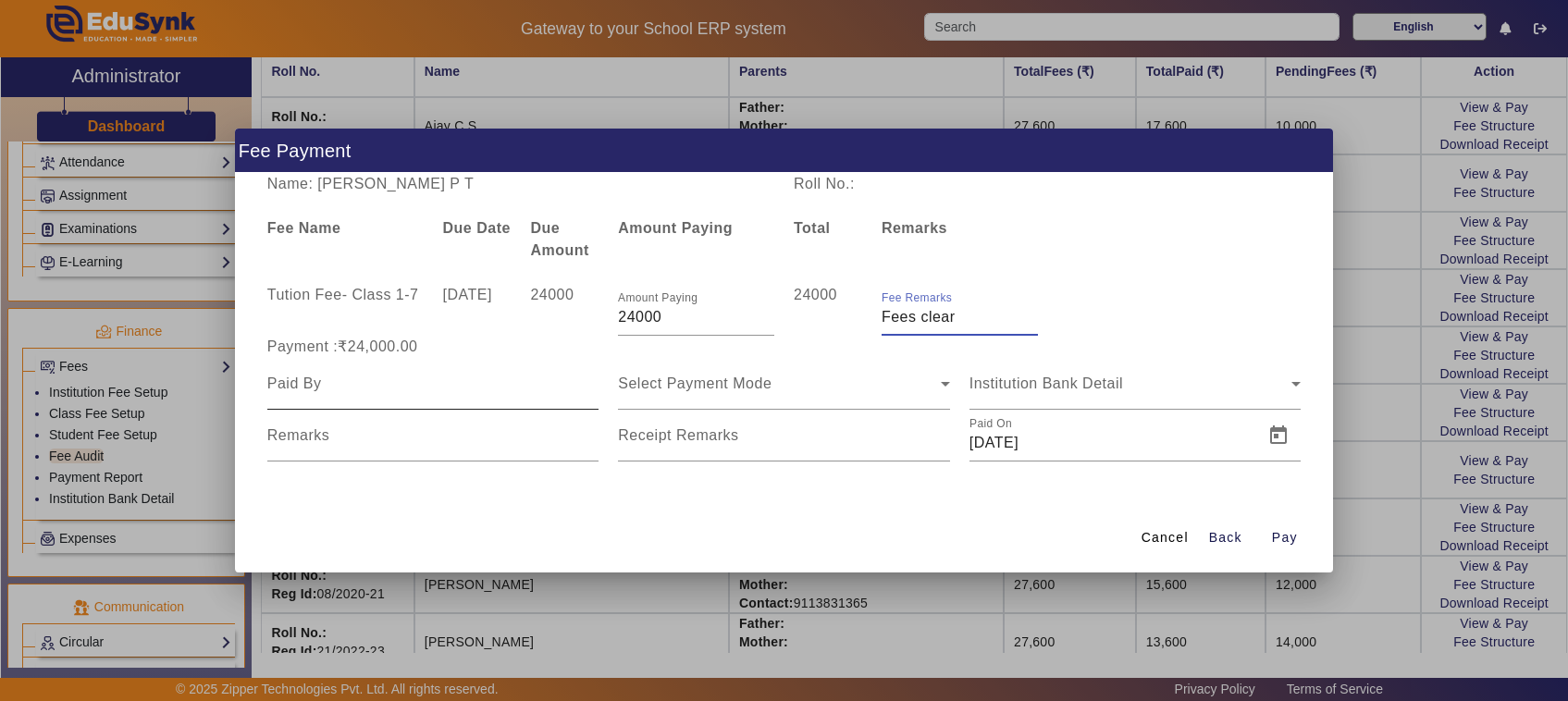
type input "Fees clear"
click at [330, 390] on input at bounding box center [433, 383] width 332 height 22
type input "Father"
click at [644, 393] on div "Select Payment Mode" at bounding box center [779, 383] width 323 height 22
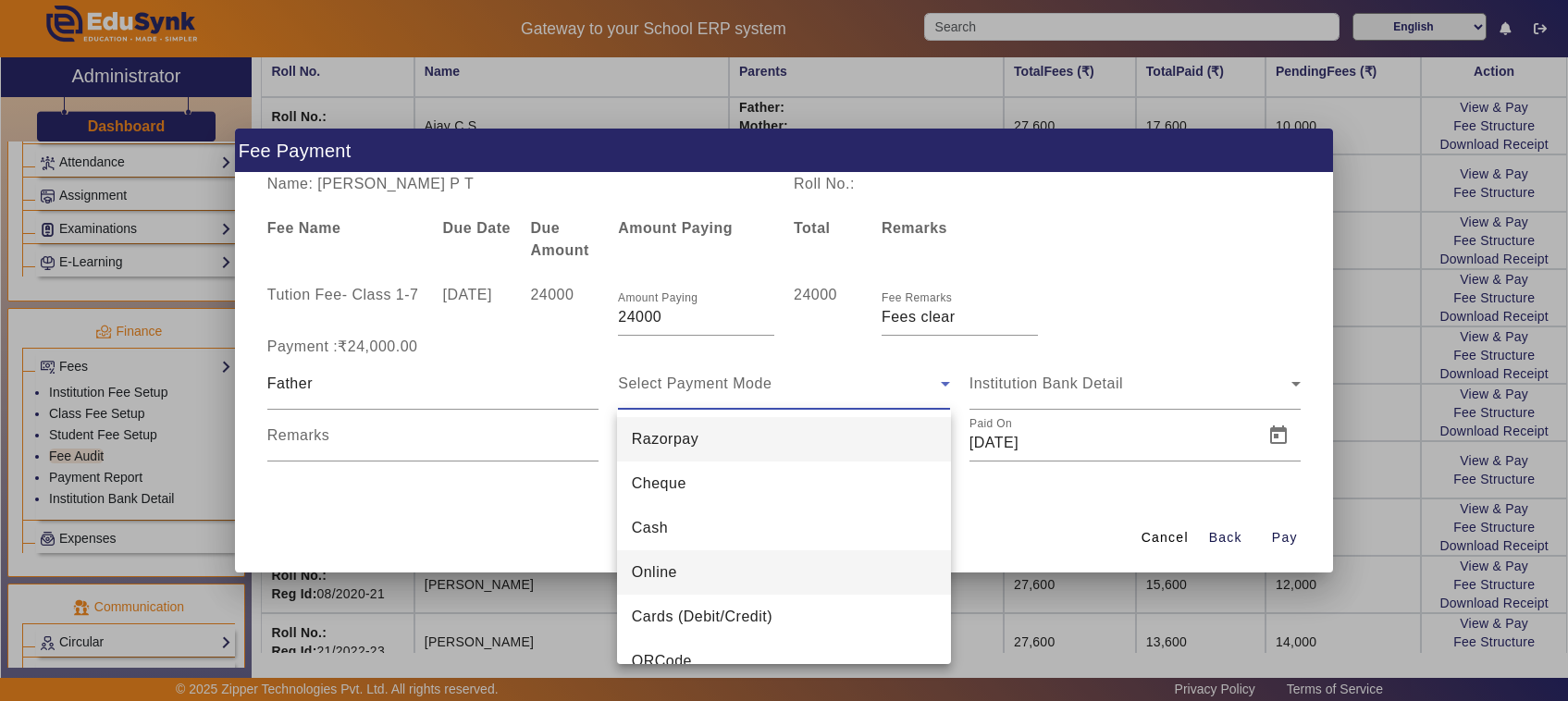
click at [677, 571] on mat-option "Online" at bounding box center [784, 573] width 334 height 45
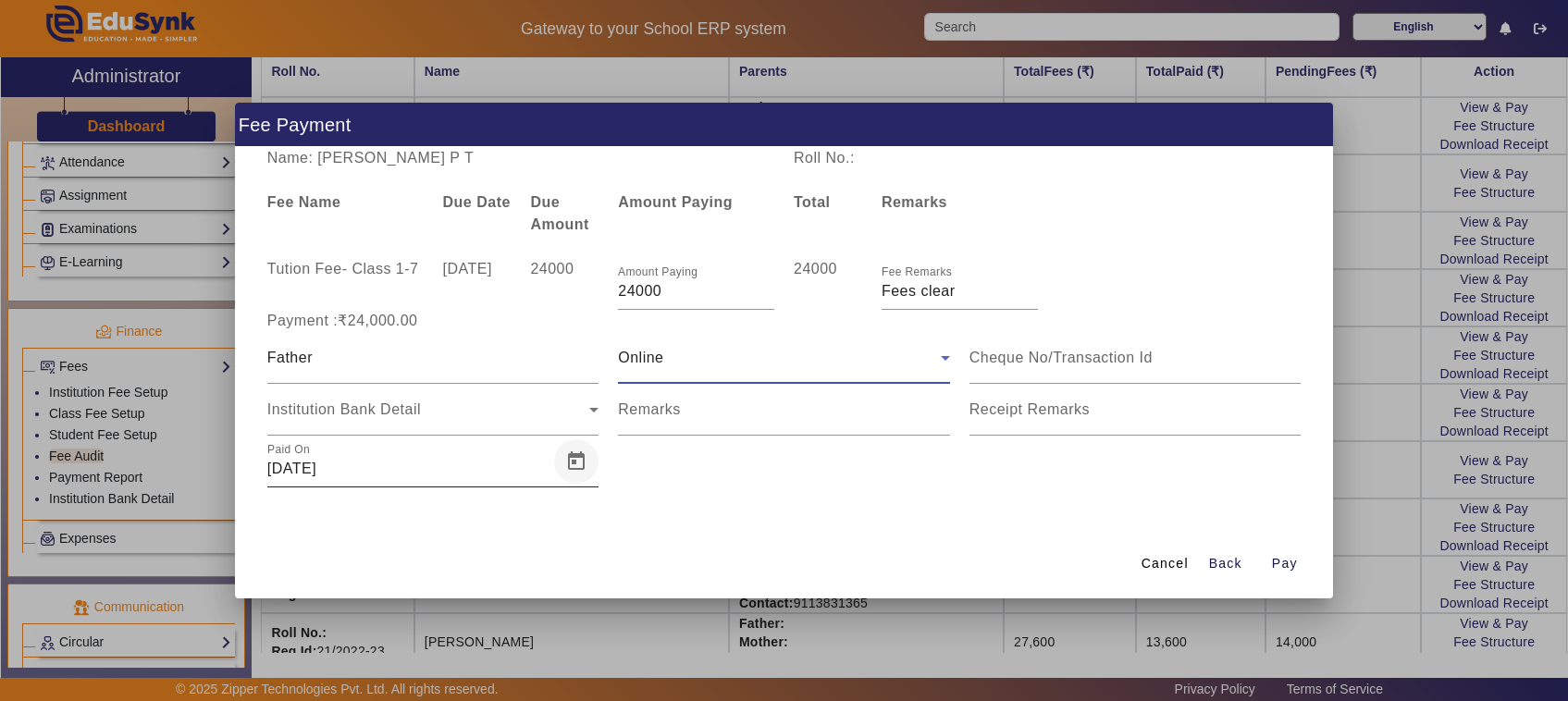
click at [581, 467] on span "Open calendar" at bounding box center [577, 461] width 45 height 45
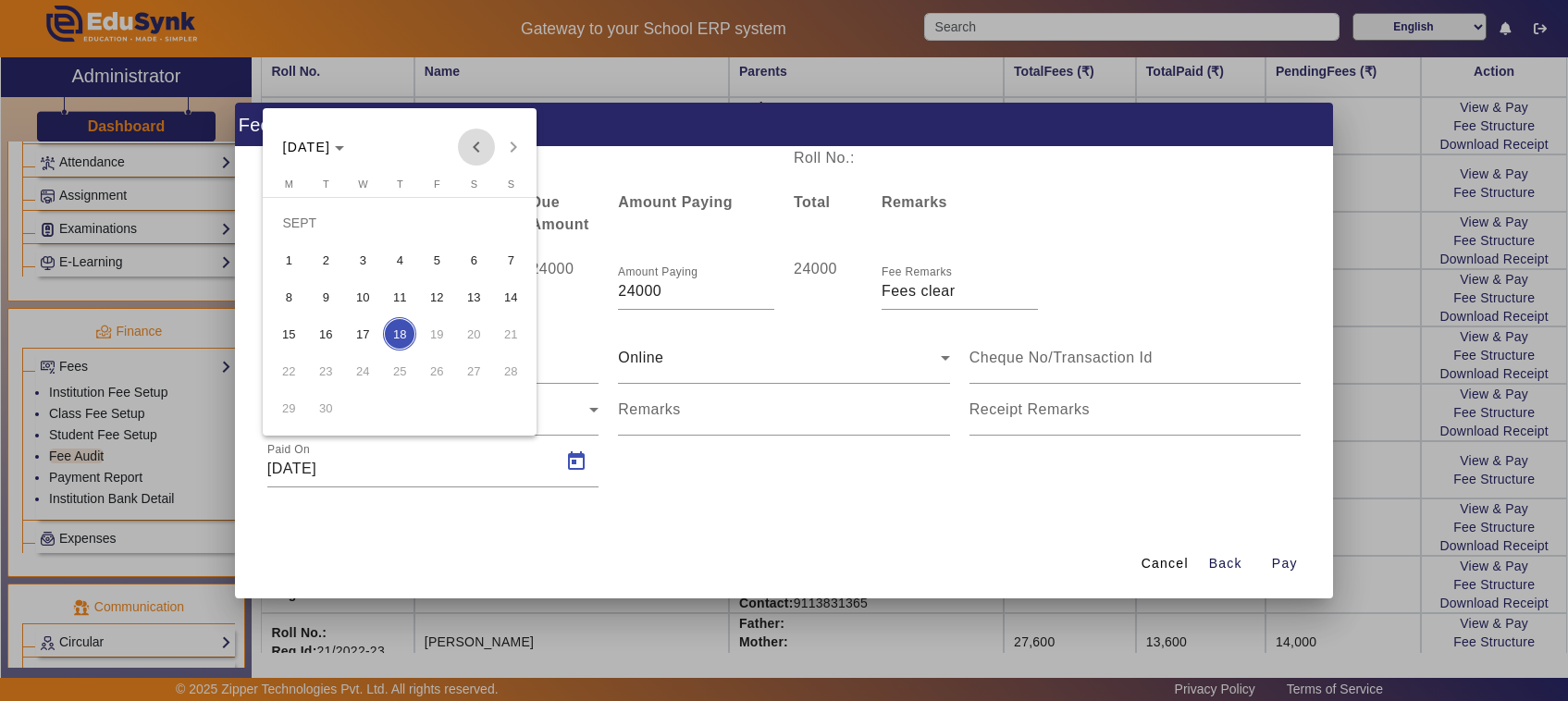
click at [475, 146] on span "Previous month" at bounding box center [476, 146] width 37 height 37
click at [320, 375] on span "26" at bounding box center [325, 370] width 33 height 33
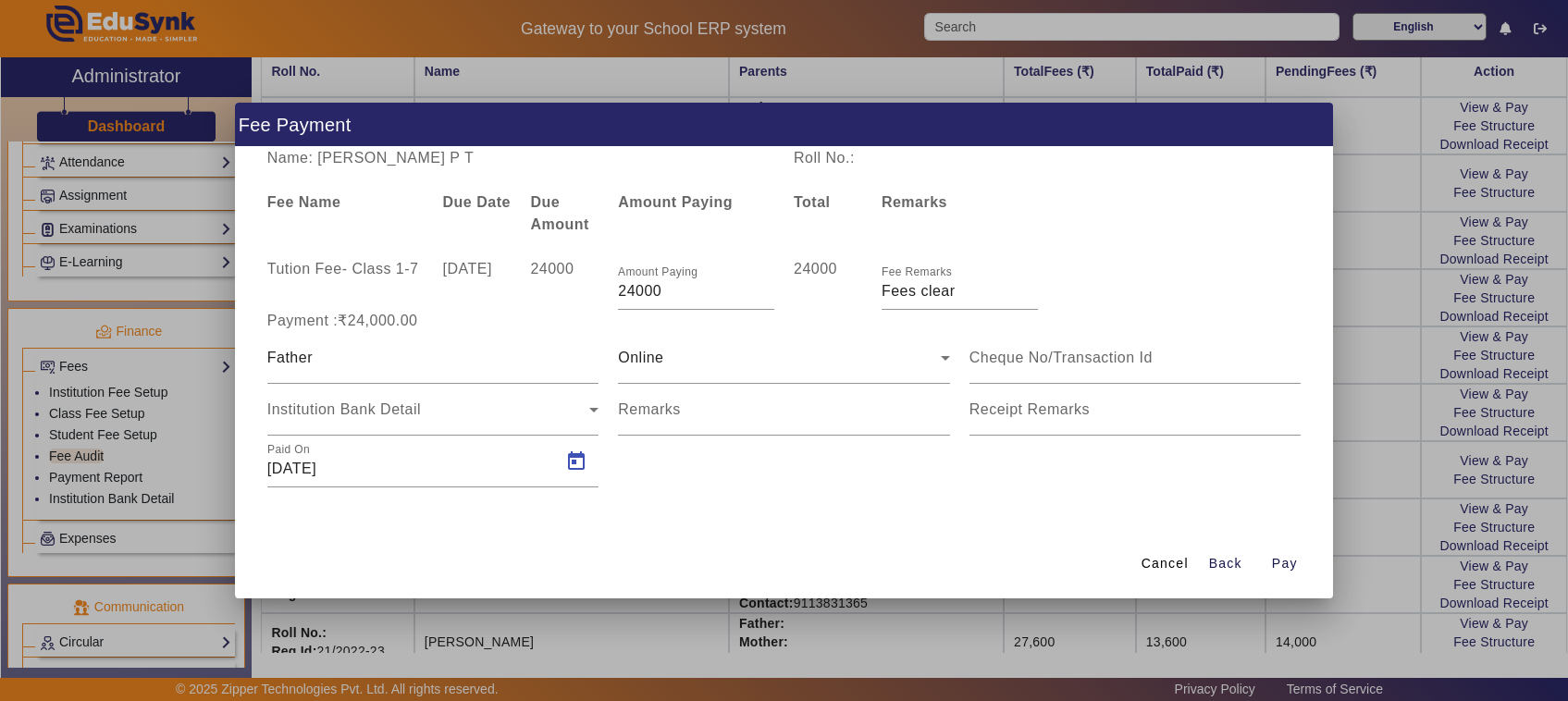
type input "[DATE]"
click at [663, 415] on mat-label "Remarks" at bounding box center [650, 409] width 63 height 16
click at [663, 415] on input "Remarks" at bounding box center [784, 417] width 332 height 22
type input "784"
click at [1287, 559] on span "Pay" at bounding box center [1284, 564] width 26 height 19
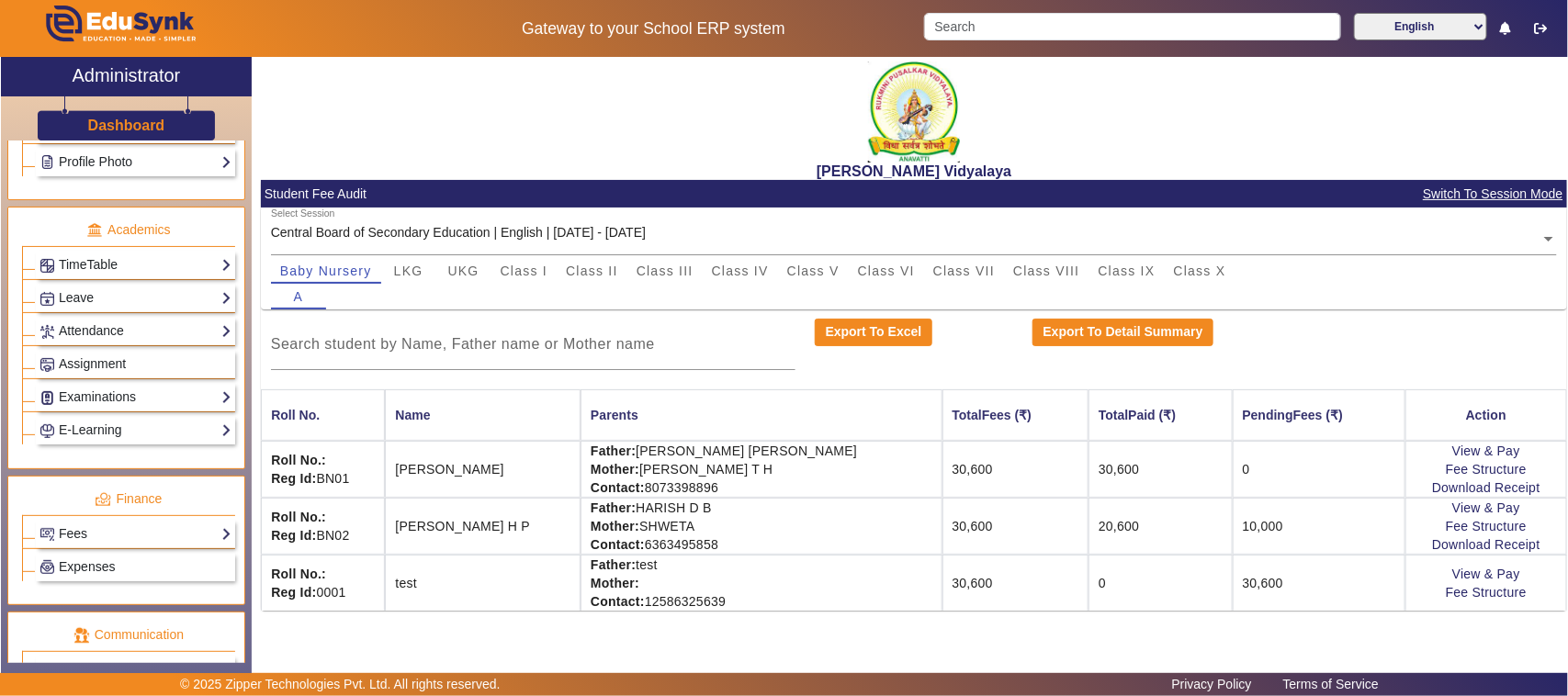
scroll to position [688, 0]
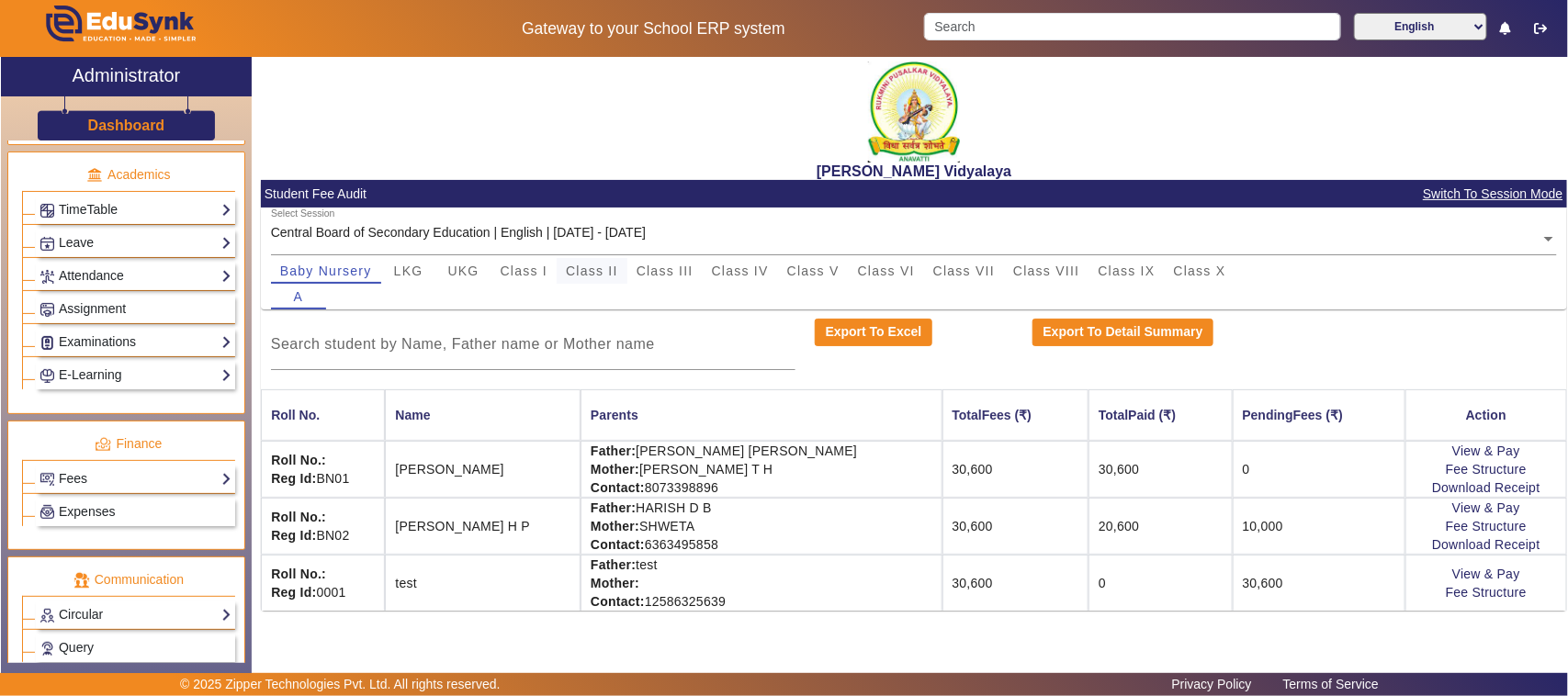
click at [607, 277] on span "Class II" at bounding box center [591, 271] width 52 height 13
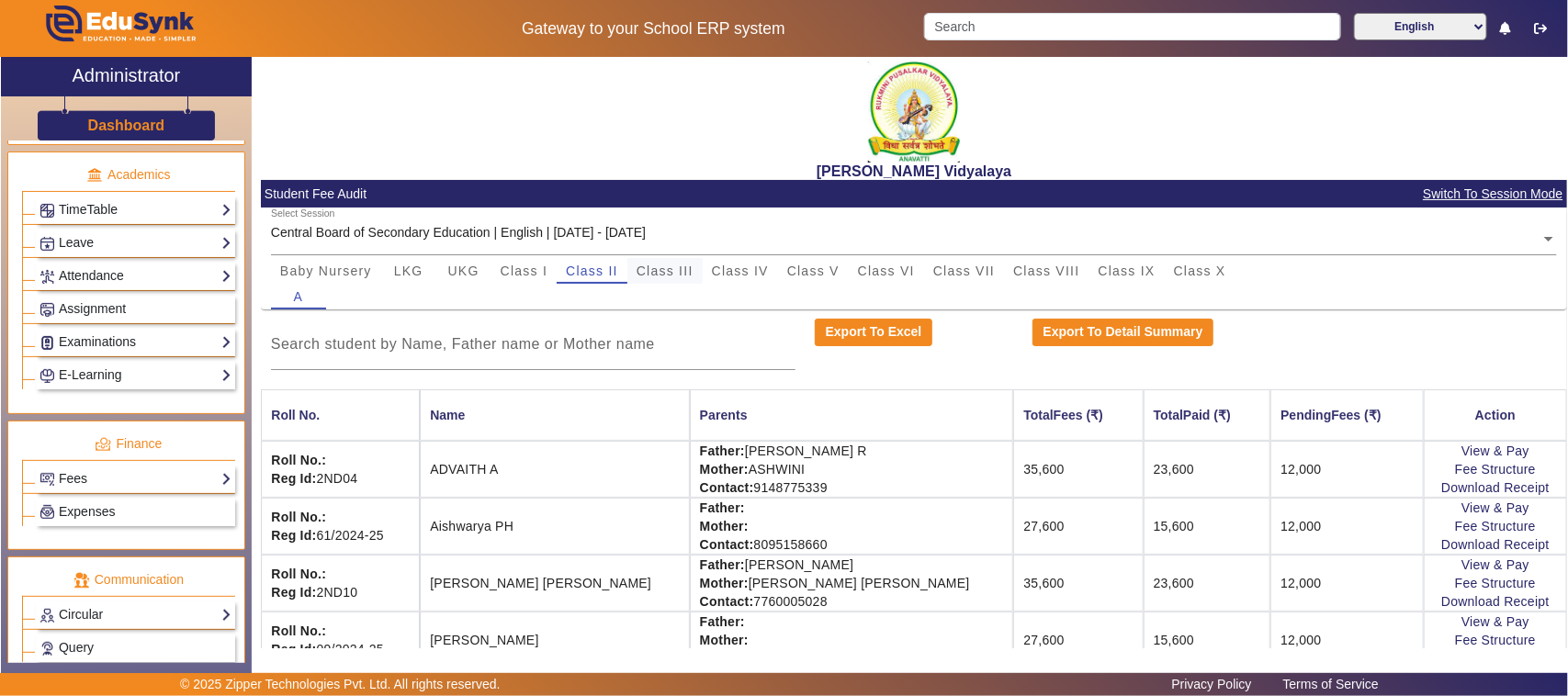
click at [680, 273] on span "Class III" at bounding box center [665, 271] width 57 height 13
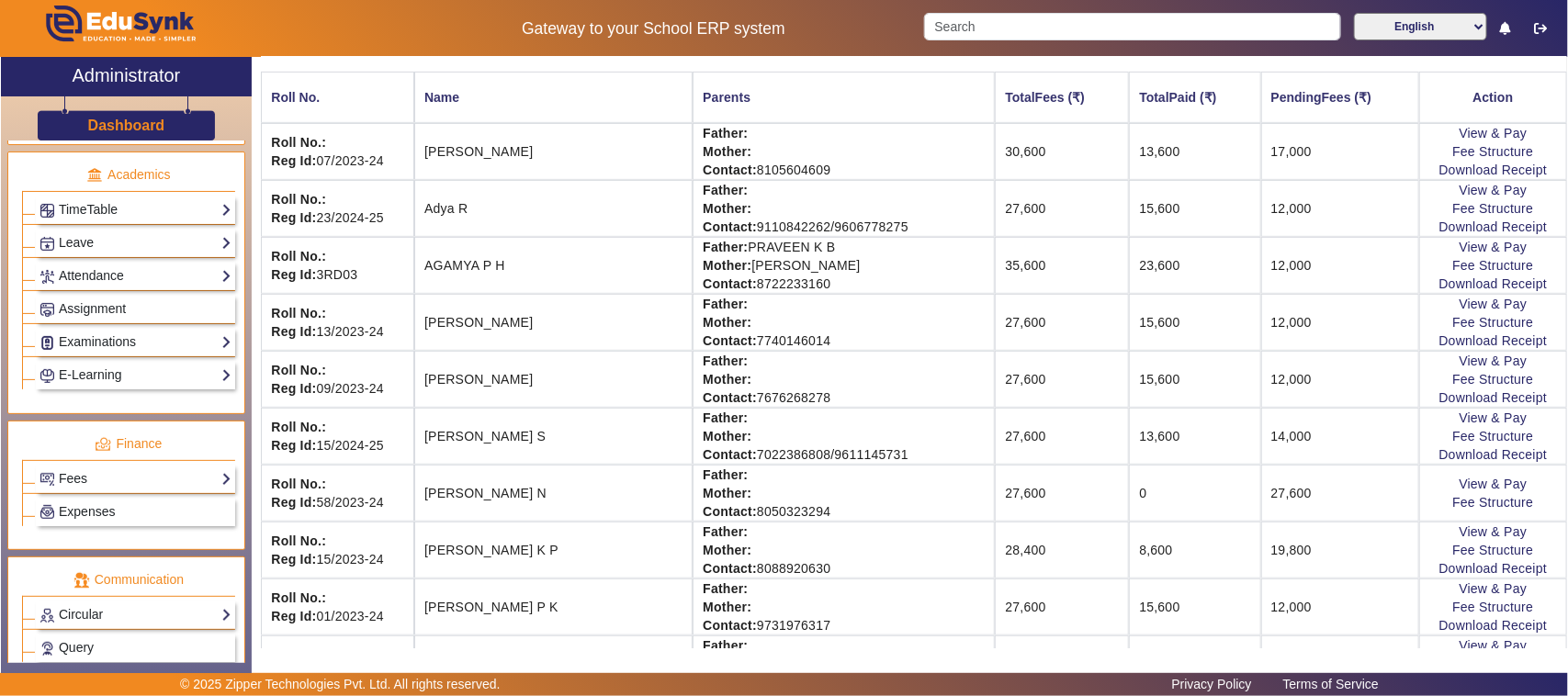
scroll to position [0, 0]
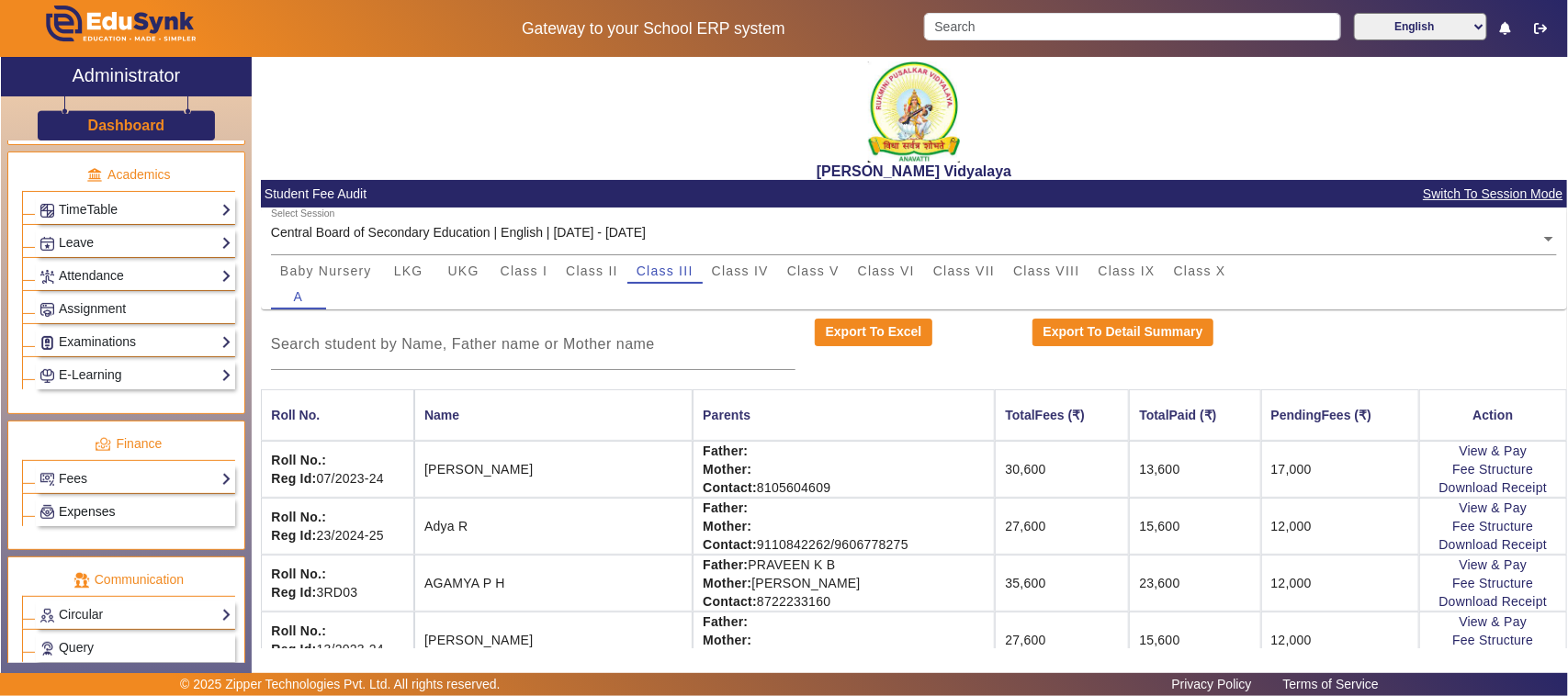
click at [77, 518] on span "Expenses" at bounding box center [86, 512] width 56 height 15
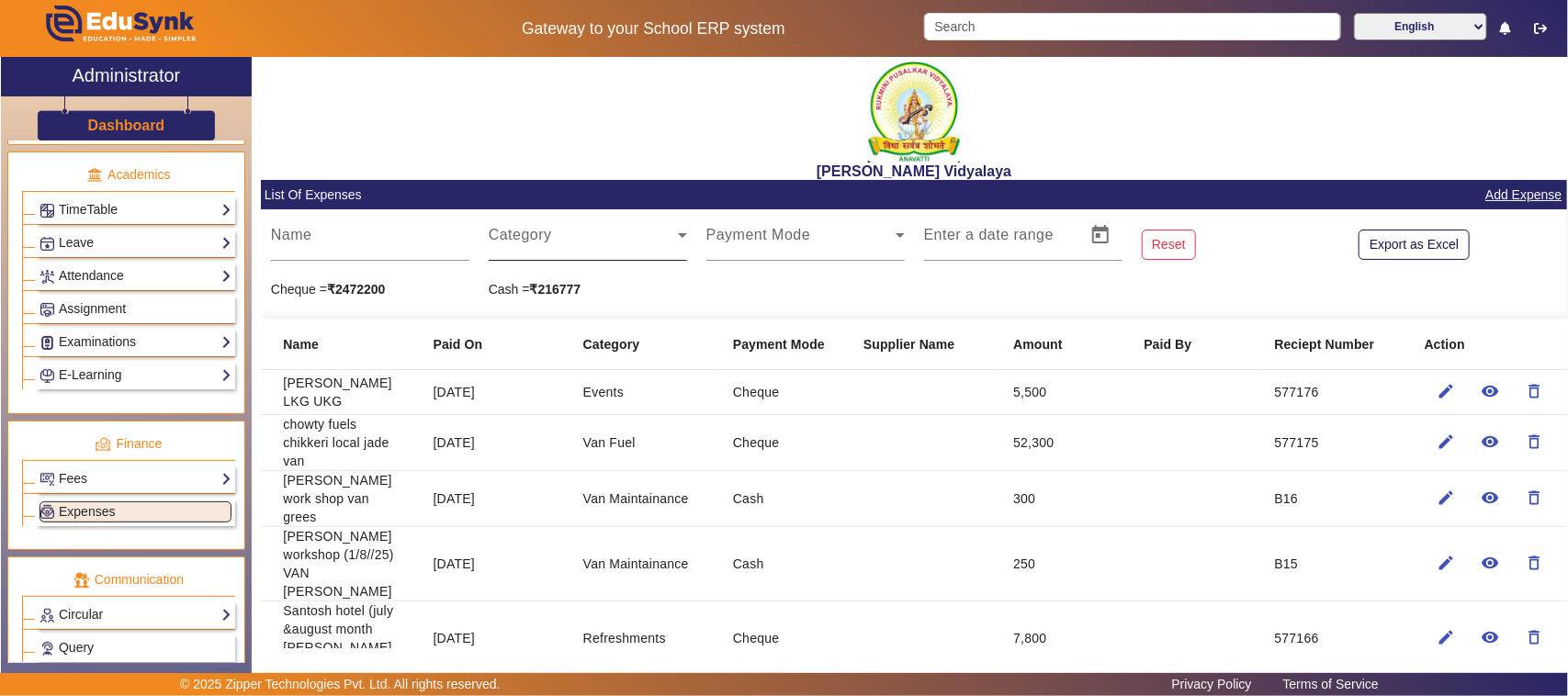
click at [520, 234] on span at bounding box center [583, 242] width 189 height 22
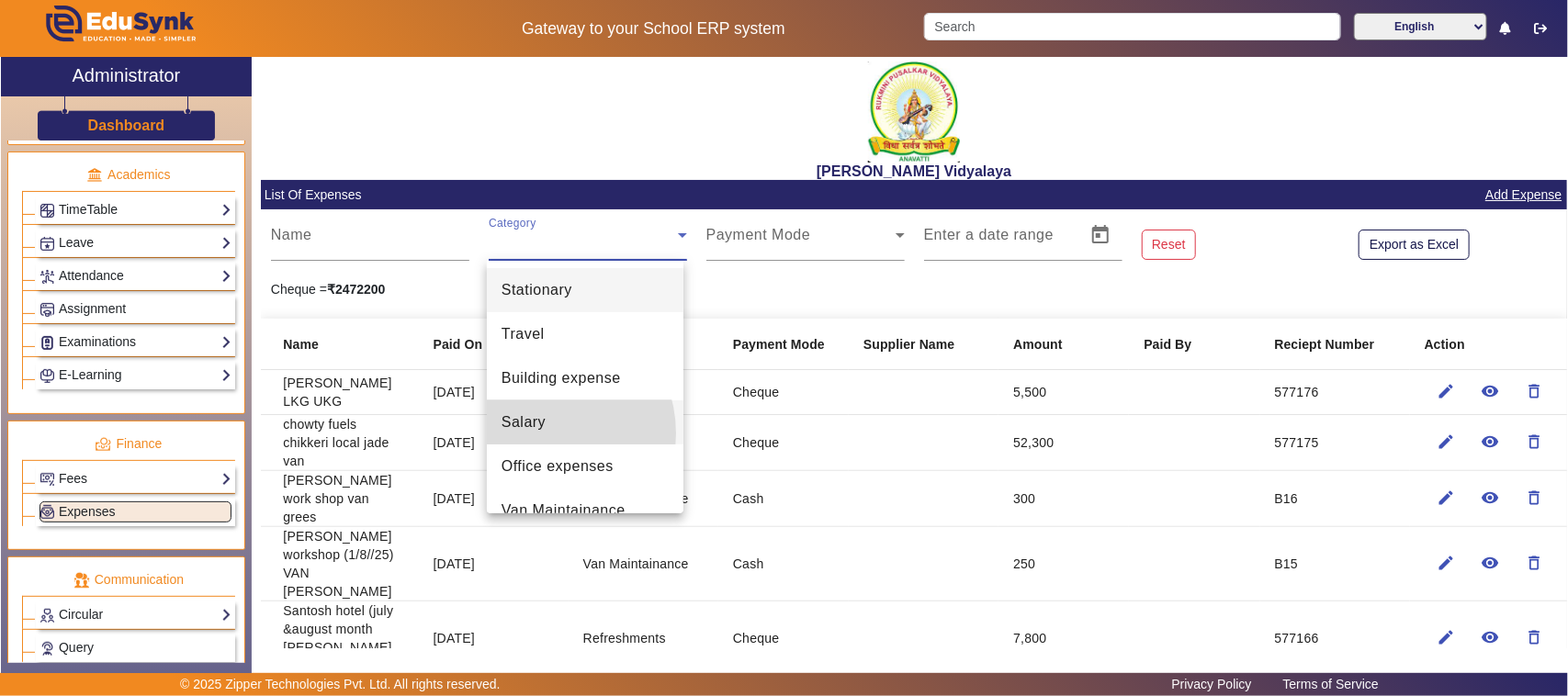
click at [540, 433] on mat-option "Salary" at bounding box center [585, 422] width 196 height 44
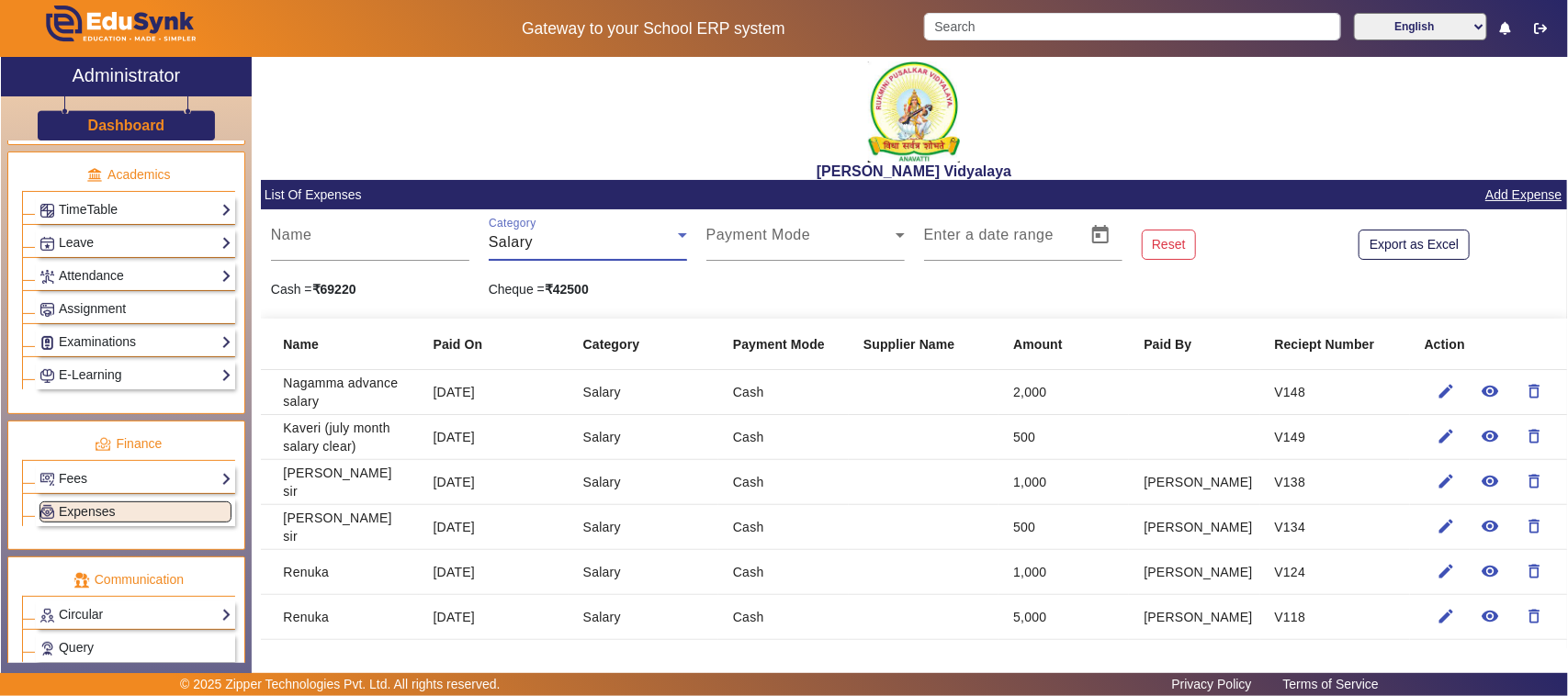
click at [1485, 193] on link "Add Expense" at bounding box center [1524, 195] width 80 height 23
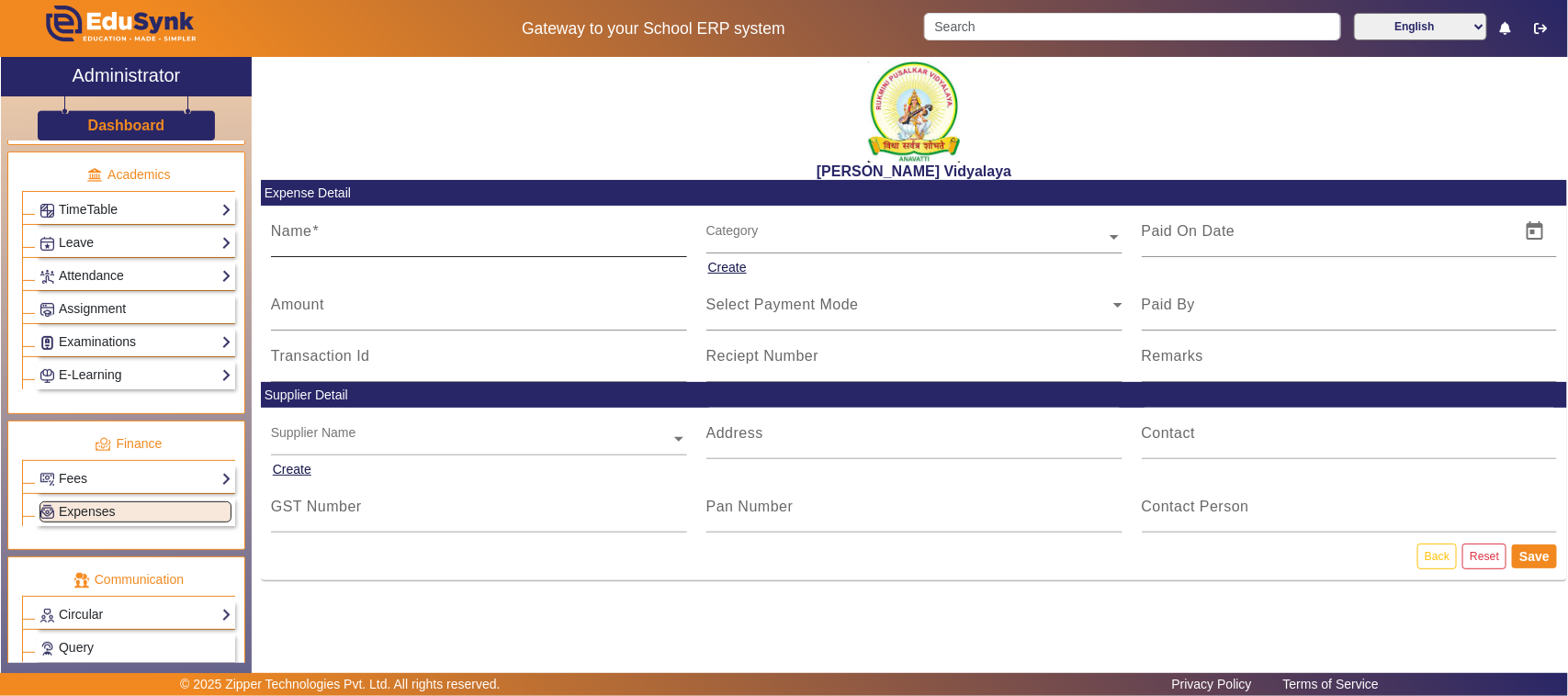
click at [361, 239] on input "Name" at bounding box center [479, 238] width 417 height 22
type input "r"
type input "Renuka aunty (august month salary advance)"
click at [321, 303] on mat-label "Amount" at bounding box center [298, 304] width 53 height 16
click at [321, 303] on input "Amount" at bounding box center [479, 312] width 417 height 22
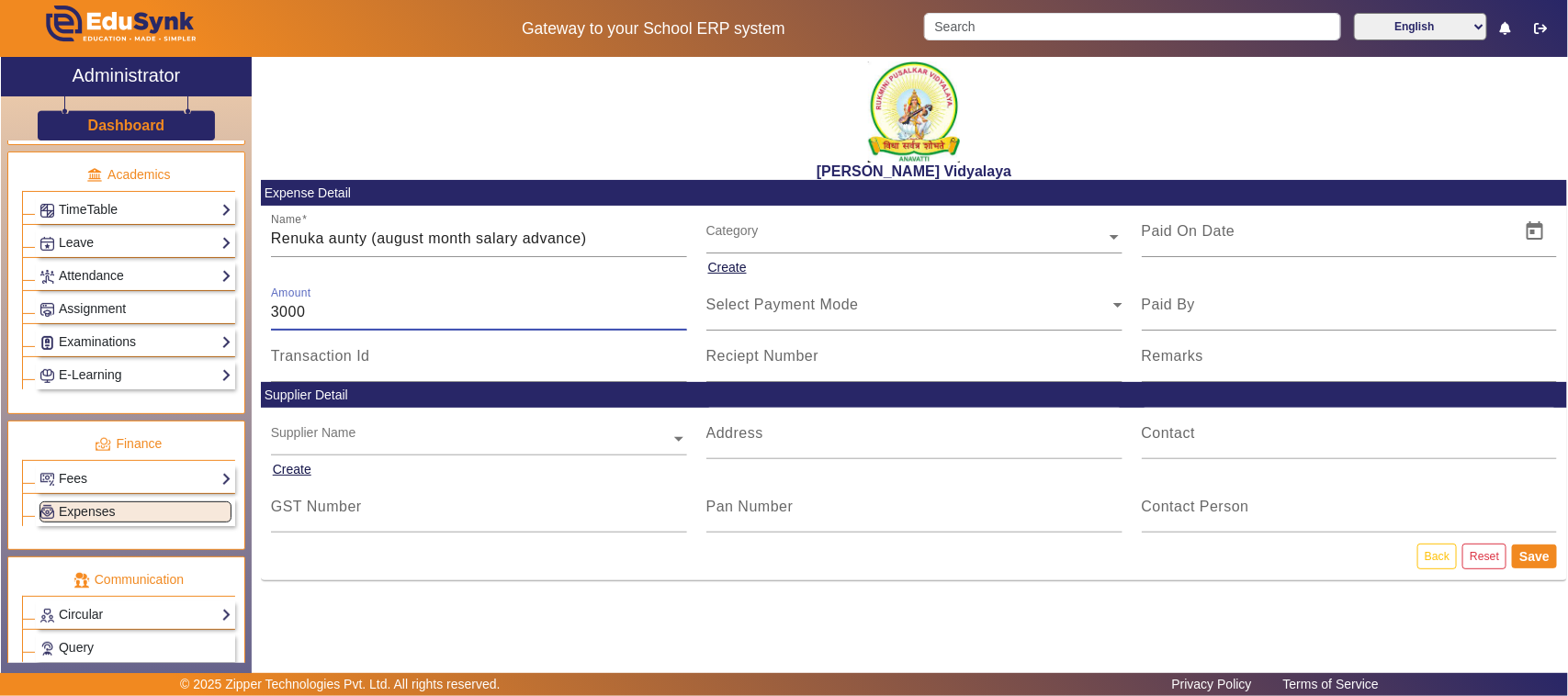
type input "3000"
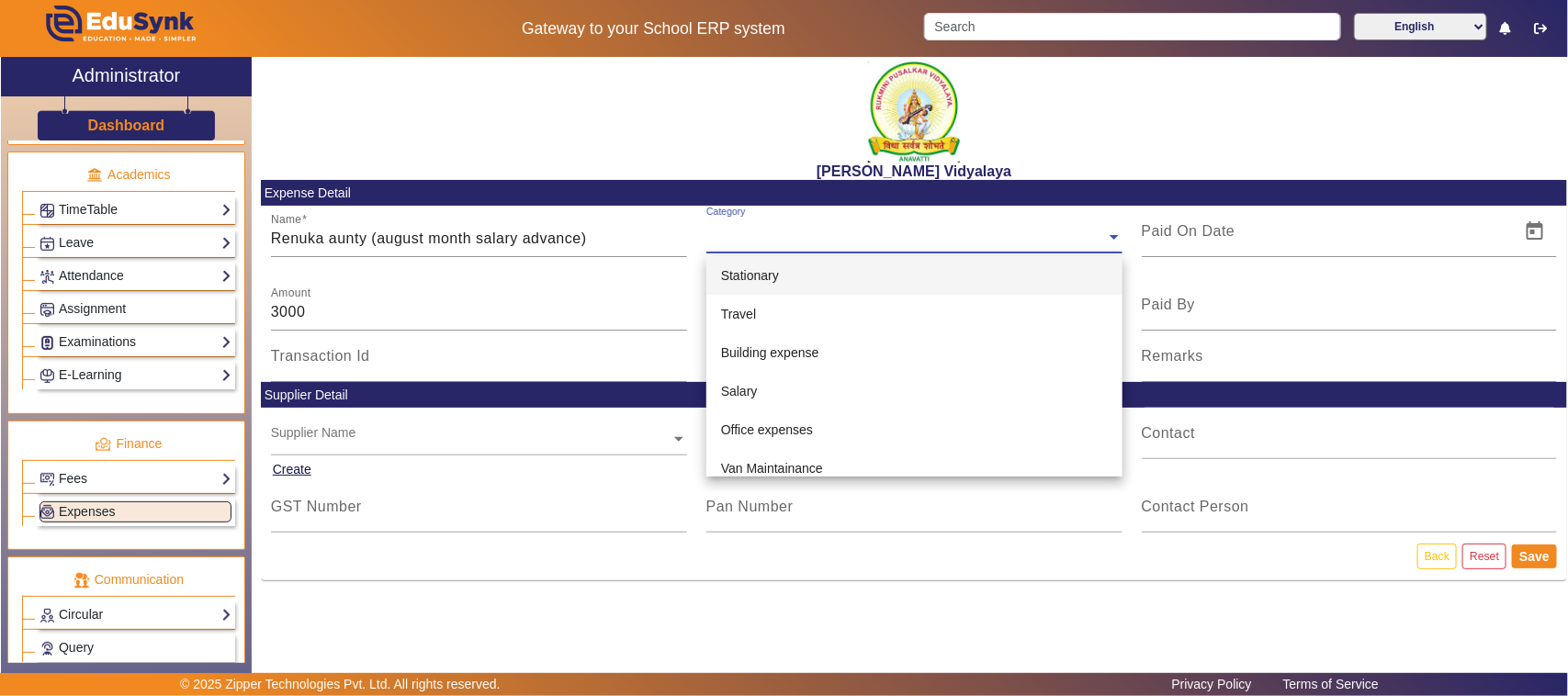
click at [732, 232] on input "text" at bounding box center [914, 237] width 417 height 19
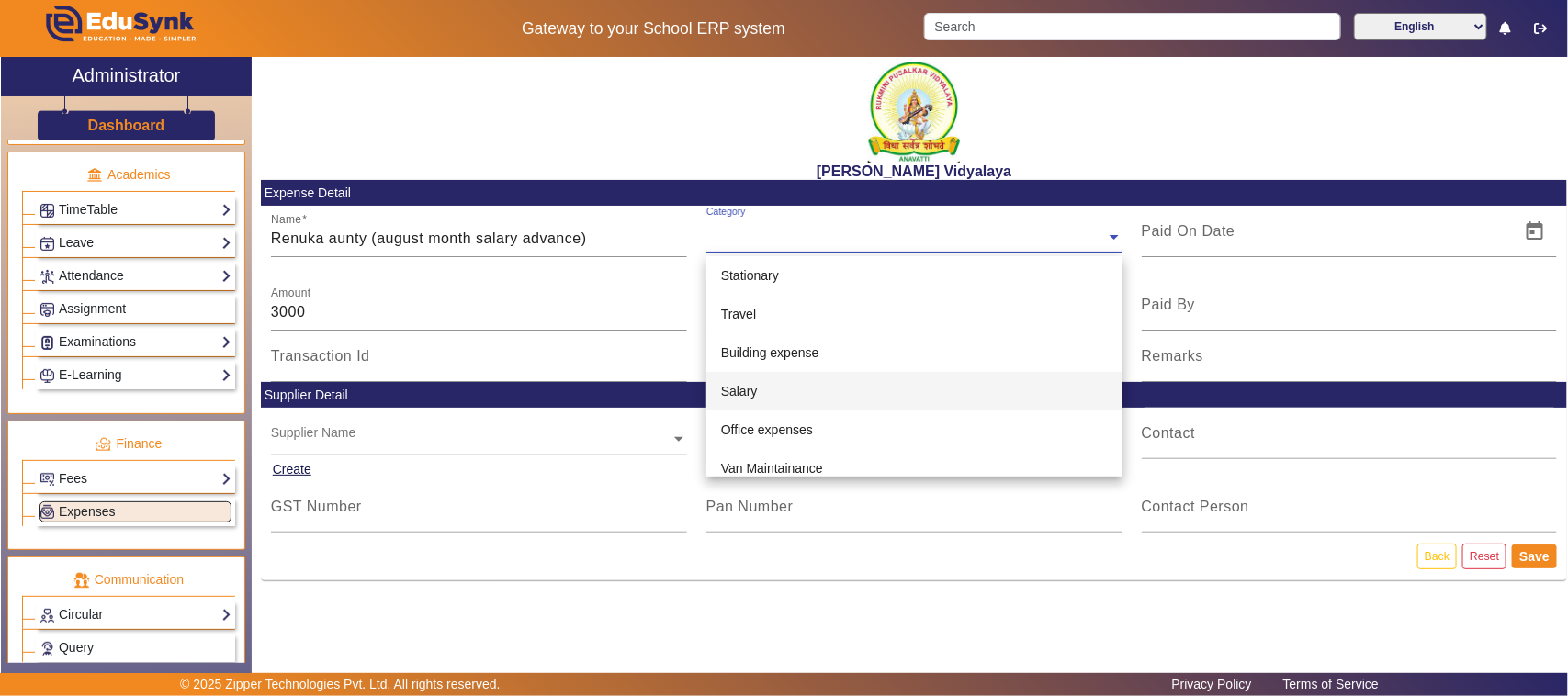
click at [747, 392] on span "Salary" at bounding box center [739, 391] width 37 height 15
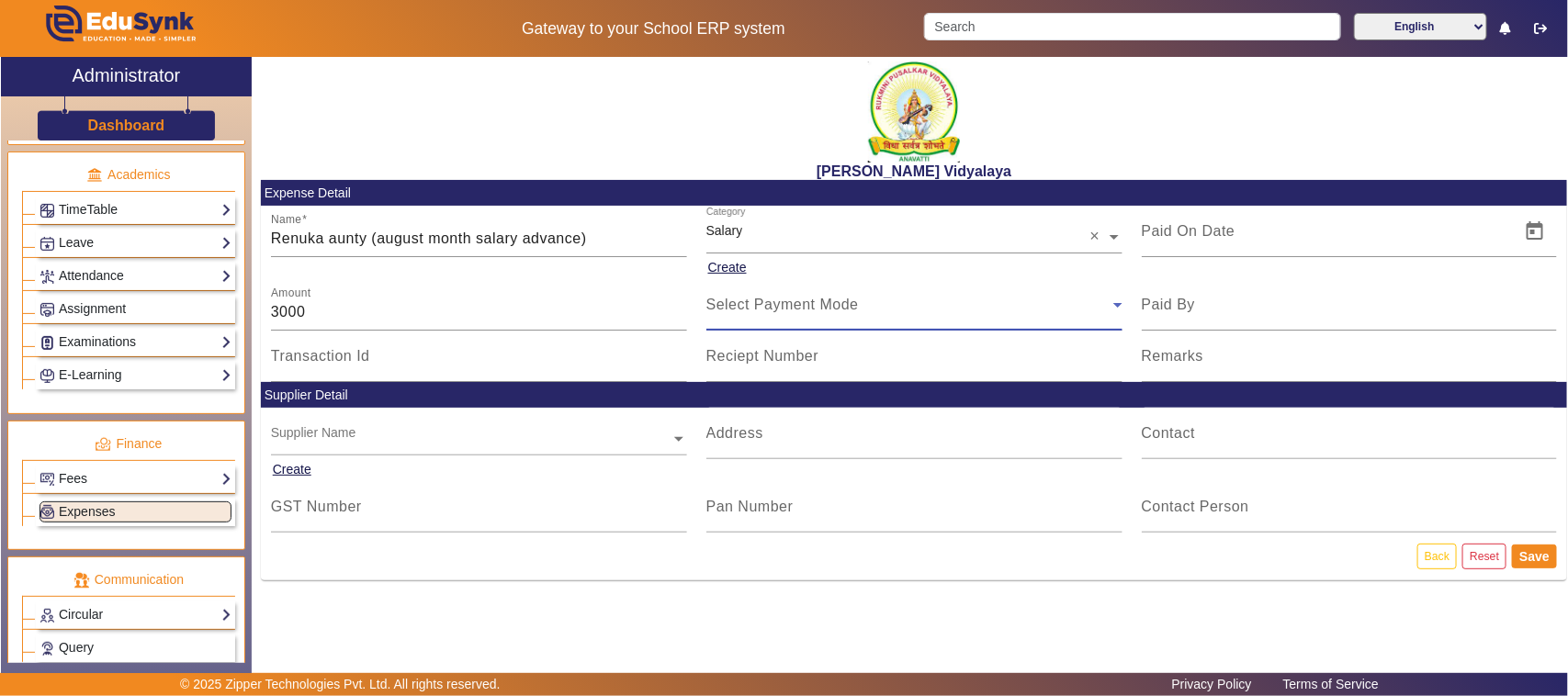
click at [746, 313] on span "Select Payment Mode" at bounding box center [782, 304] width 152 height 16
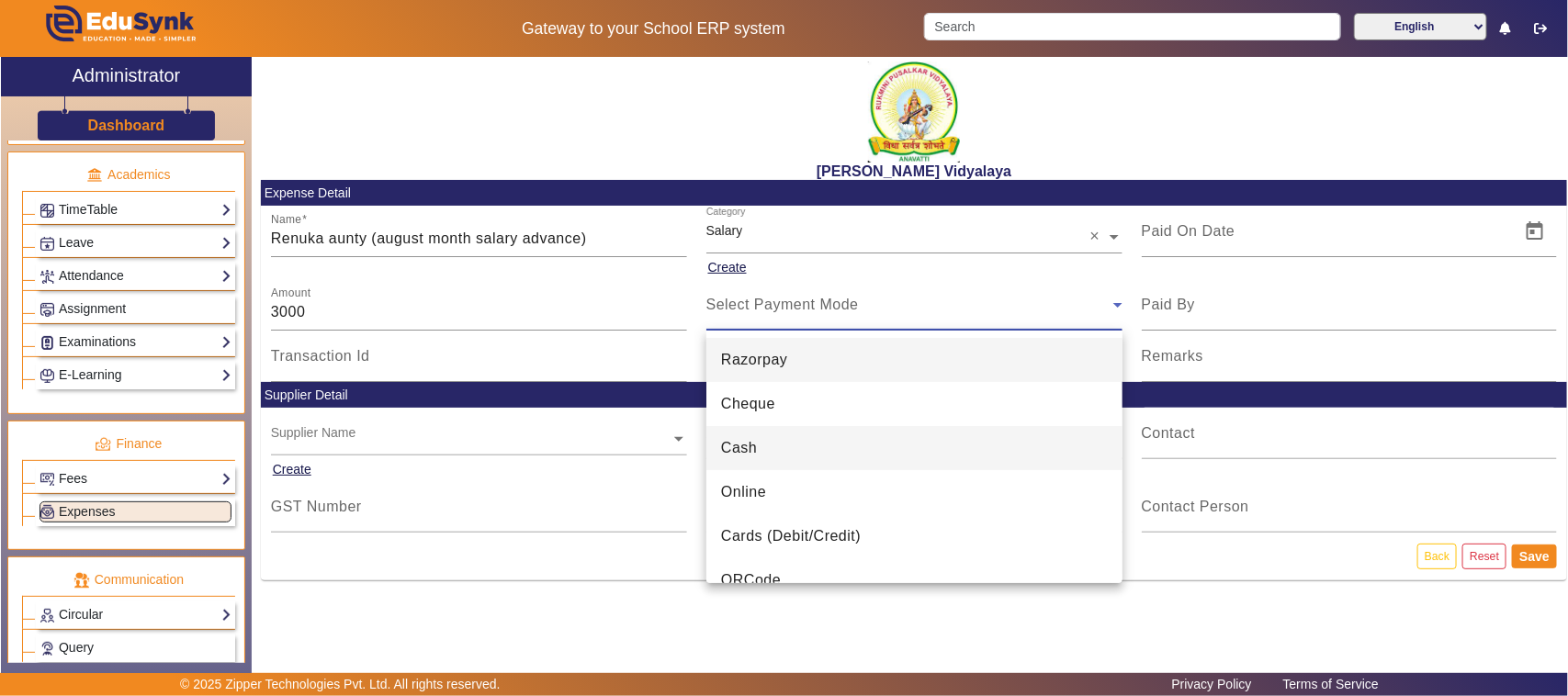
click at [741, 454] on span "Cash" at bounding box center [739, 448] width 36 height 22
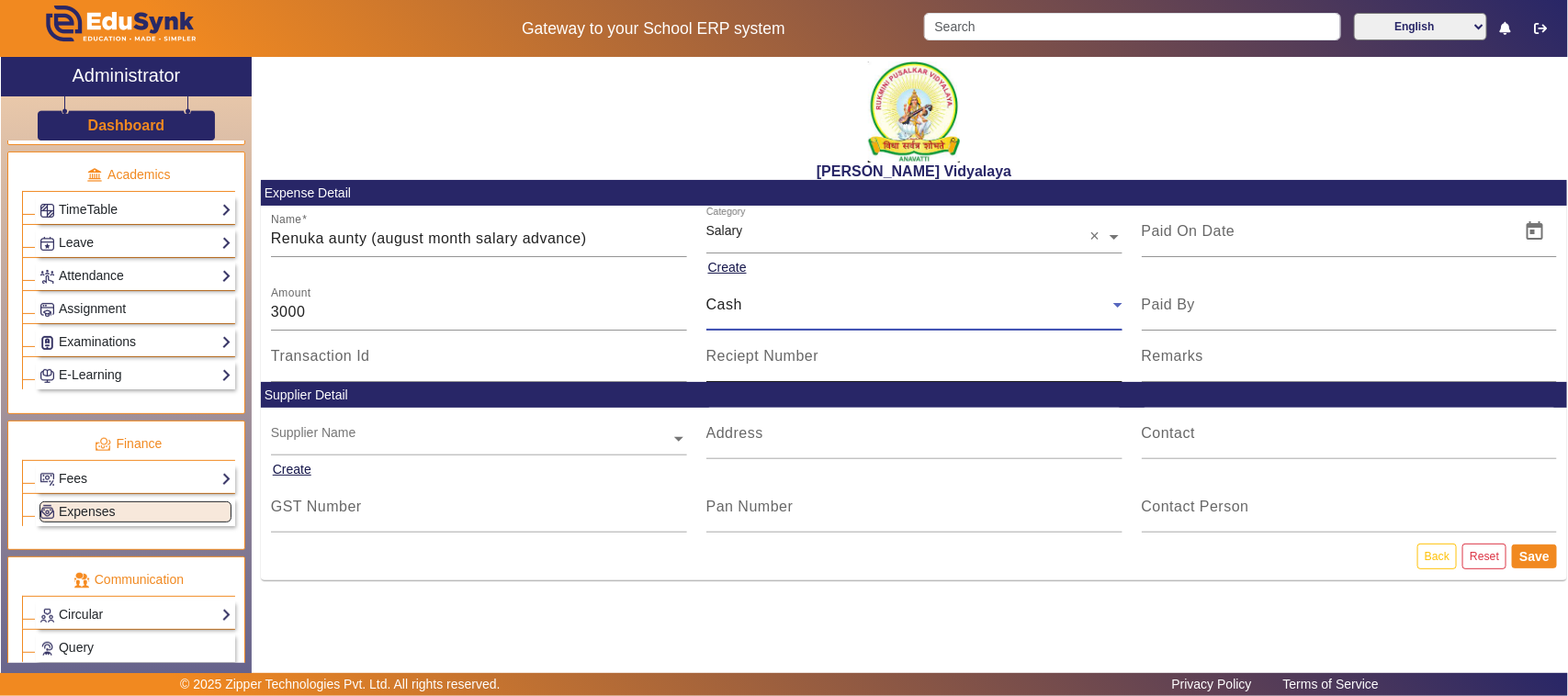
click at [759, 367] on input "Reciept Number" at bounding box center [914, 363] width 417 height 22
type input "V158"
click at [1530, 231] on span "Open calendar" at bounding box center [1535, 231] width 44 height 44
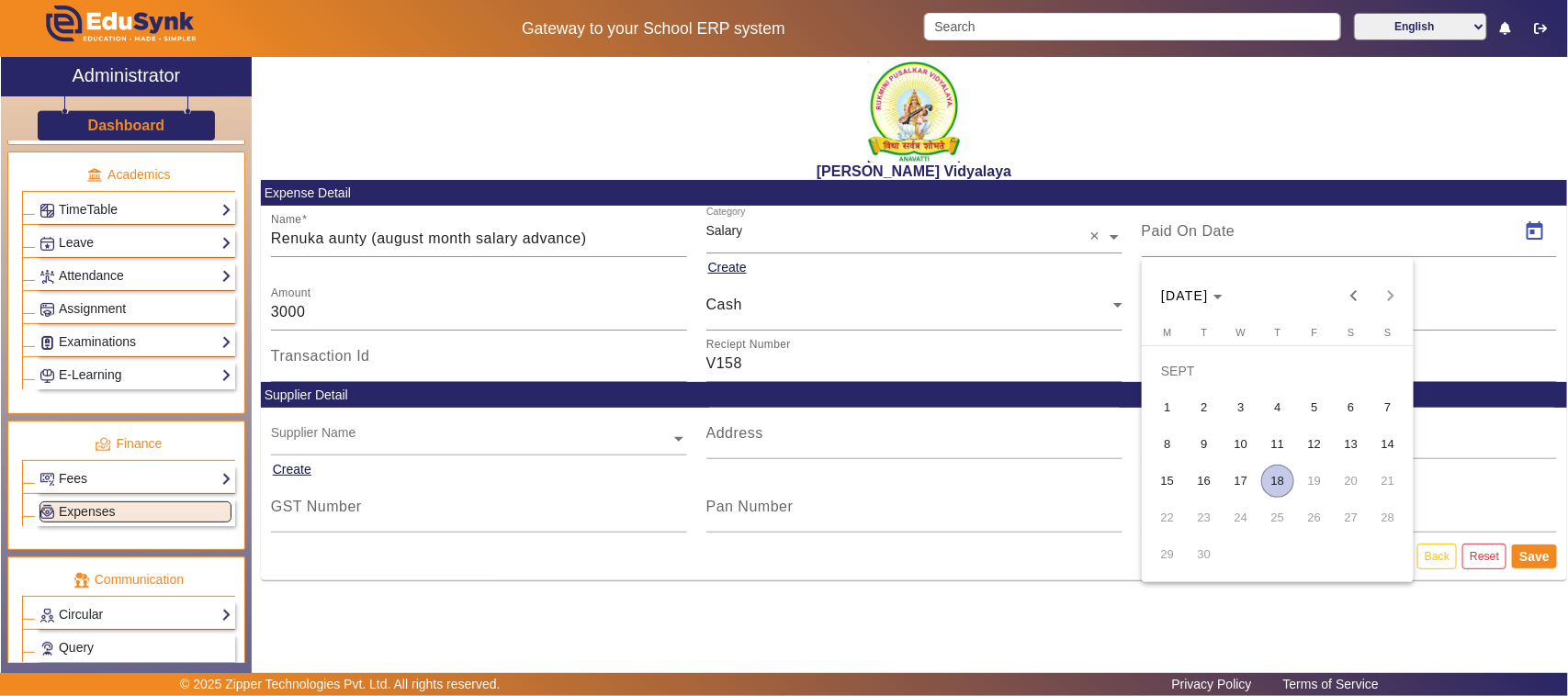
click at [1202, 484] on span "16" at bounding box center [1203, 481] width 33 height 33
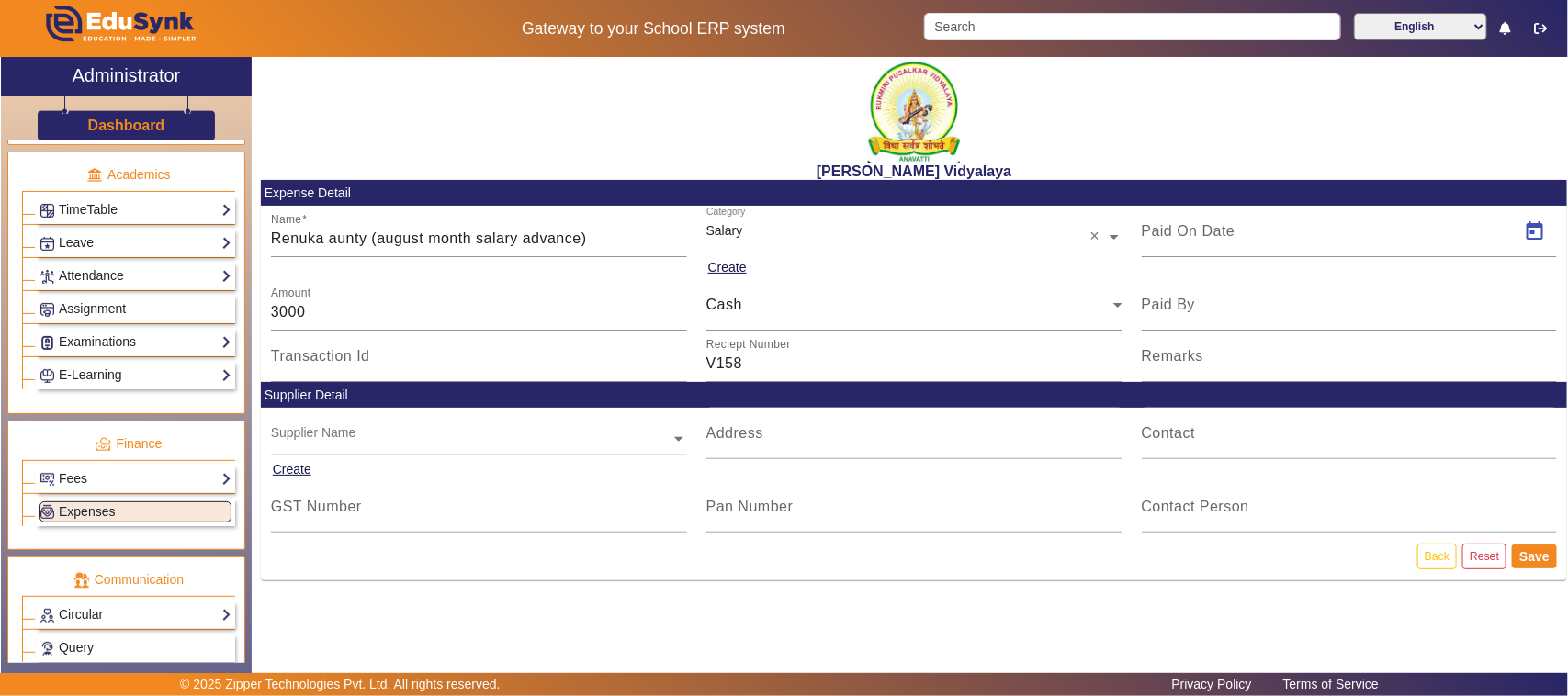
type input "16/09/2025"
click at [1535, 553] on button "Save" at bounding box center [1535, 556] width 45 height 24
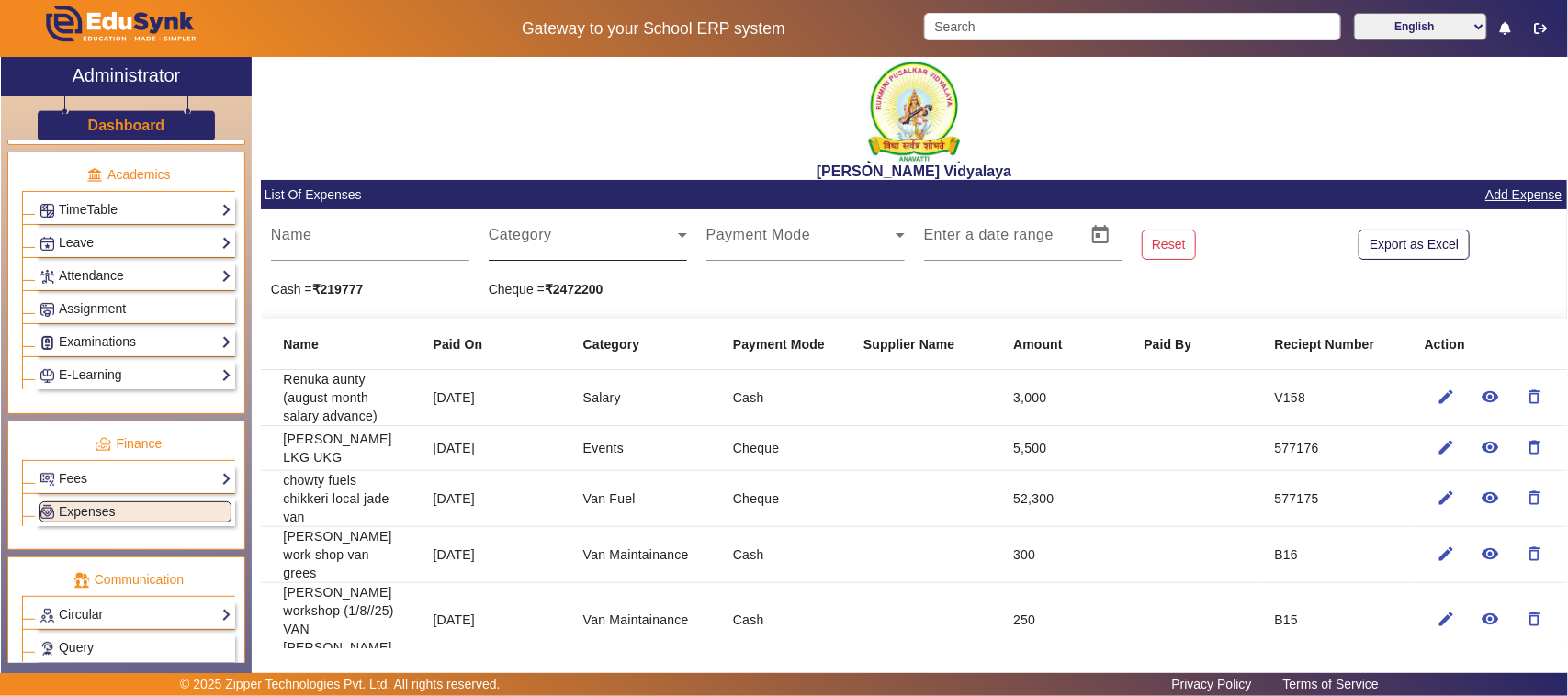
click at [524, 239] on span at bounding box center [583, 242] width 189 height 22
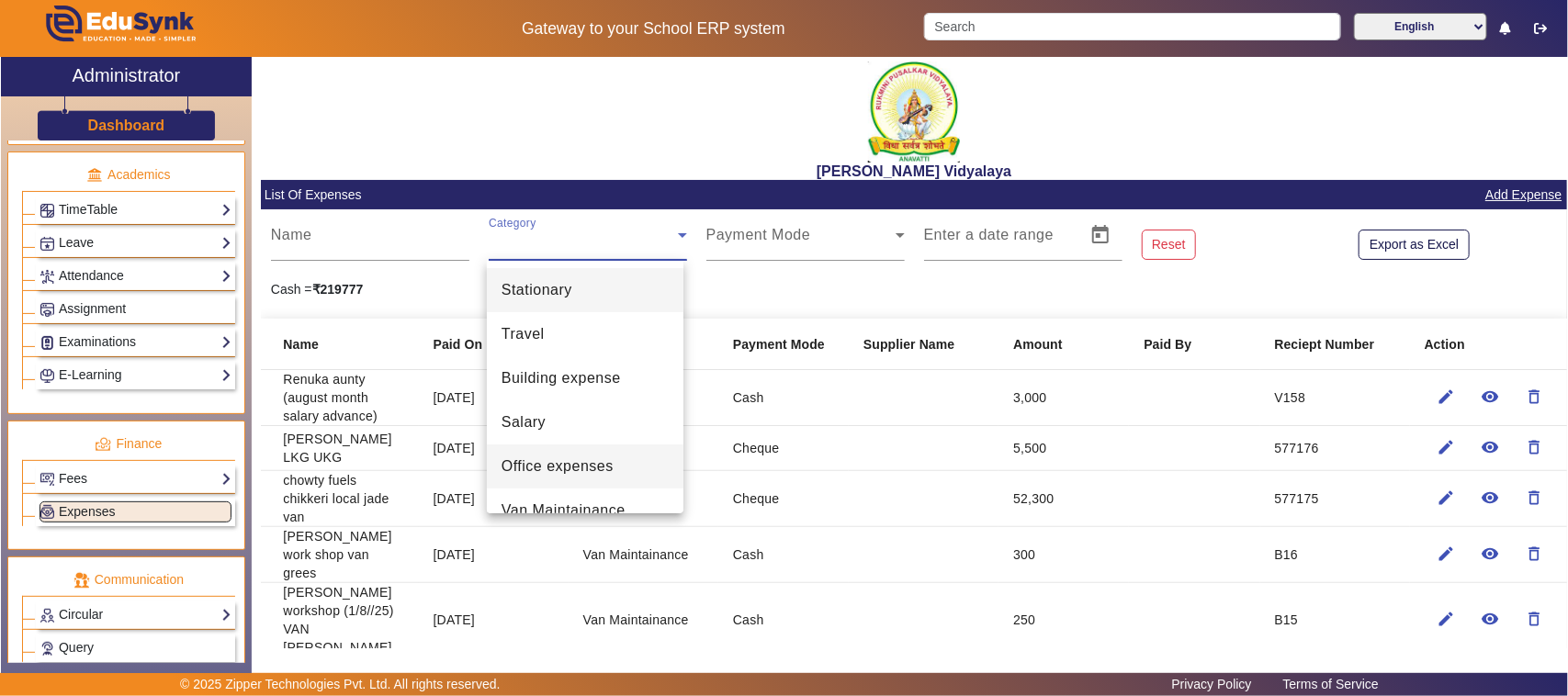
click at [530, 466] on span "Office expenses" at bounding box center [557, 466] width 112 height 22
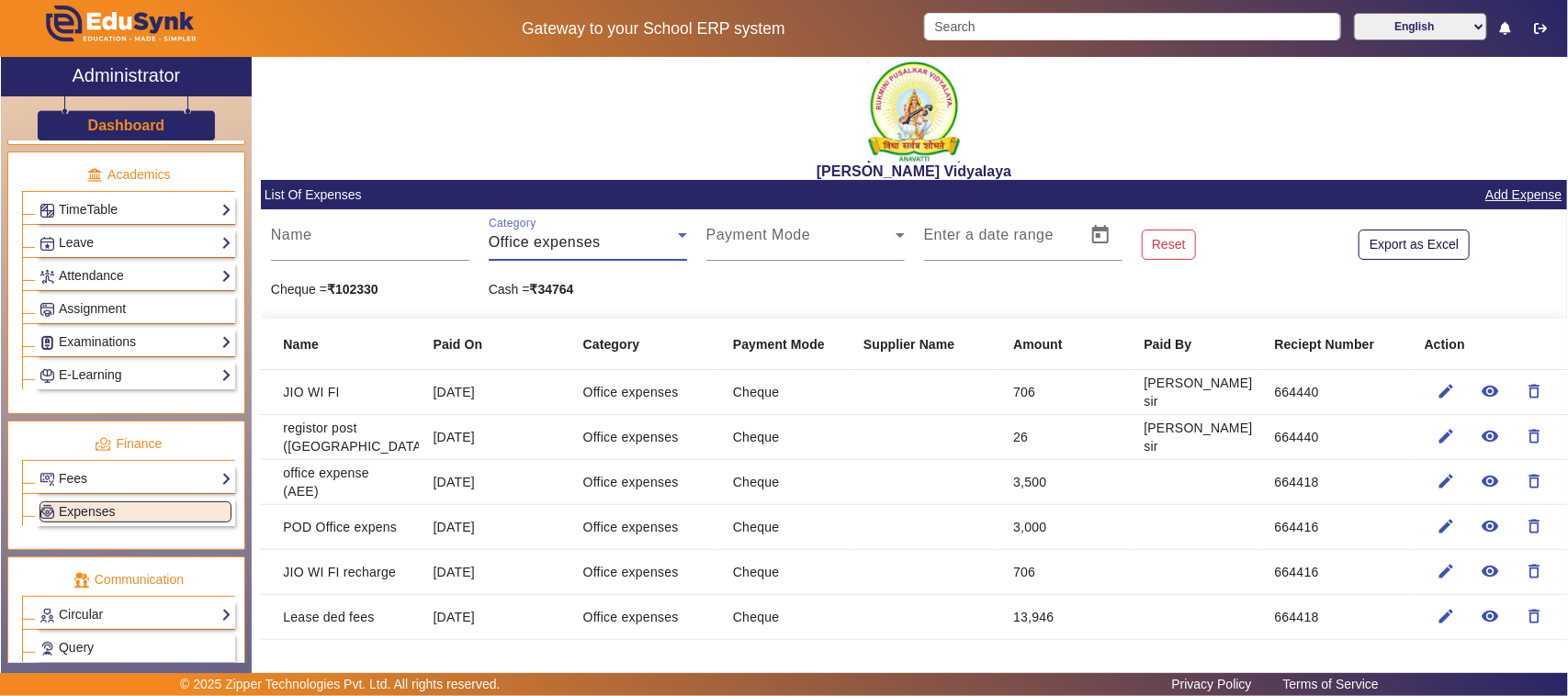
click at [1521, 186] on link "Add Expense" at bounding box center [1524, 195] width 80 height 23
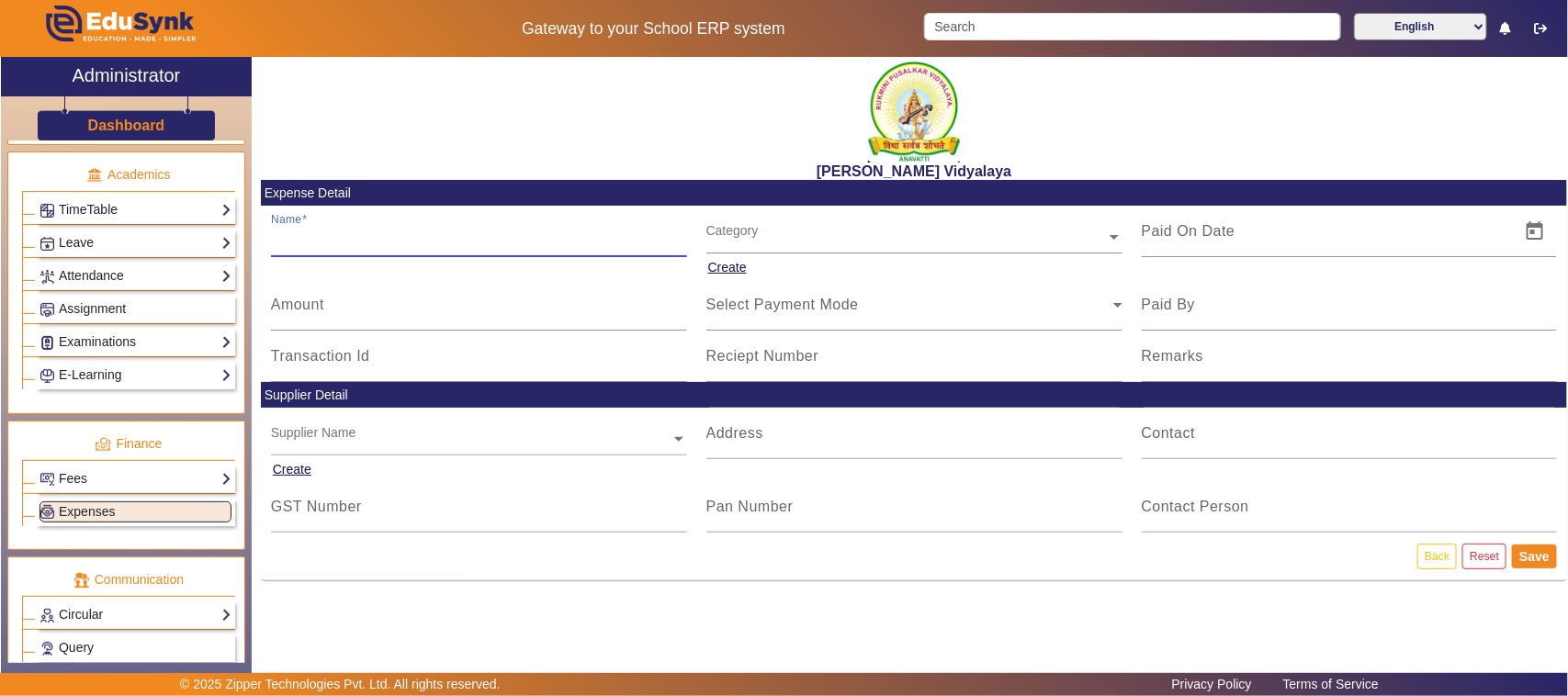
click at [388, 235] on input "Name" at bounding box center [479, 238] width 417 height 22
type input "O"
type input "Office expenses ("
click at [1435, 558] on link "Back" at bounding box center [1438, 556] width 40 height 25
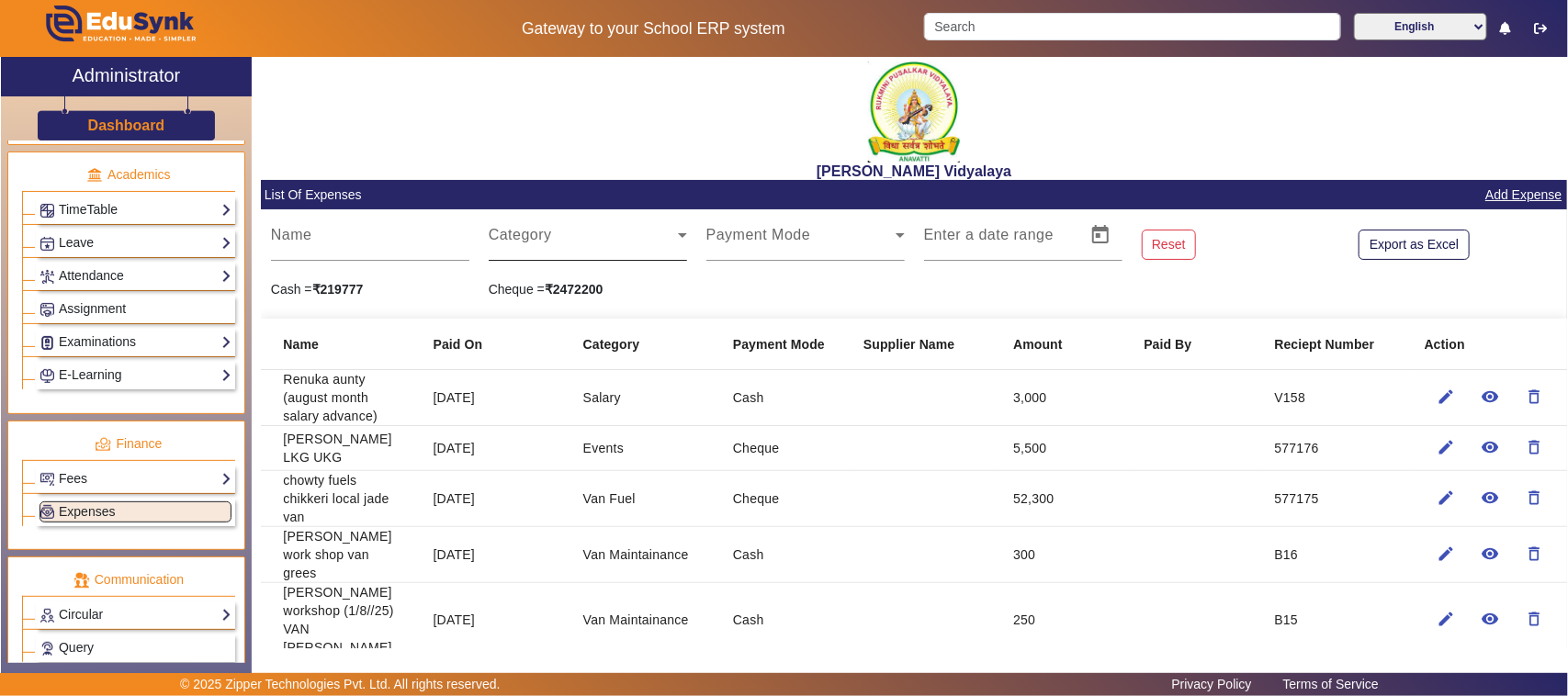
click at [538, 236] on span at bounding box center [583, 242] width 189 height 22
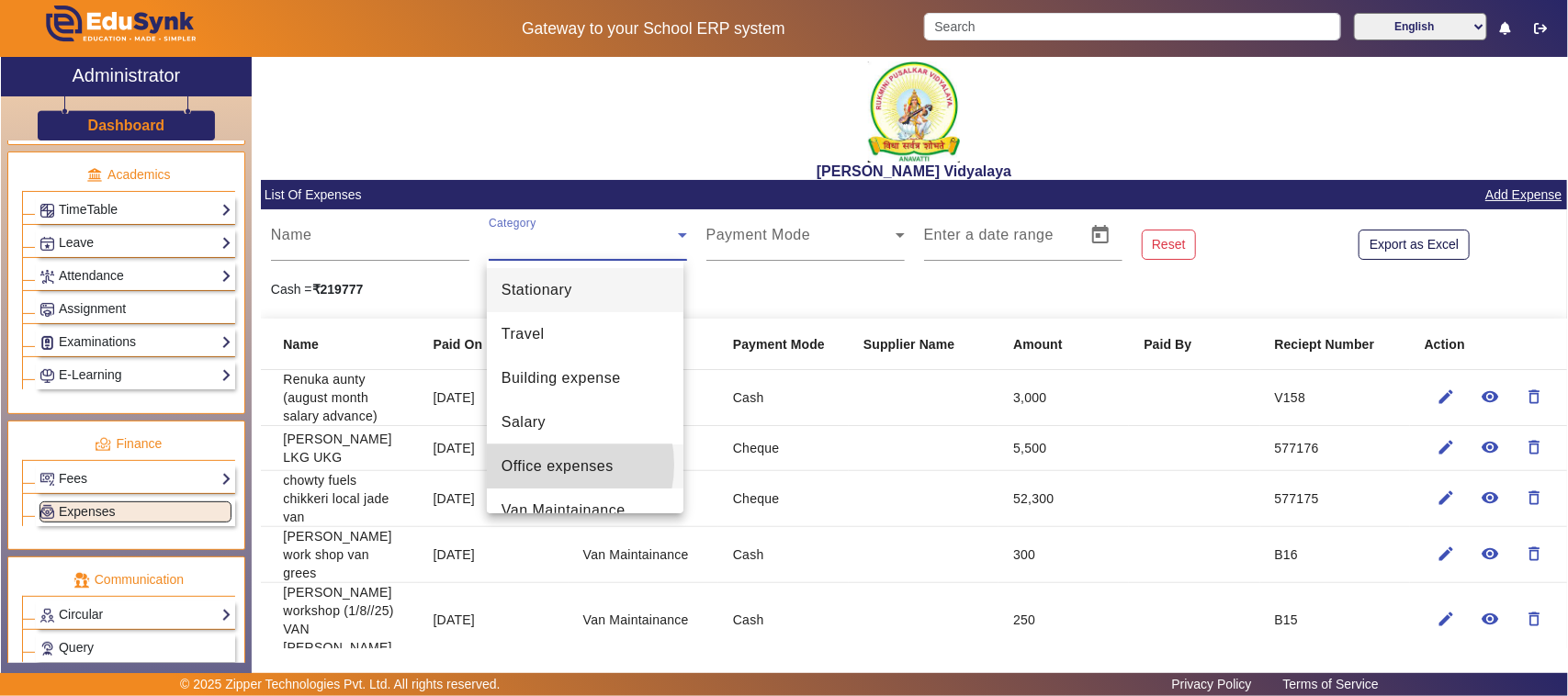
click at [547, 465] on span "Office expenses" at bounding box center [557, 466] width 112 height 22
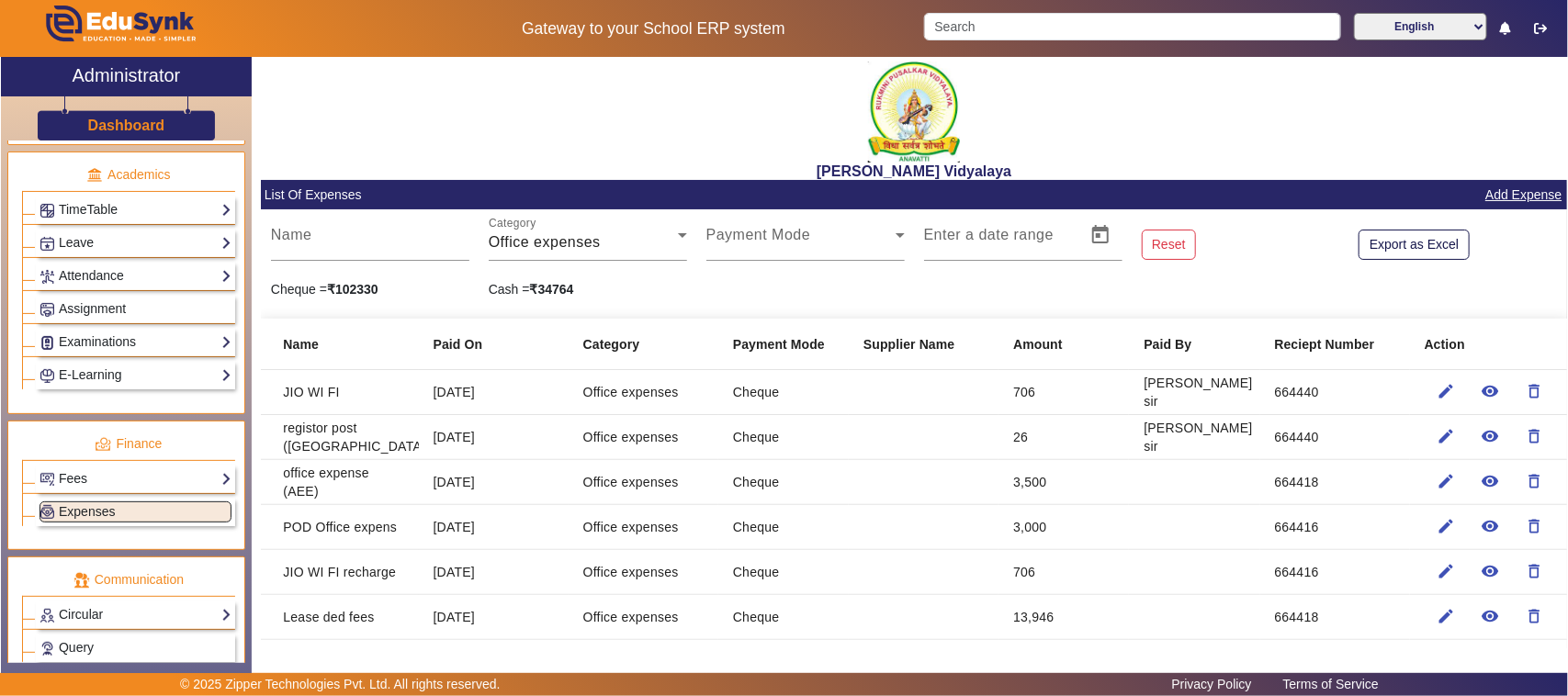
click at [1527, 190] on link "Add Expense" at bounding box center [1524, 195] width 80 height 23
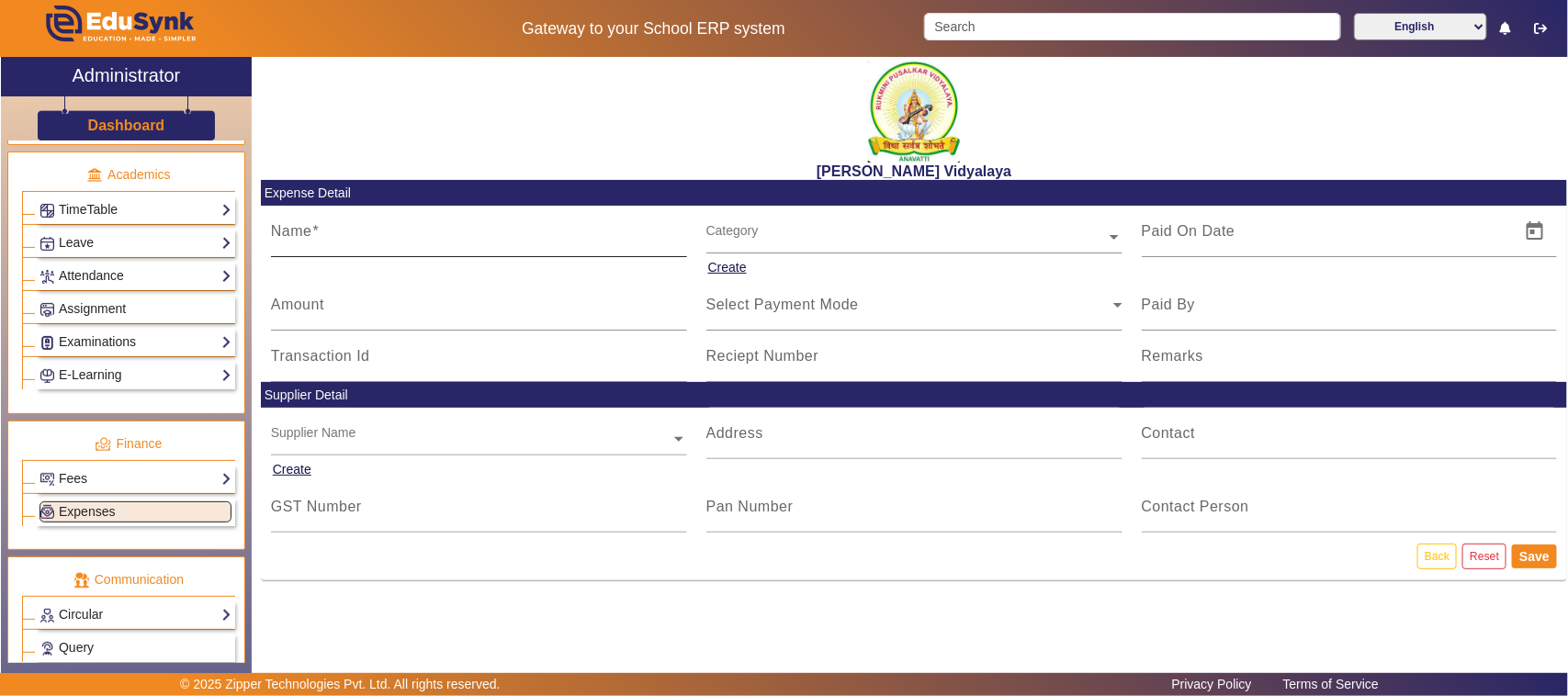
click at [351, 225] on div "Name" at bounding box center [479, 231] width 417 height 51
type input "Office expensess (shivamogga)"
click at [337, 305] on input "Amount" at bounding box center [479, 312] width 417 height 22
type input "500"
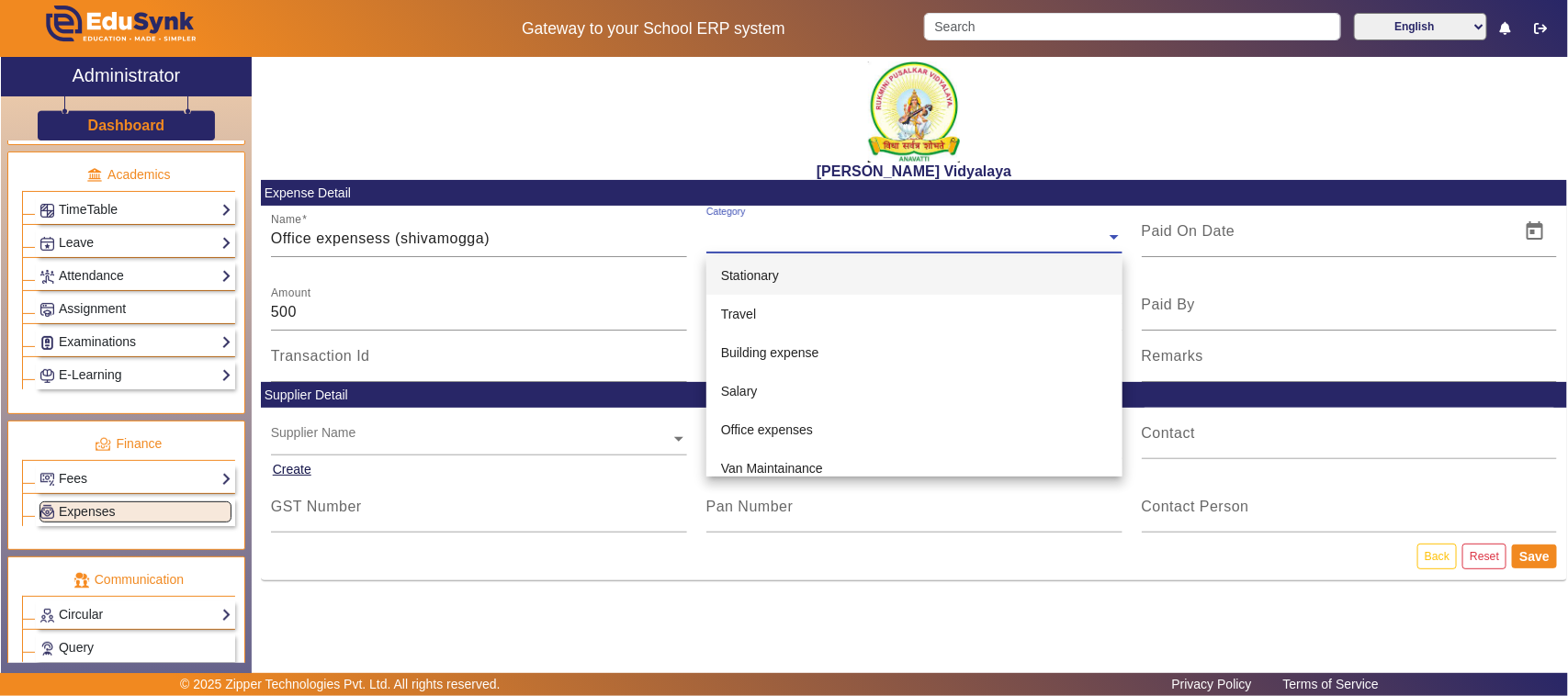
click at [725, 237] on input "text" at bounding box center [914, 237] width 417 height 19
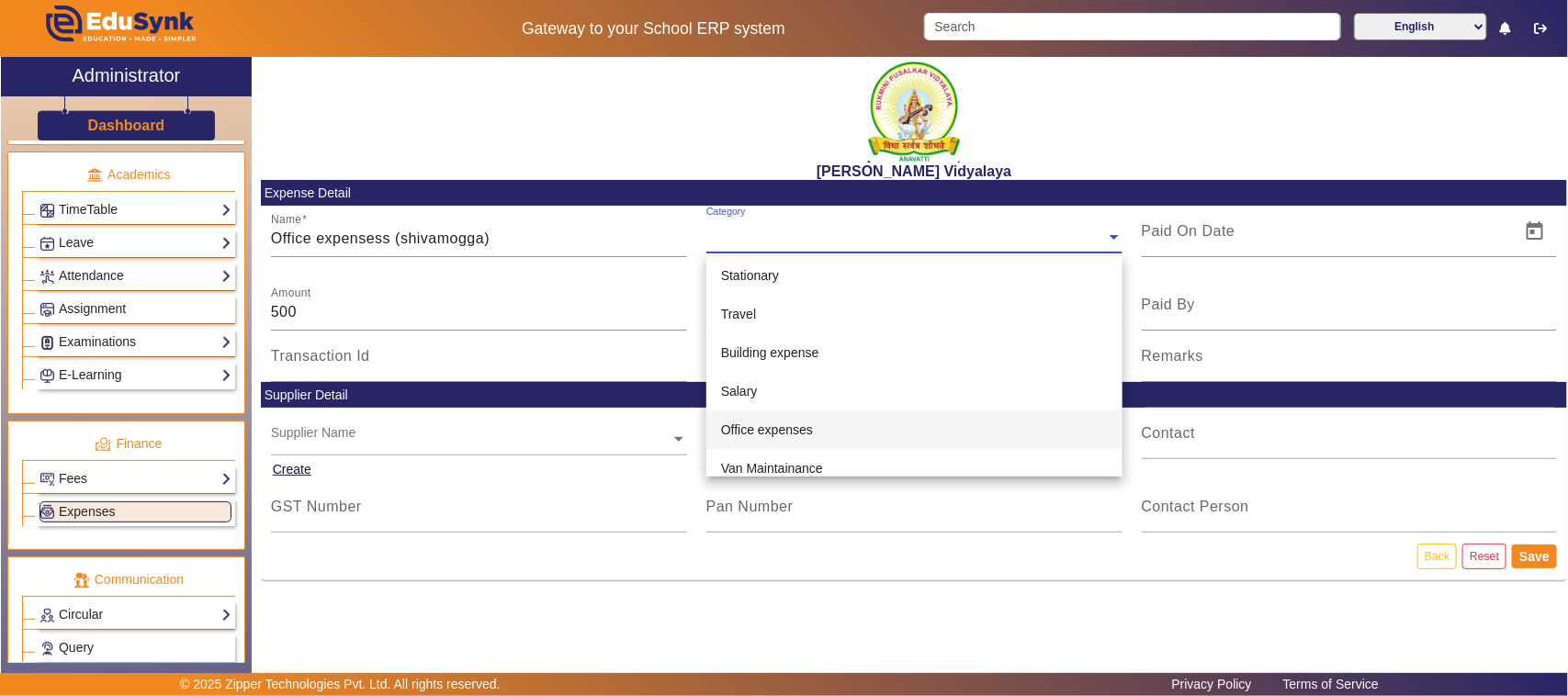
click at [790, 433] on span "Office expenses" at bounding box center [766, 430] width 92 height 15
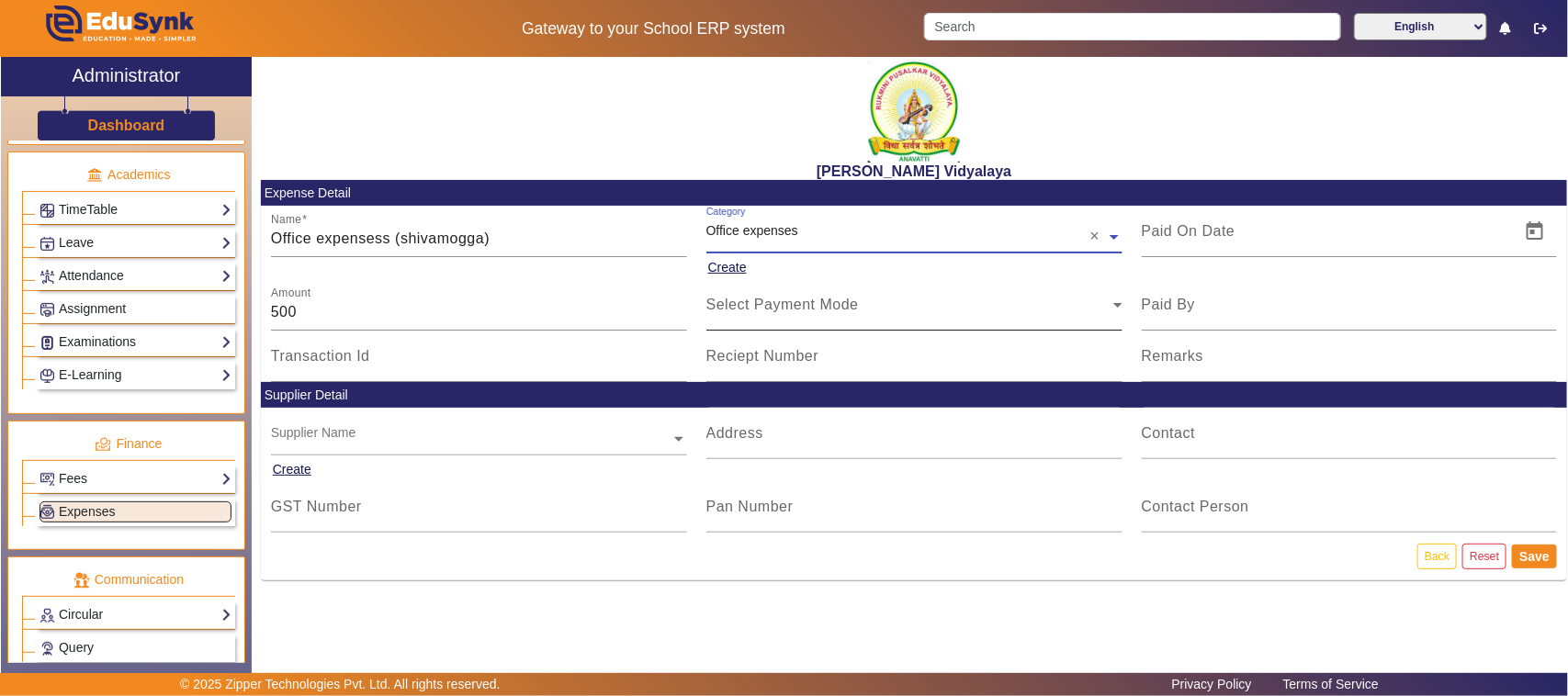
click at [759, 308] on span "Select Payment Mode" at bounding box center [782, 304] width 152 height 16
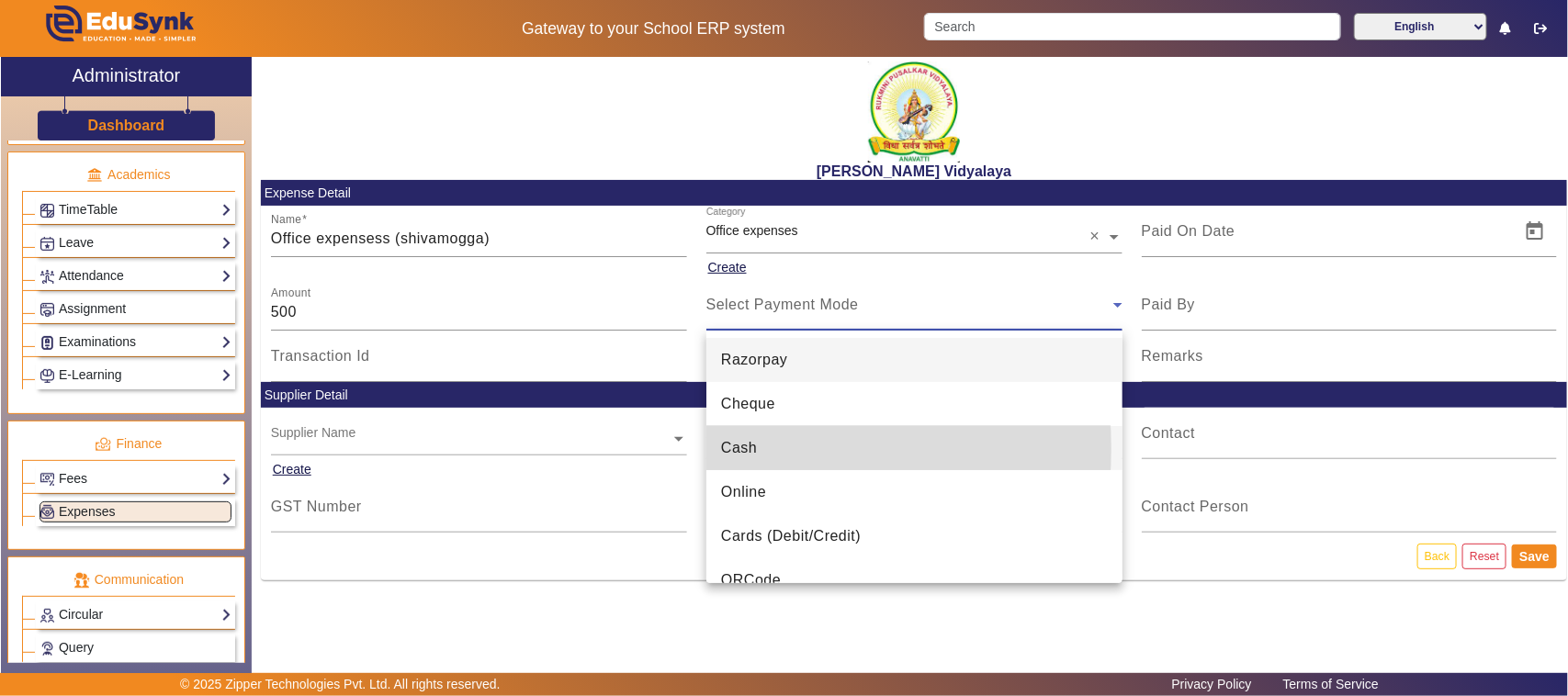
click at [745, 449] on span "Cash" at bounding box center [739, 448] width 36 height 22
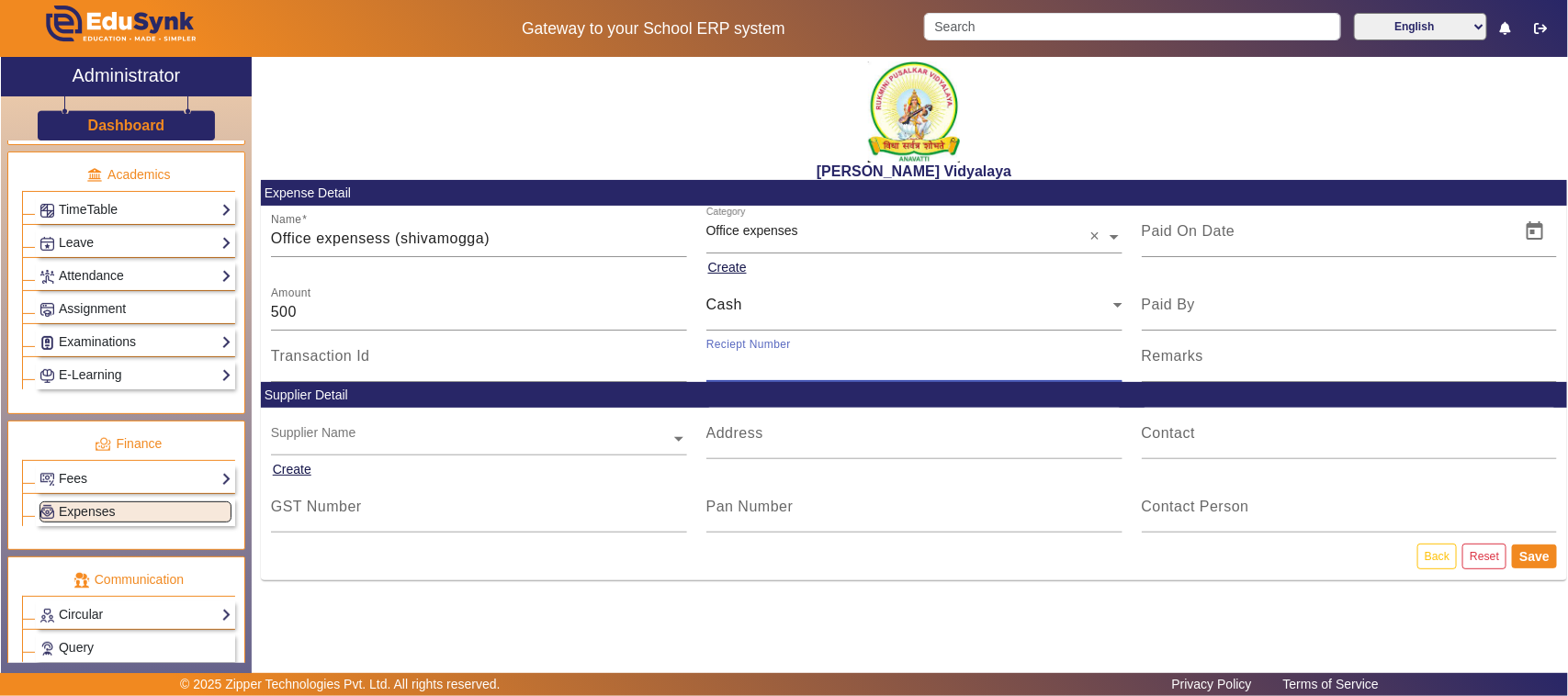
click at [742, 369] on input "Reciept Number" at bounding box center [914, 363] width 417 height 22
type input "V155"
click at [1532, 234] on span "Open calendar" at bounding box center [1535, 231] width 44 height 44
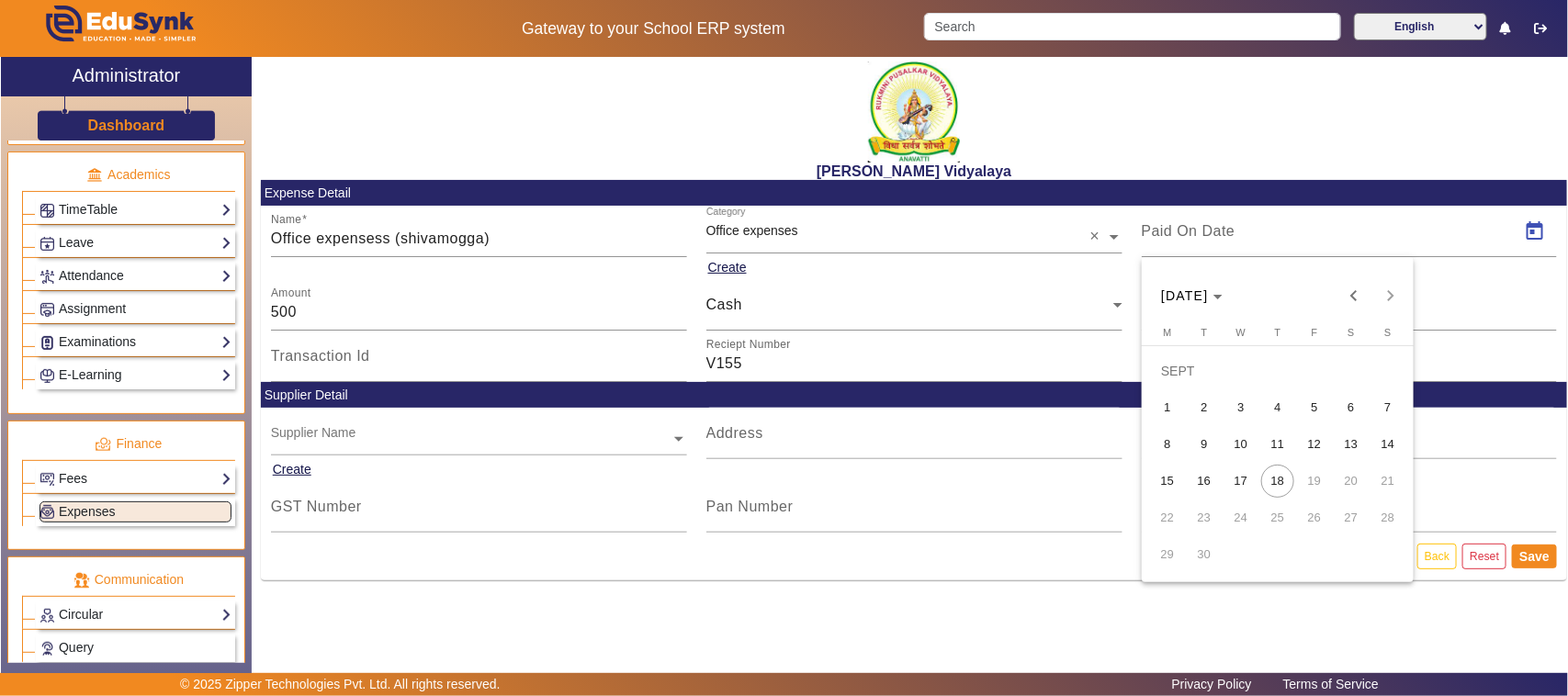
click at [1349, 410] on span "6" at bounding box center [1351, 407] width 33 height 33
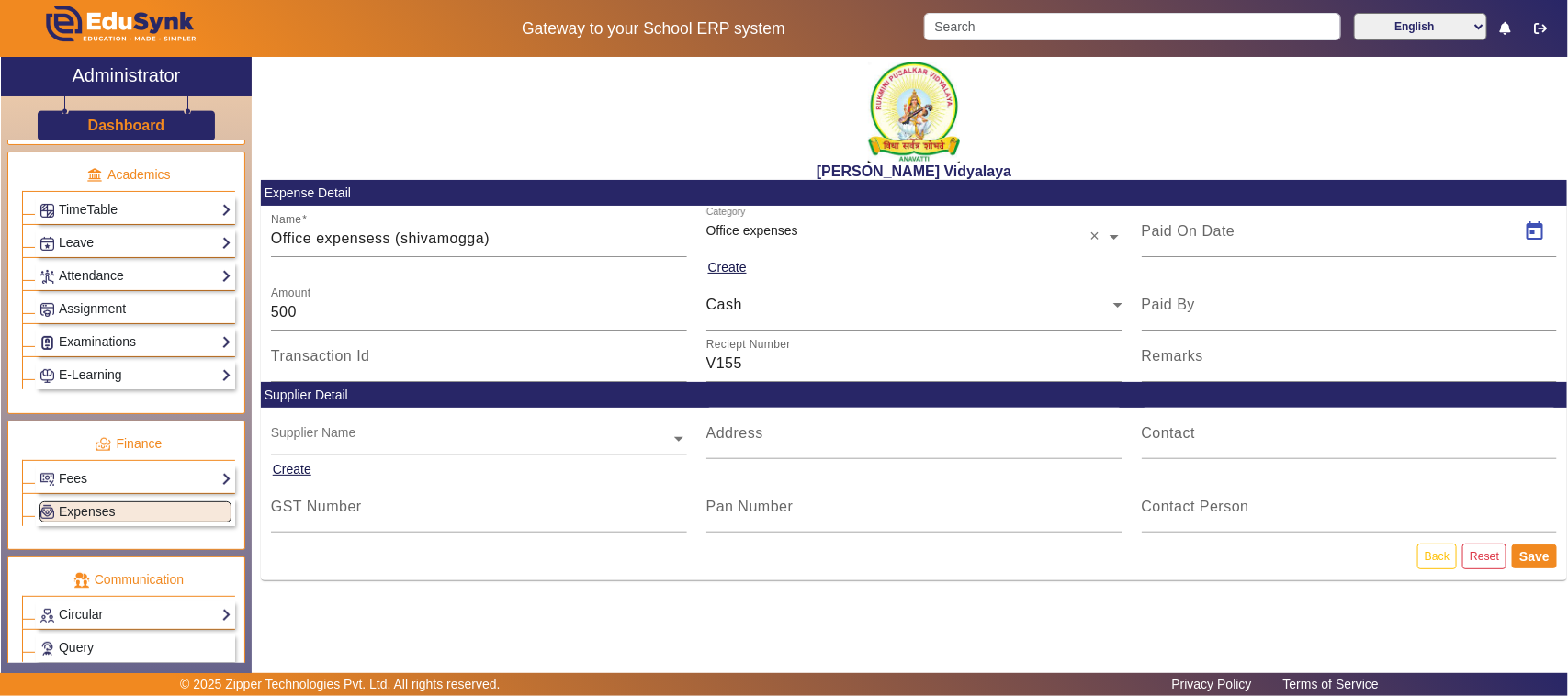
type input "06/09/2025"
click at [1532, 561] on button "Save" at bounding box center [1535, 556] width 45 height 24
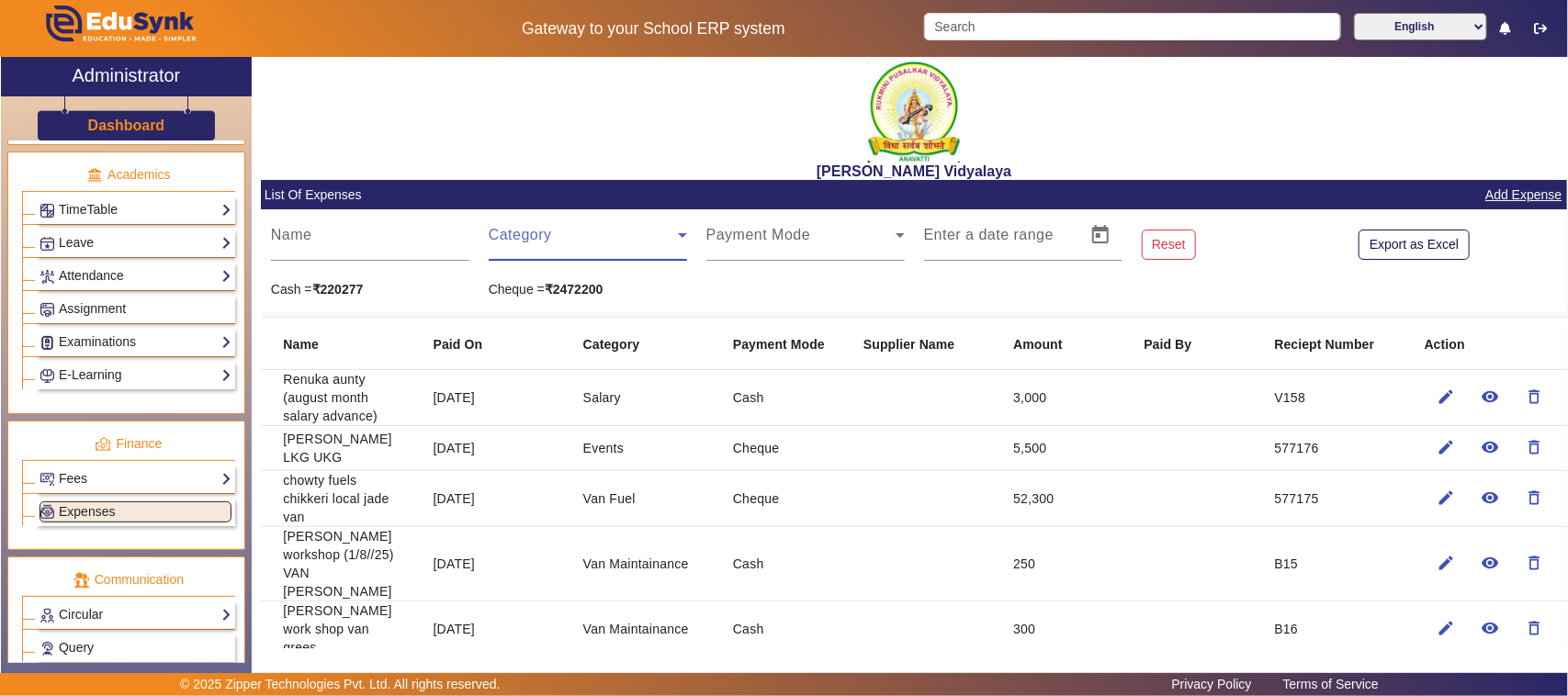
click at [535, 241] on span at bounding box center [583, 242] width 189 height 22
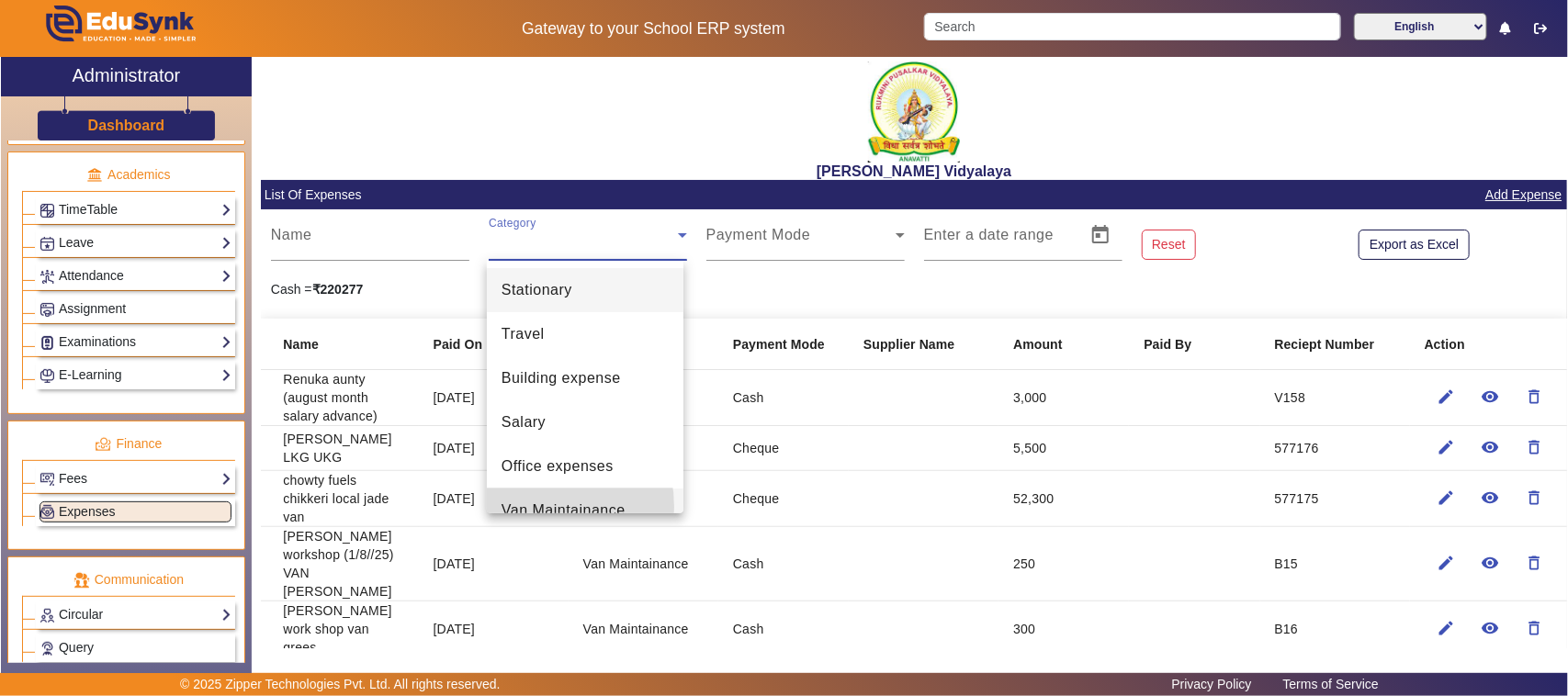
click at [528, 507] on span "Van Maintainance" at bounding box center [563, 510] width 124 height 22
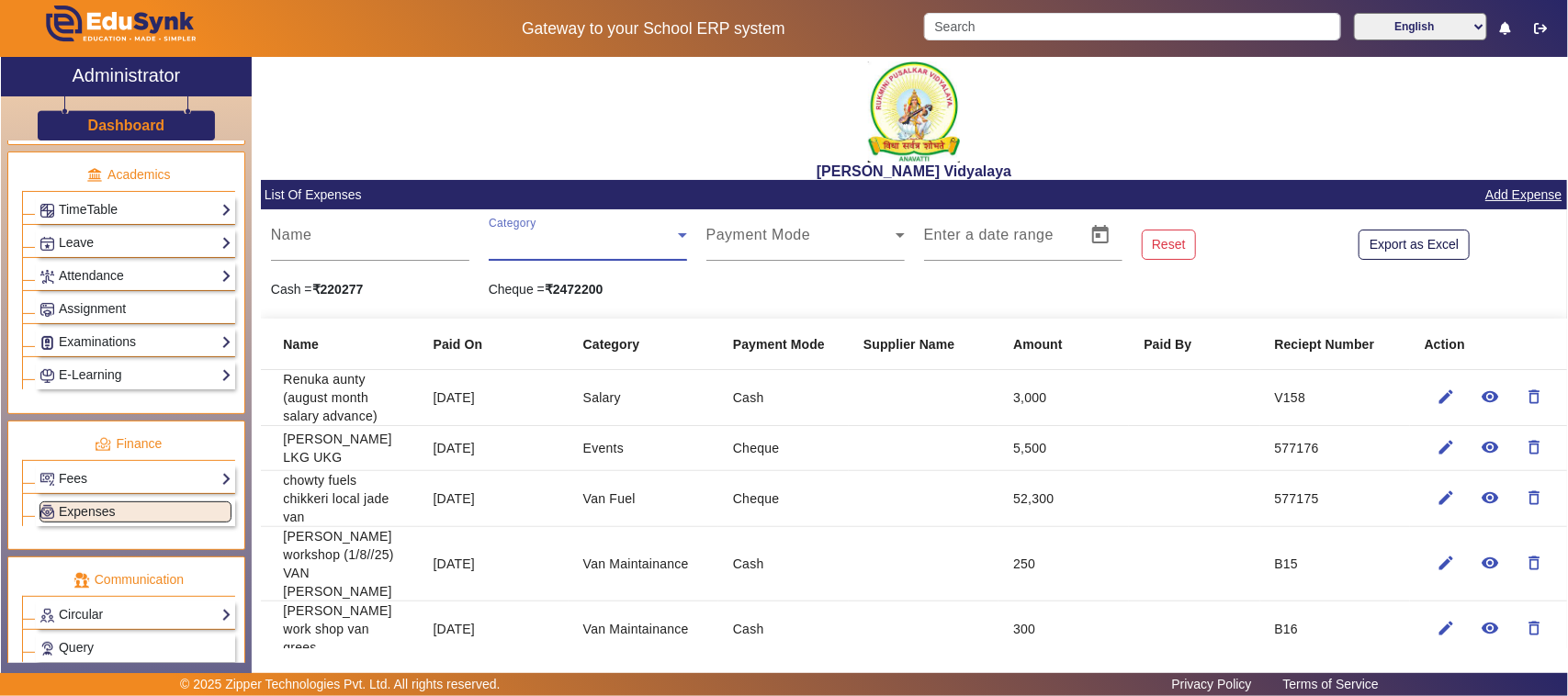
scroll to position [19, 0]
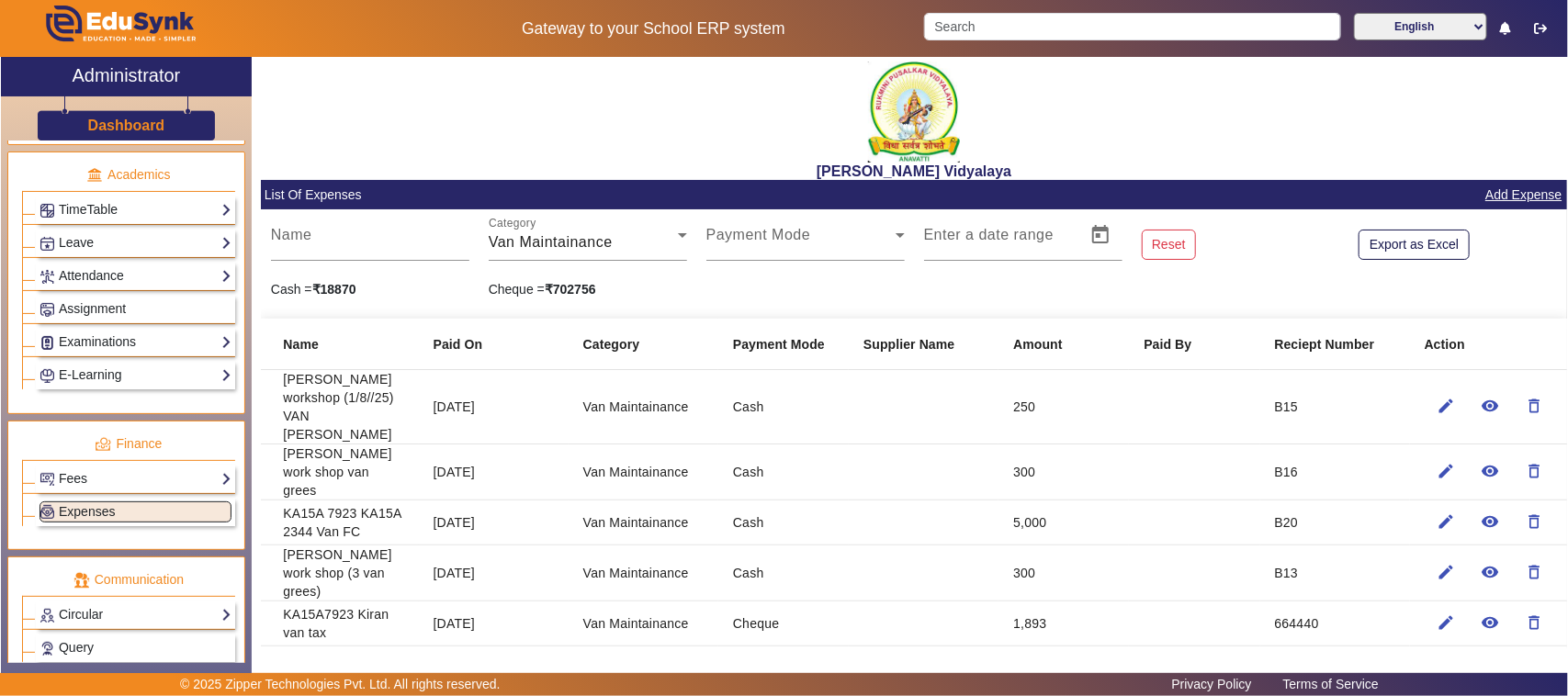
click at [1495, 195] on link "Add Expense" at bounding box center [1524, 195] width 80 height 23
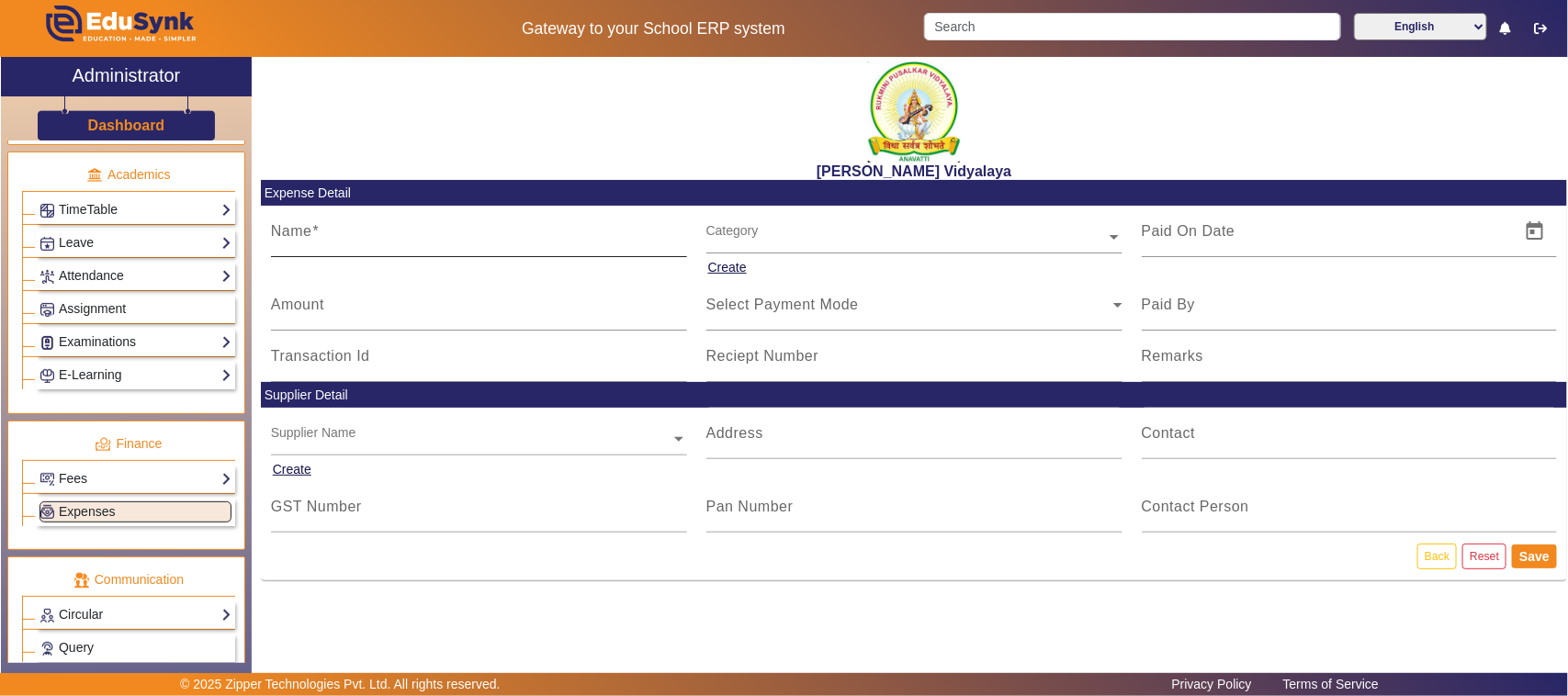
click at [345, 242] on input "Name" at bounding box center [479, 238] width 417 height 22
type input "xerox print(shivamogga)"
click at [327, 314] on input "Amount" at bounding box center [479, 312] width 417 height 22
type input "220"
click at [736, 229] on input "text" at bounding box center [914, 237] width 417 height 19
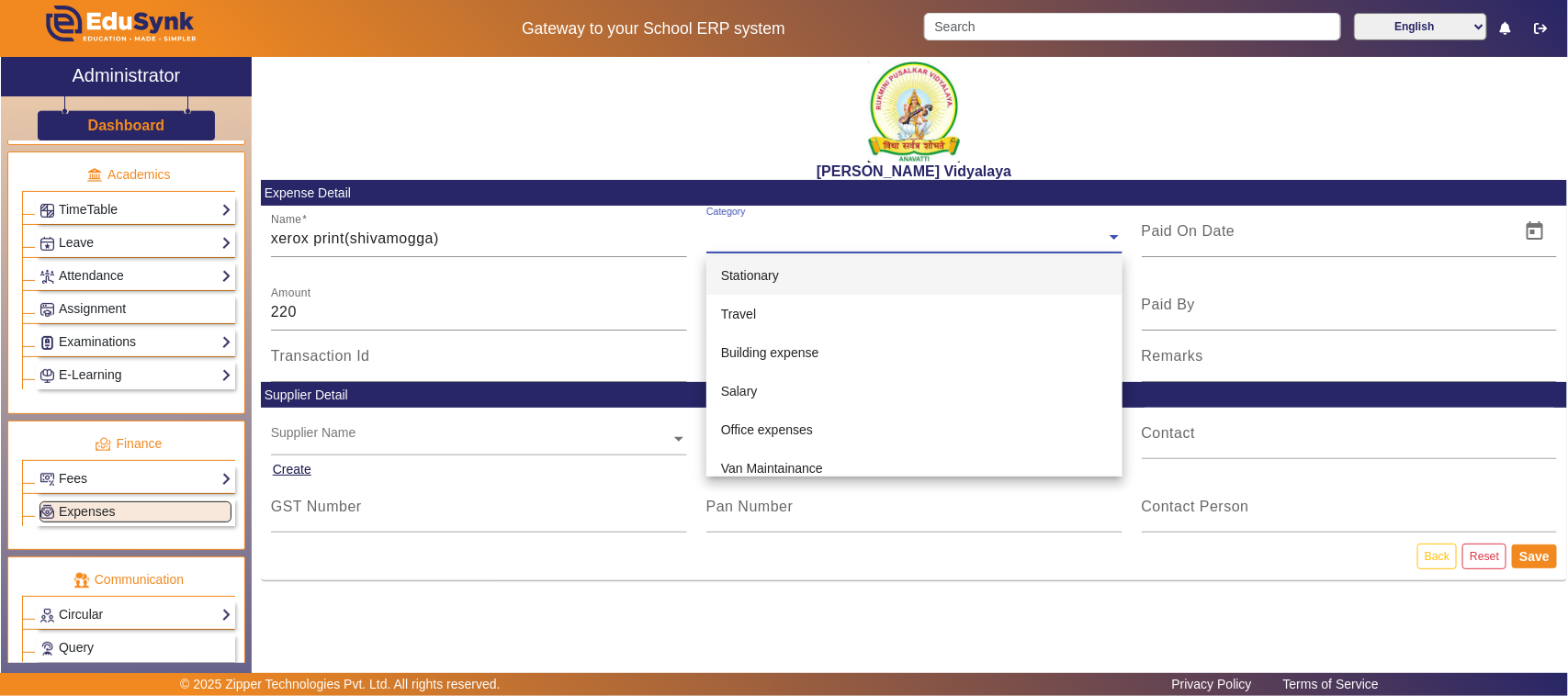
click at [735, 263] on div "Stationary" at bounding box center [914, 275] width 417 height 39
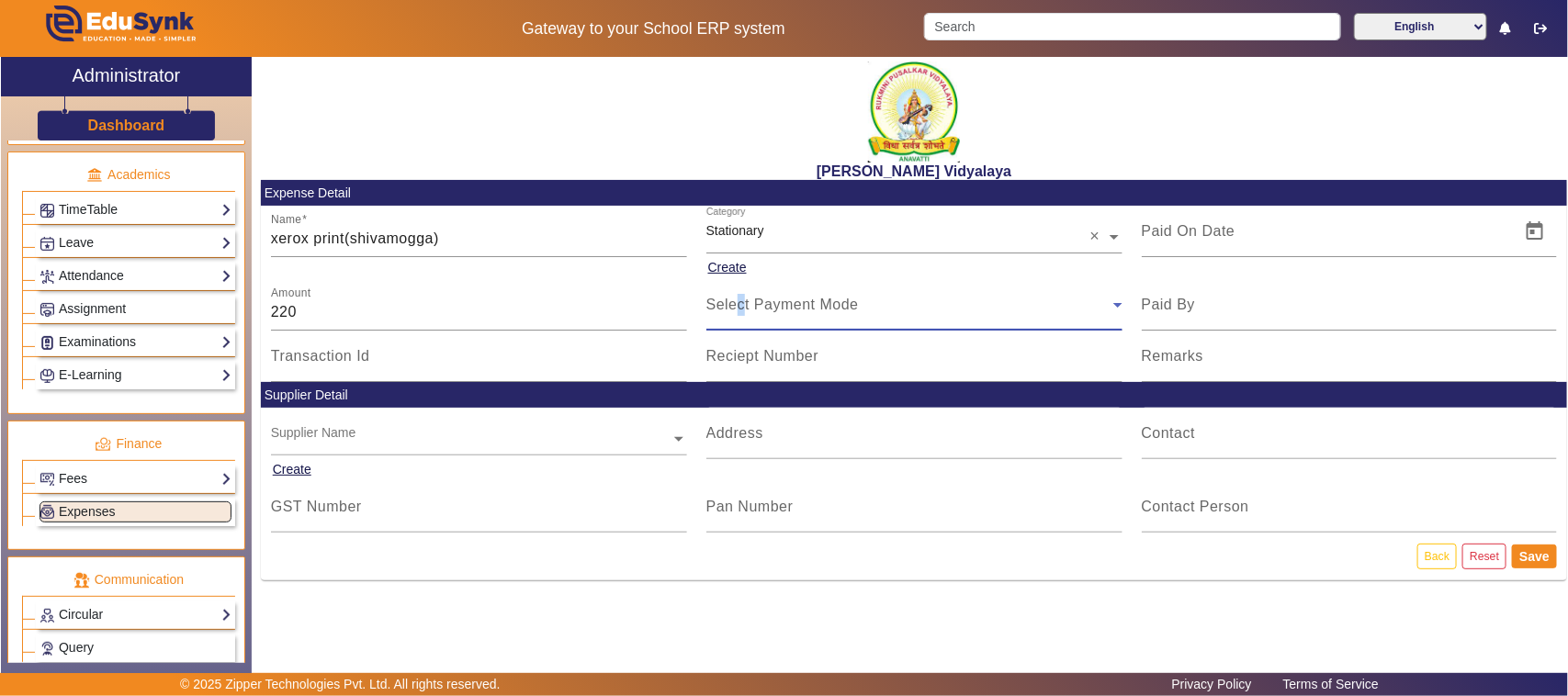
click at [741, 309] on span "Select Payment Mode" at bounding box center [782, 304] width 152 height 16
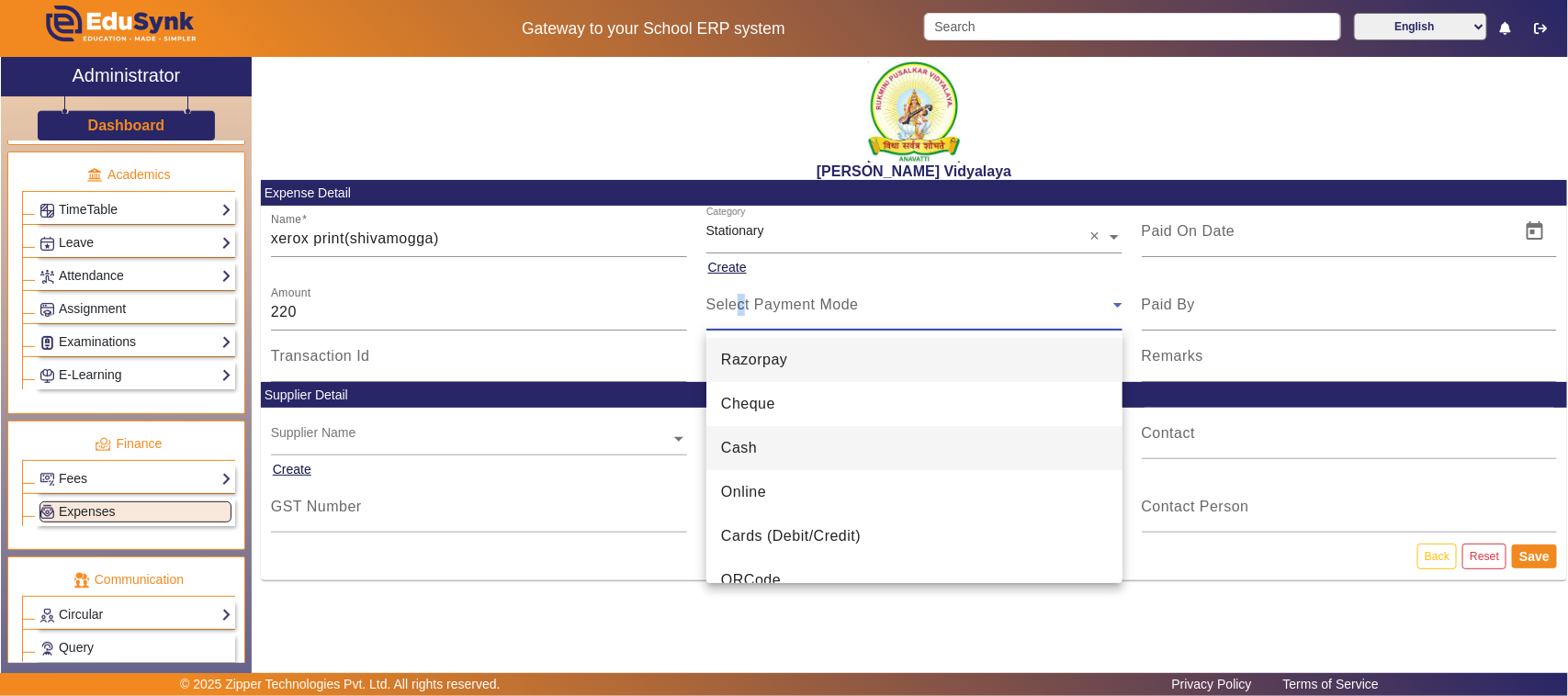
click at [747, 449] on span "Cash" at bounding box center [739, 448] width 36 height 22
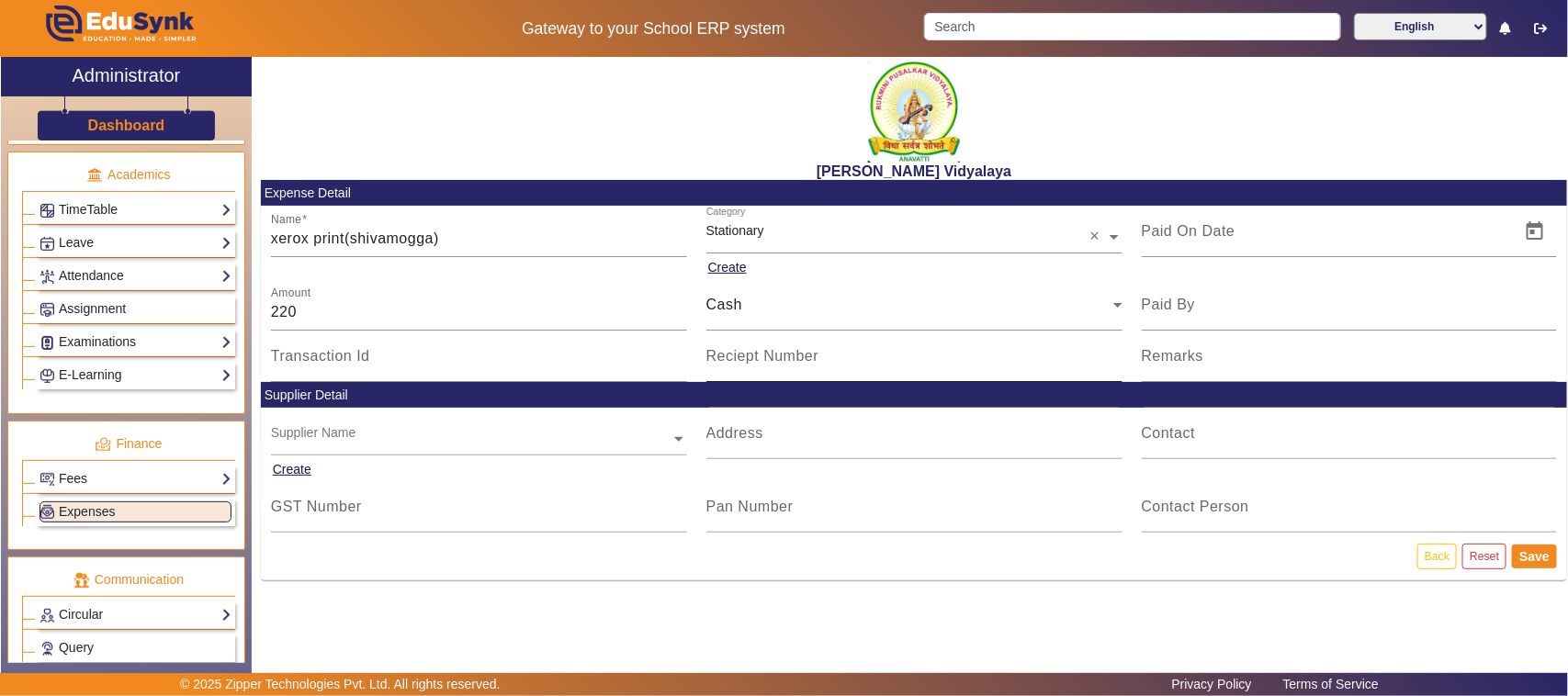
click at [754, 360] on mat-label "Reciept Number" at bounding box center [763, 356] width 113 height 16
click at [754, 360] on input "Reciept Number" at bounding box center [914, 363] width 417 height 22
type input "v"
type input "V154"
click at [1535, 227] on span "Open calendar" at bounding box center [1535, 231] width 44 height 44
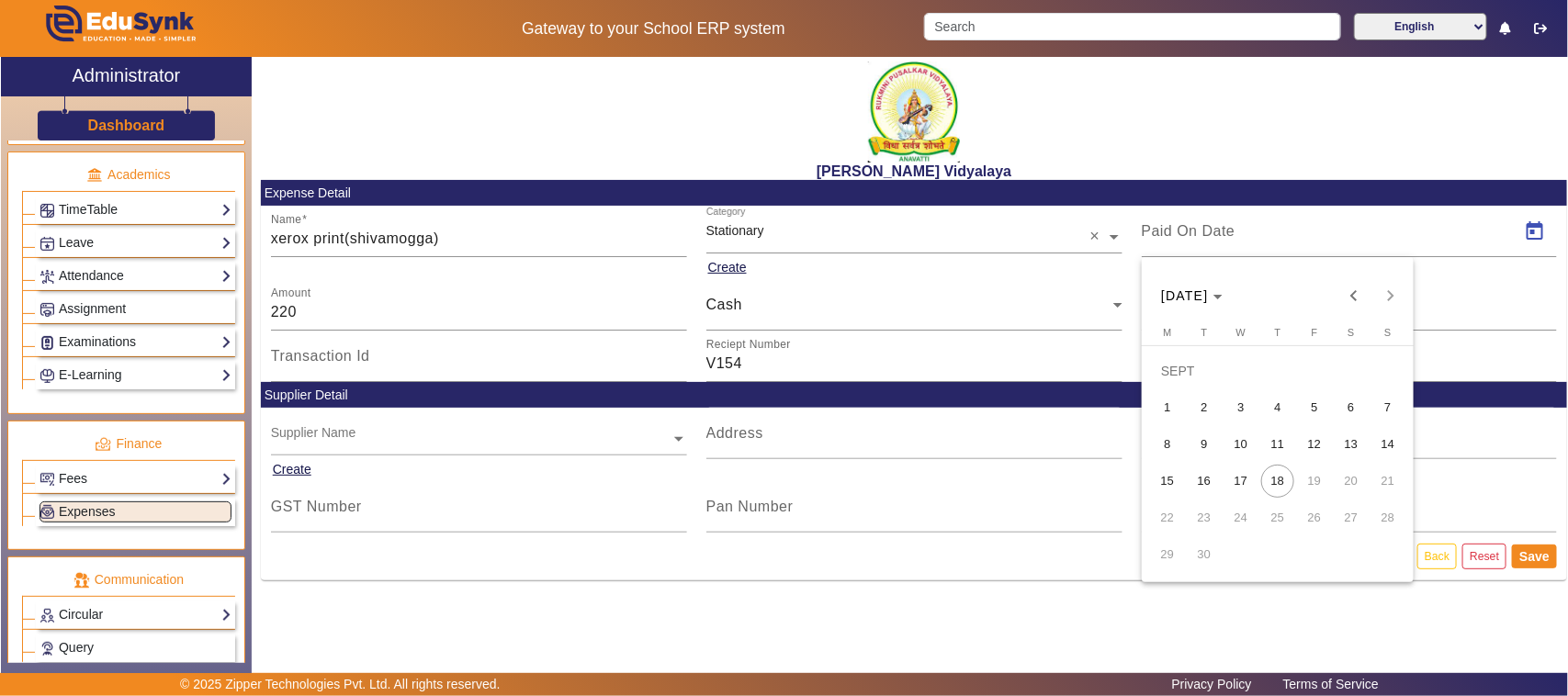
click at [1355, 405] on span "6" at bounding box center [1351, 407] width 33 height 33
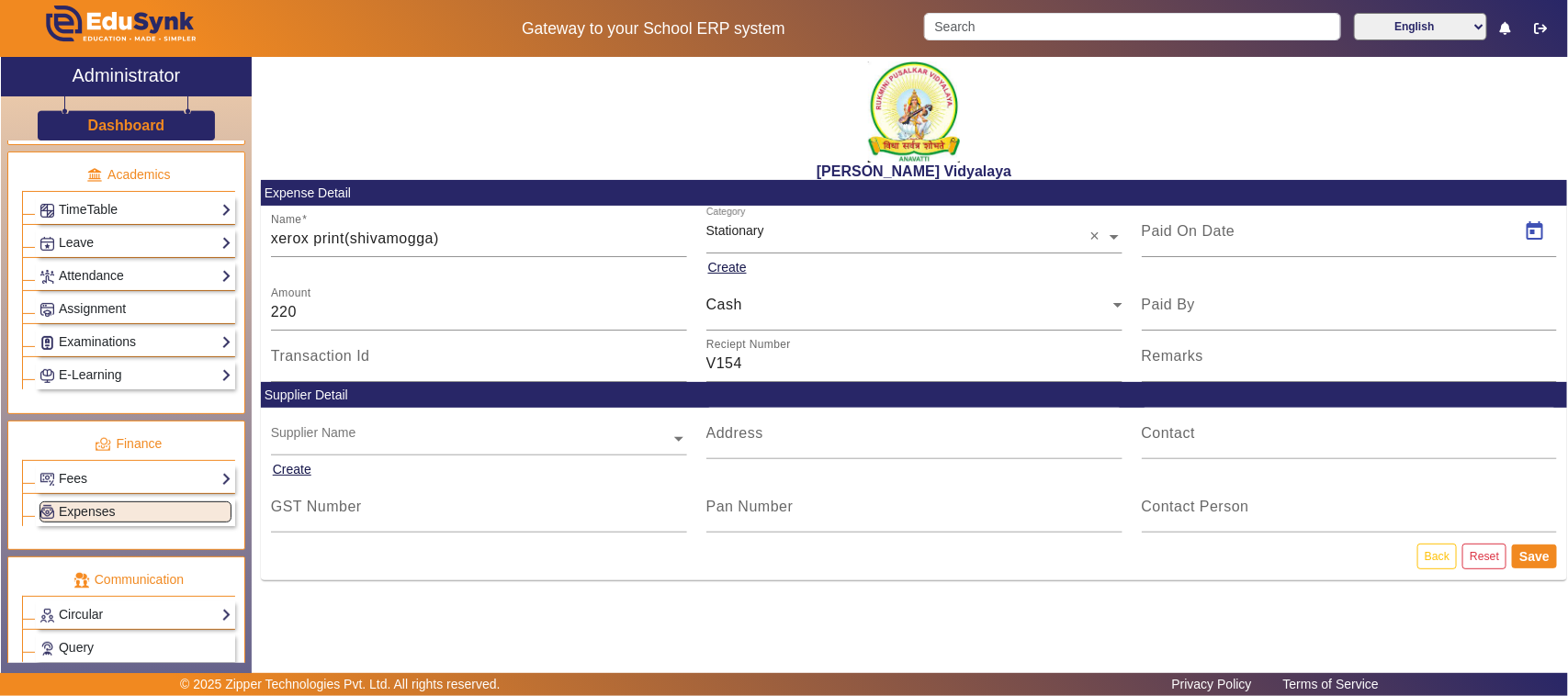
type input "06/09/2025"
click at [1529, 556] on button "Save" at bounding box center [1535, 556] width 45 height 24
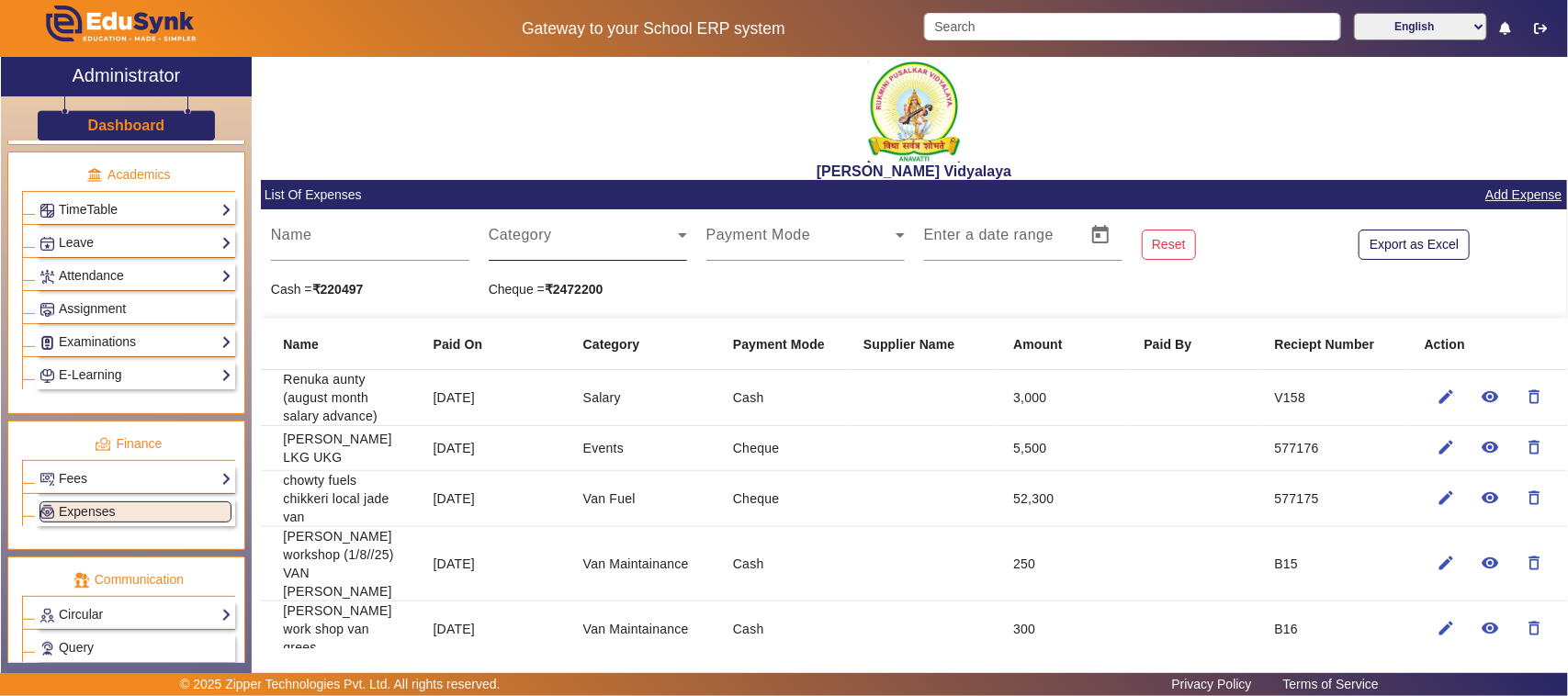
click at [512, 242] on span at bounding box center [583, 242] width 189 height 22
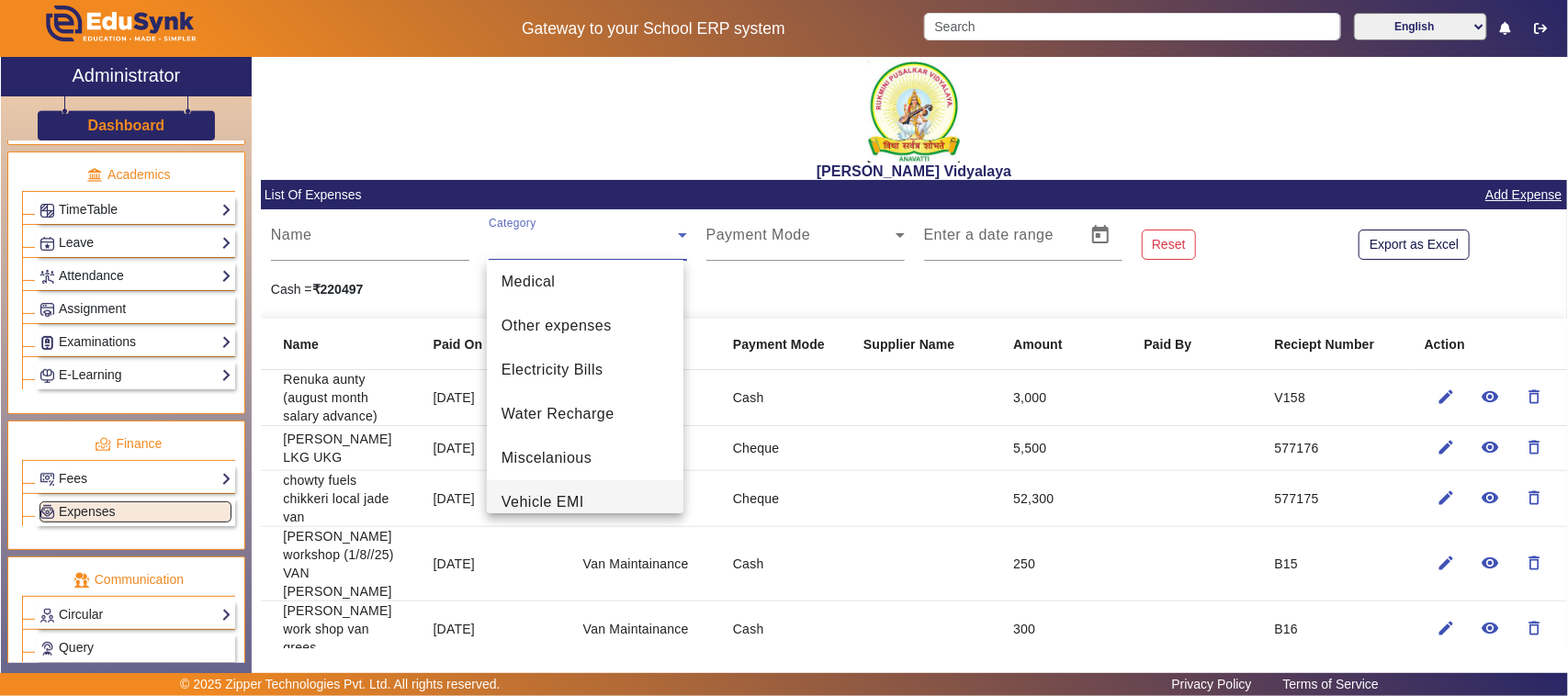
scroll to position [553, 0]
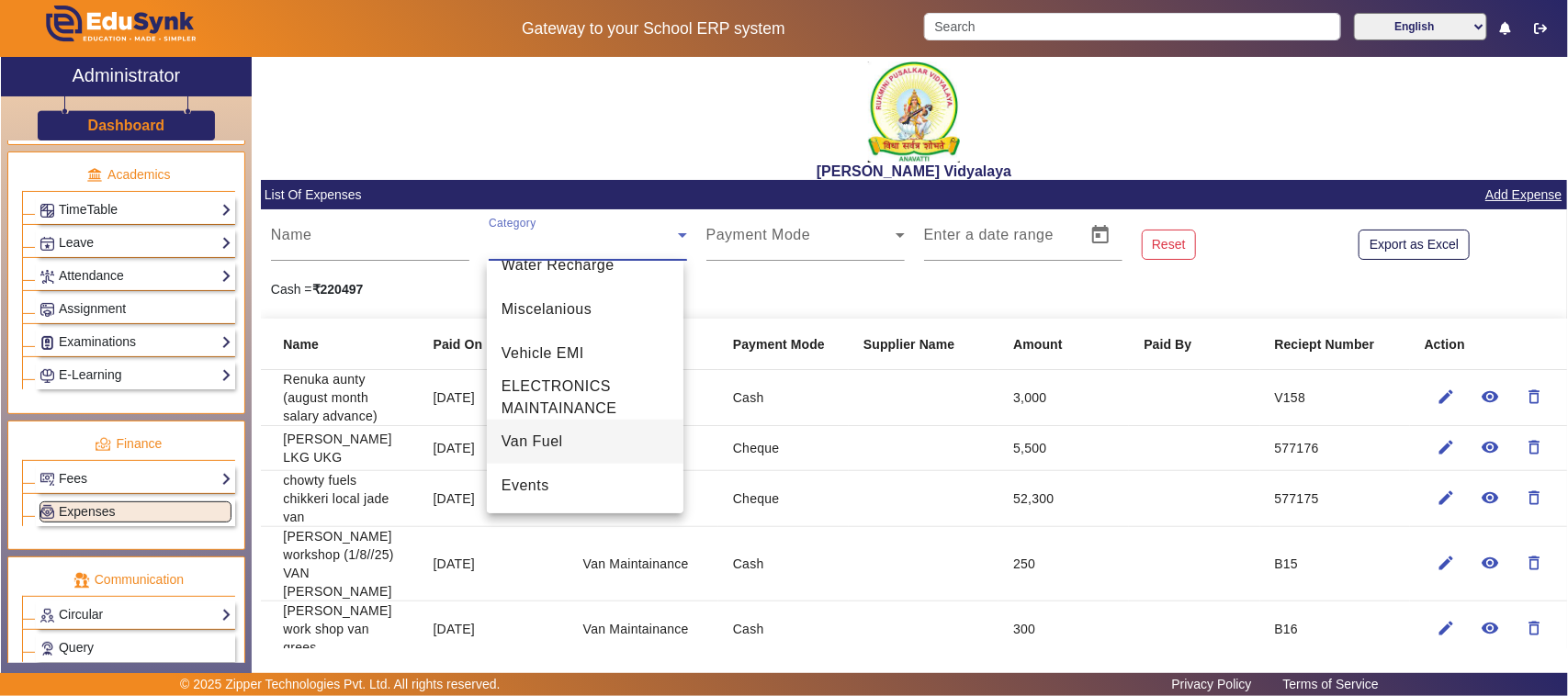
click at [574, 437] on mat-option "Van Fuel" at bounding box center [585, 441] width 196 height 44
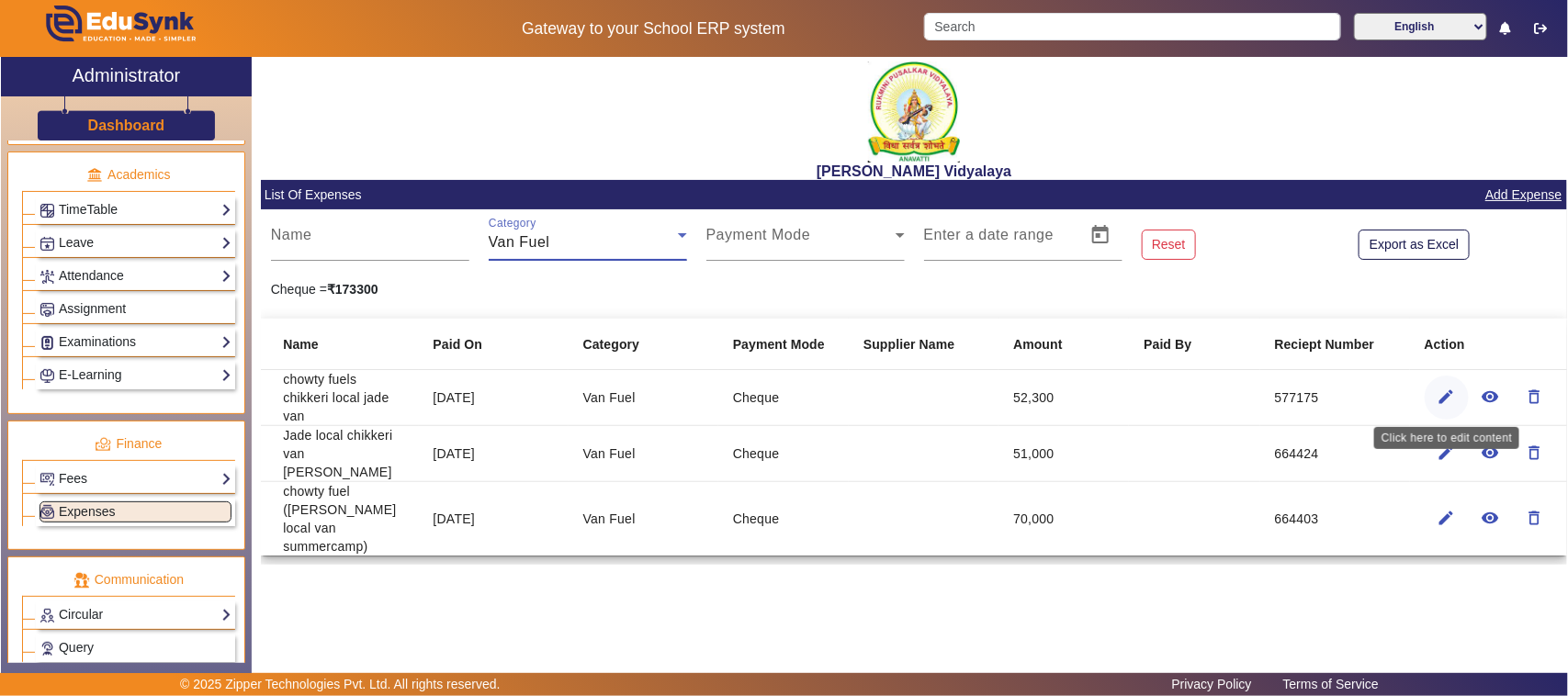
click at [1452, 393] on mat-icon "edit" at bounding box center [1446, 396] width 18 height 18
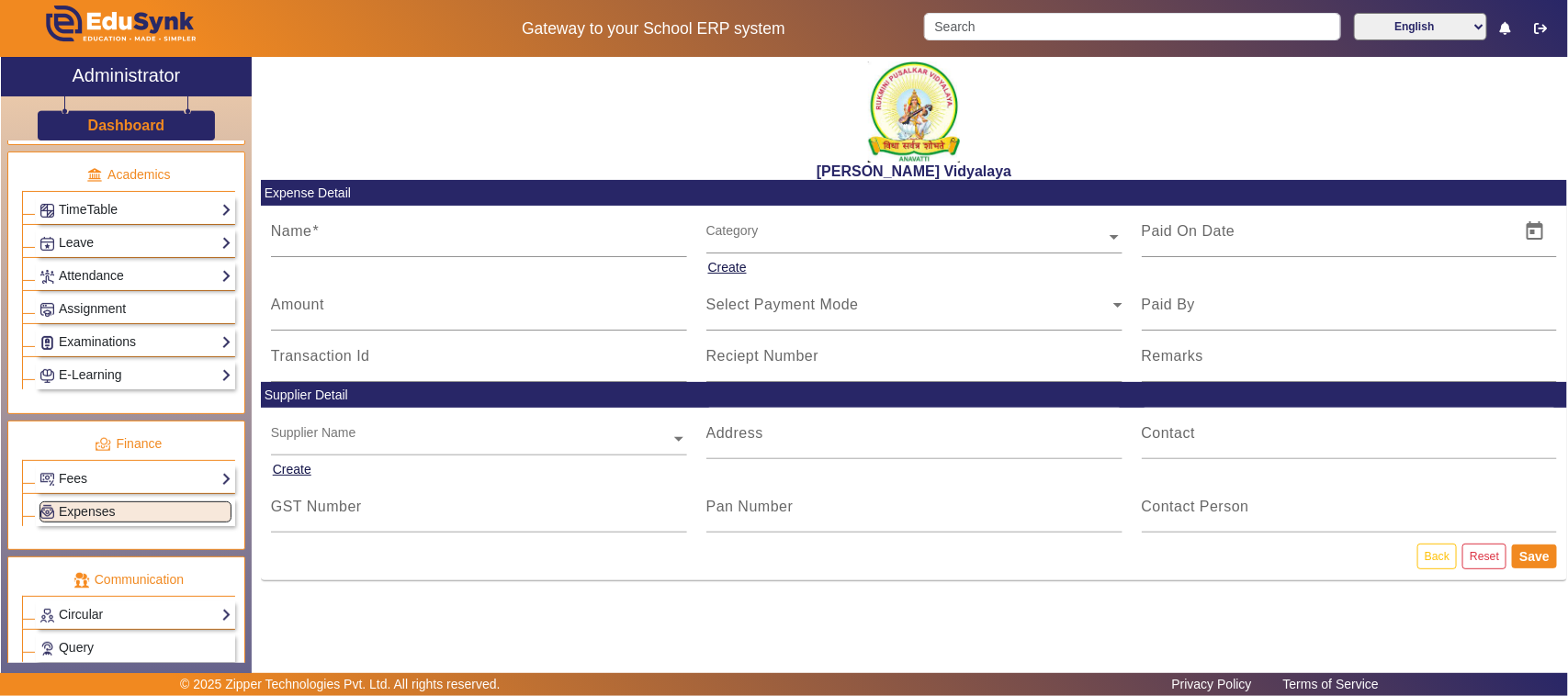
type input "chowty fuels chikkeri local jade van"
type input "12/09/2025"
type input "52300"
type input "577175"
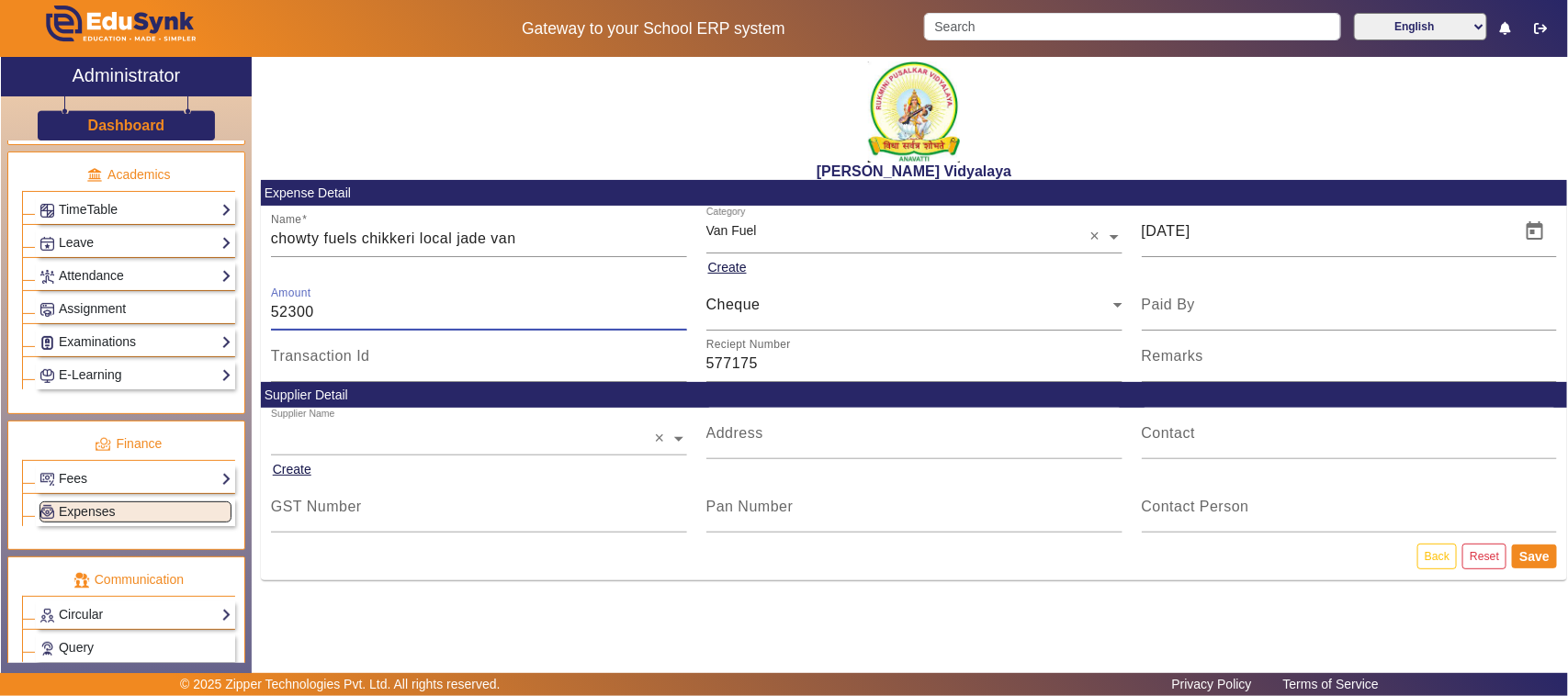
click at [323, 313] on input "52300" at bounding box center [479, 312] width 417 height 22
type input "51000"
click at [1536, 558] on button "Save" at bounding box center [1535, 556] width 45 height 24
